Goal: Task Accomplishment & Management: Complete application form

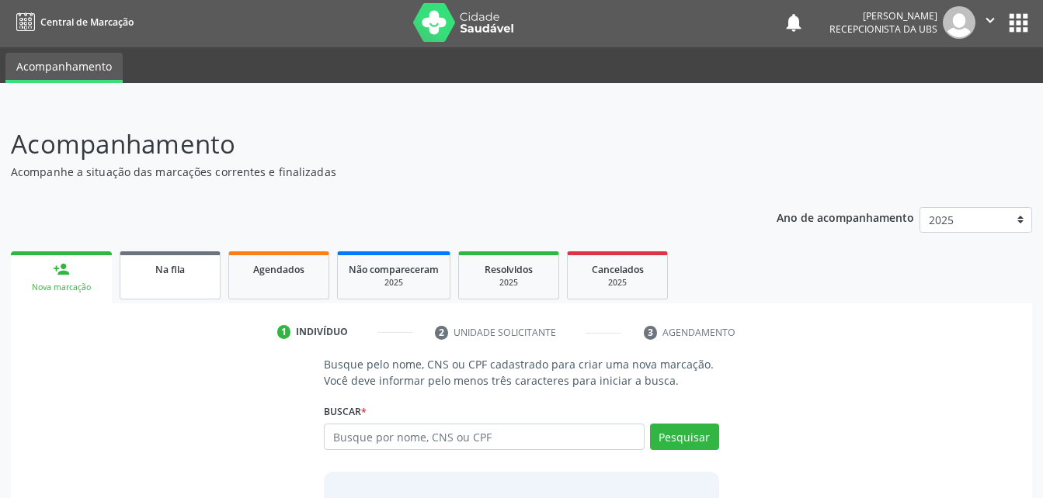
scroll to position [2, 0]
click at [208, 283] on link "Na fila" at bounding box center [170, 276] width 101 height 48
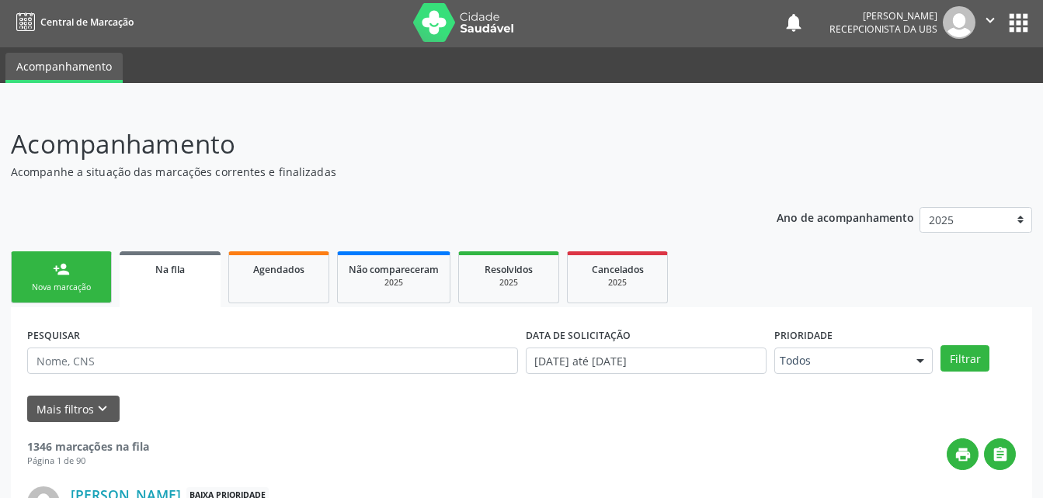
scroll to position [52, 0]
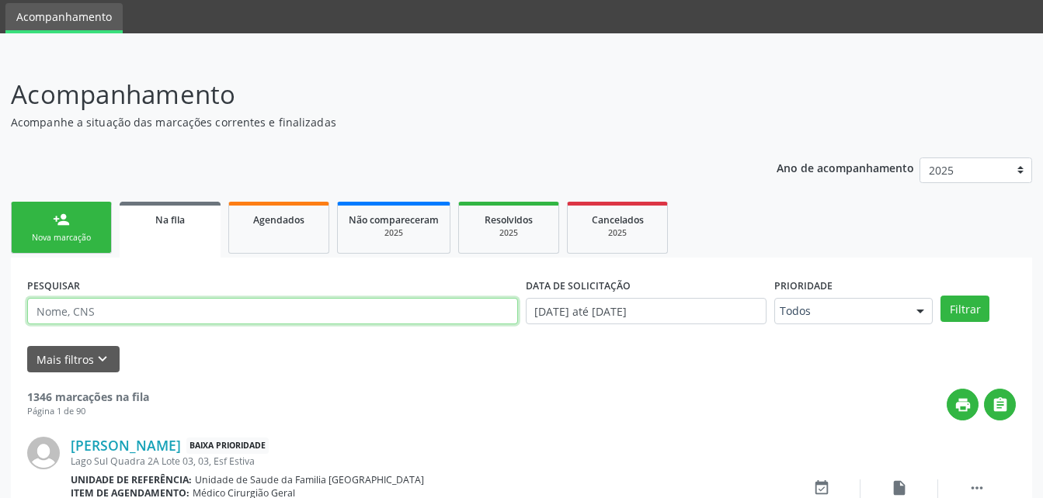
click at [207, 305] on input "text" at bounding box center [272, 311] width 491 height 26
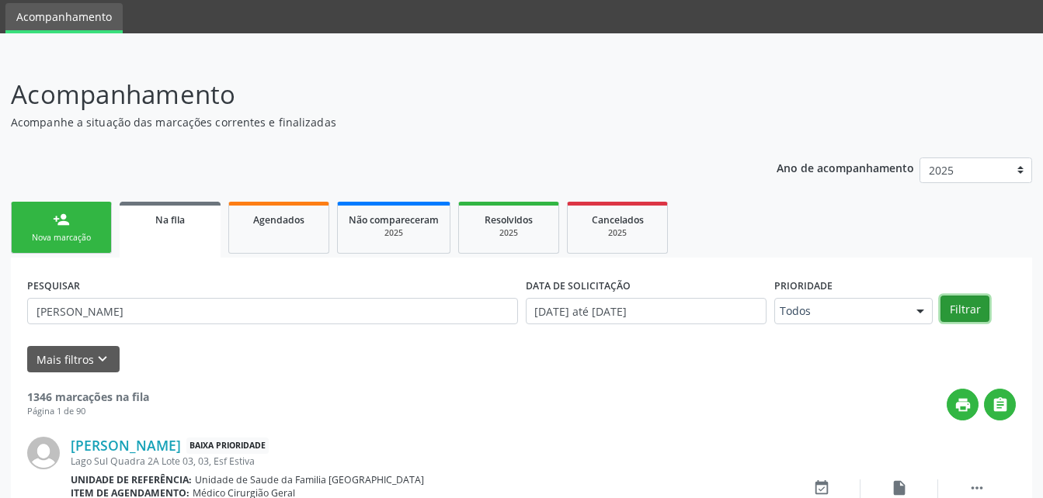
click at [976, 315] on button "Filtrar" at bounding box center [964, 309] width 49 height 26
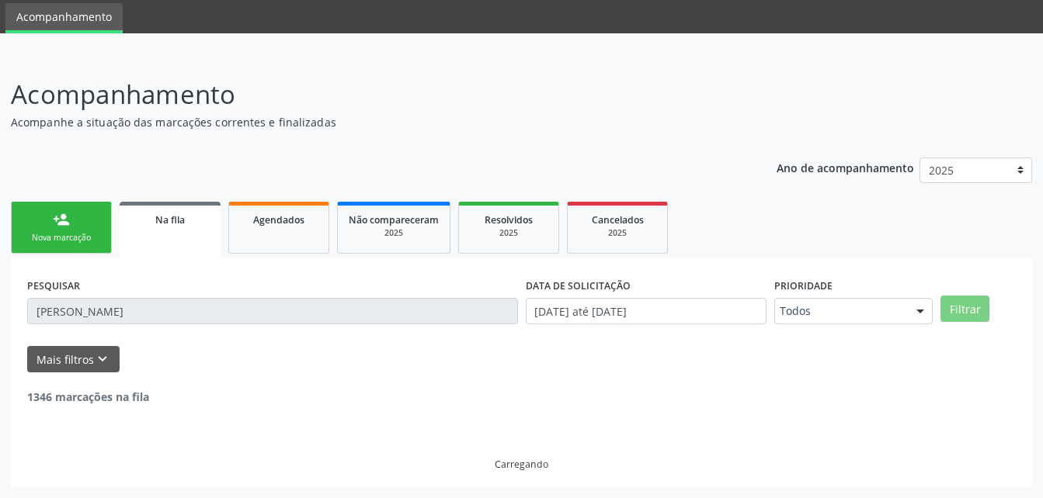
scroll to position [2, 0]
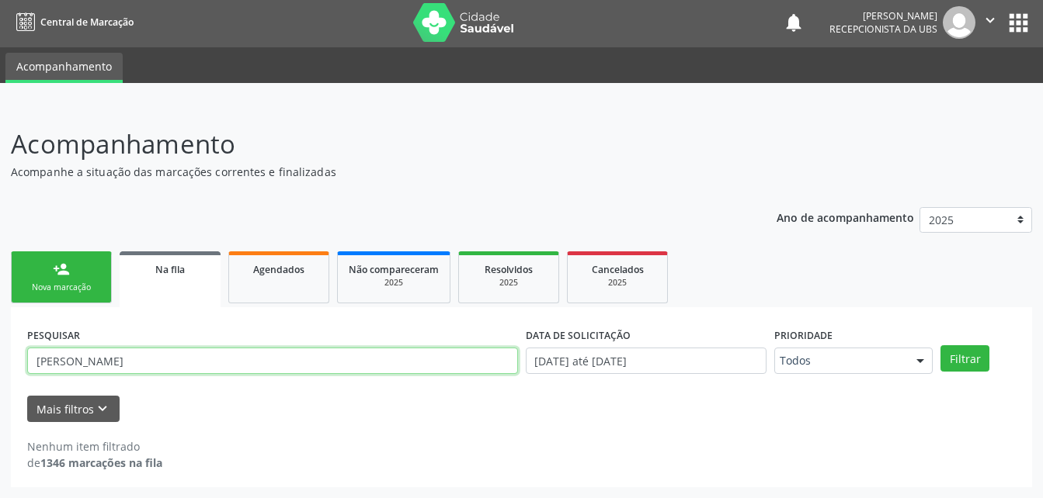
click at [75, 361] on input "[PERSON_NAME]" at bounding box center [272, 361] width 491 height 26
type input "[PERSON_NAME]"
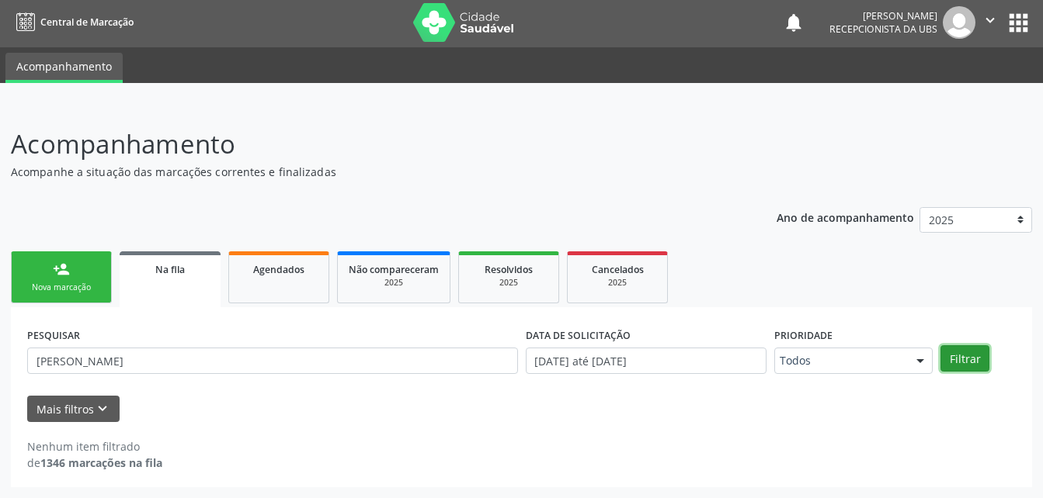
click at [967, 354] on button "Filtrar" at bounding box center [964, 358] width 49 height 26
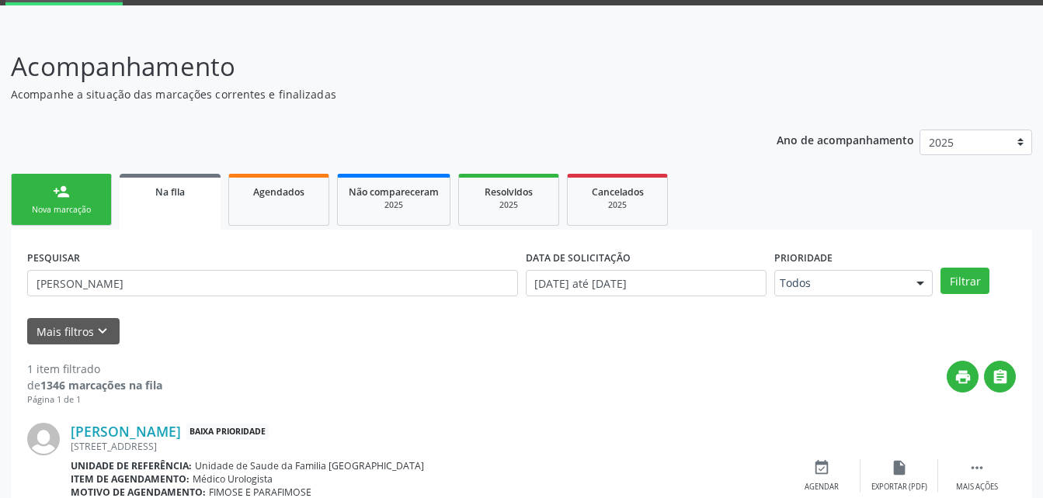
scroll to position [154, 0]
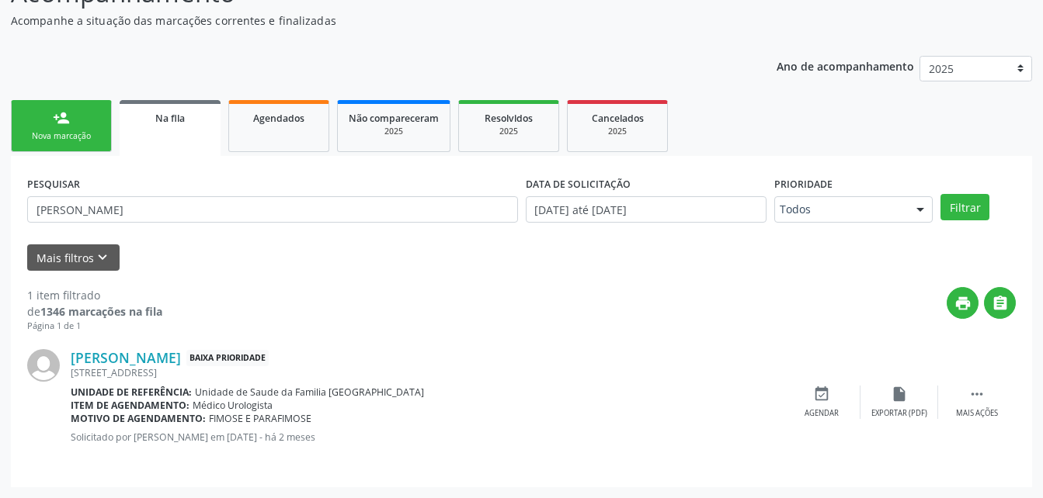
click at [916, 140] on ul "person_add Nova marcação Na fila Agendados Não compareceram 2025 Resolvidos 202…" at bounding box center [521, 126] width 1021 height 60
click at [95, 134] on div "Nova marcação" at bounding box center [62, 136] width 78 height 12
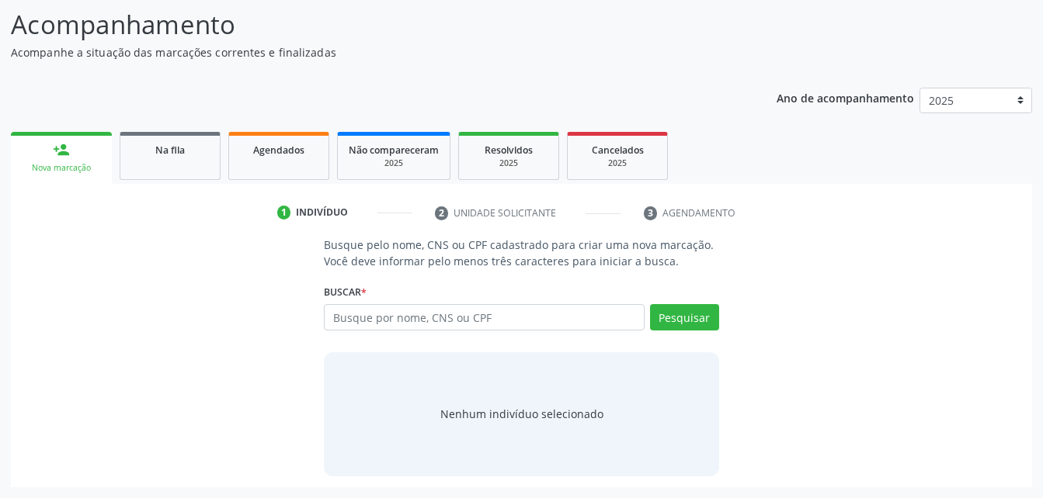
scroll to position [122, 0]
click at [359, 315] on input "text" at bounding box center [484, 317] width 320 height 26
click at [483, 323] on input "text" at bounding box center [484, 317] width 320 height 26
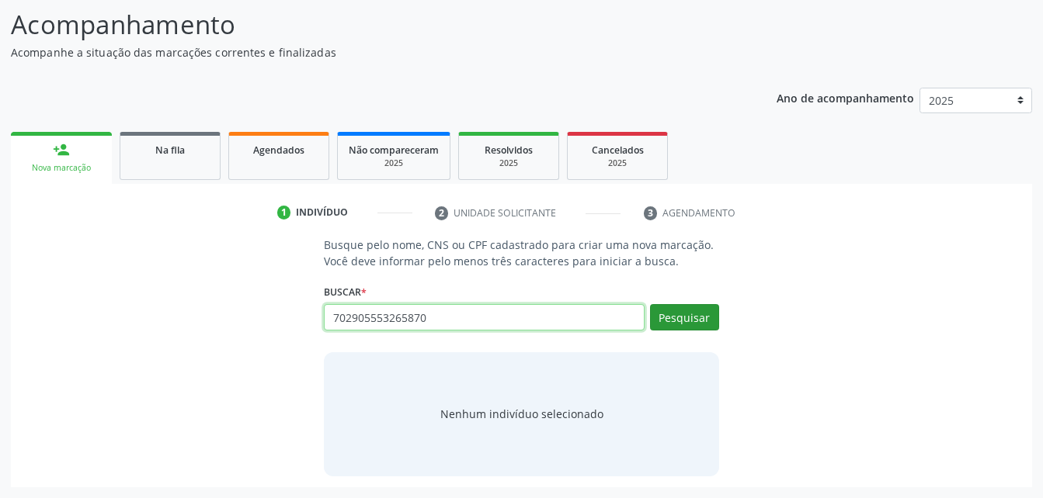
type input "702905553265870"
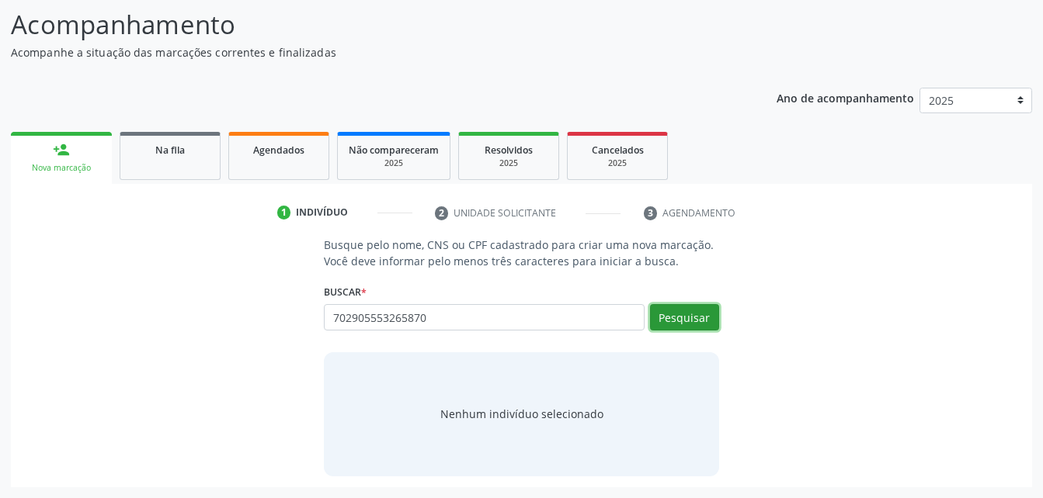
click at [673, 321] on button "Pesquisar" at bounding box center [684, 317] width 69 height 26
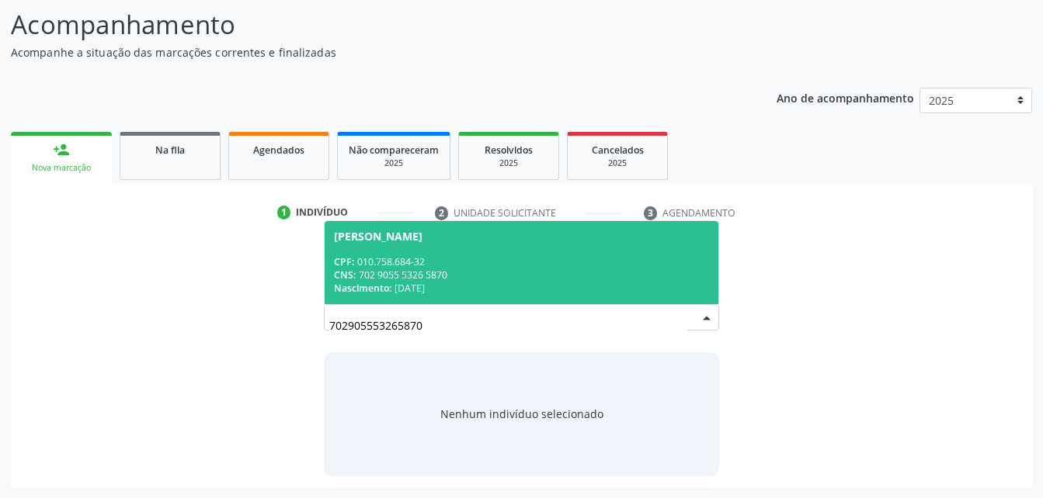
click at [528, 262] on div "CPF: 010.758.684-32" at bounding box center [521, 261] width 374 height 13
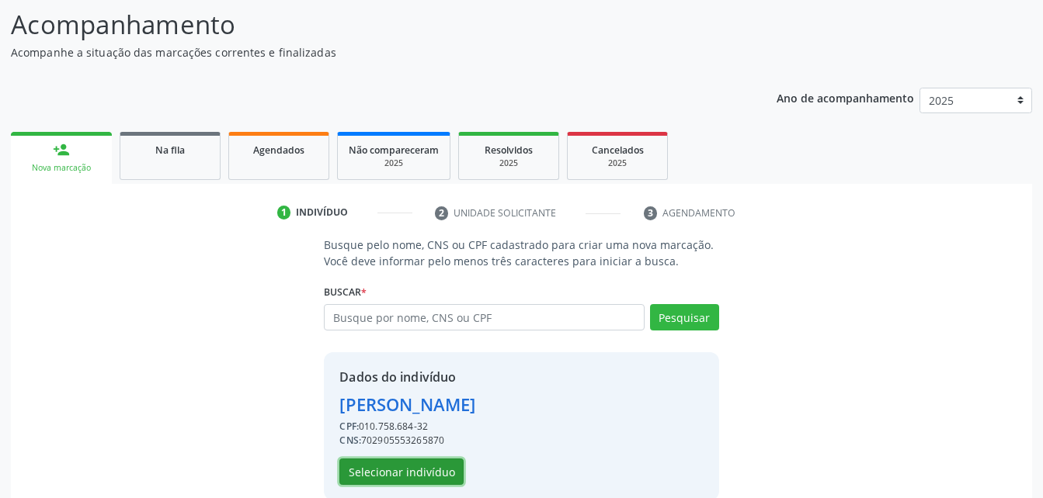
click at [444, 477] on button "Selecionar indivíduo" at bounding box center [401, 472] width 124 height 26
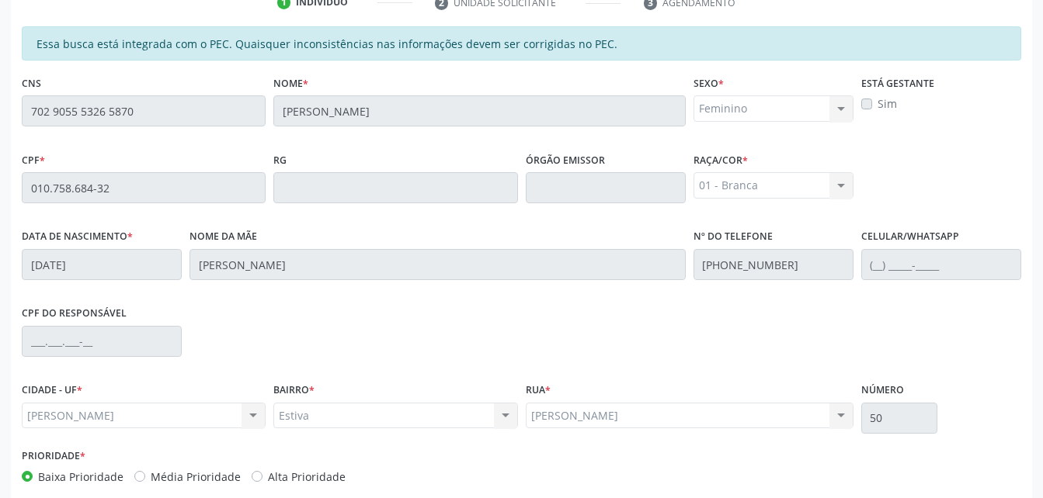
scroll to position [410, 0]
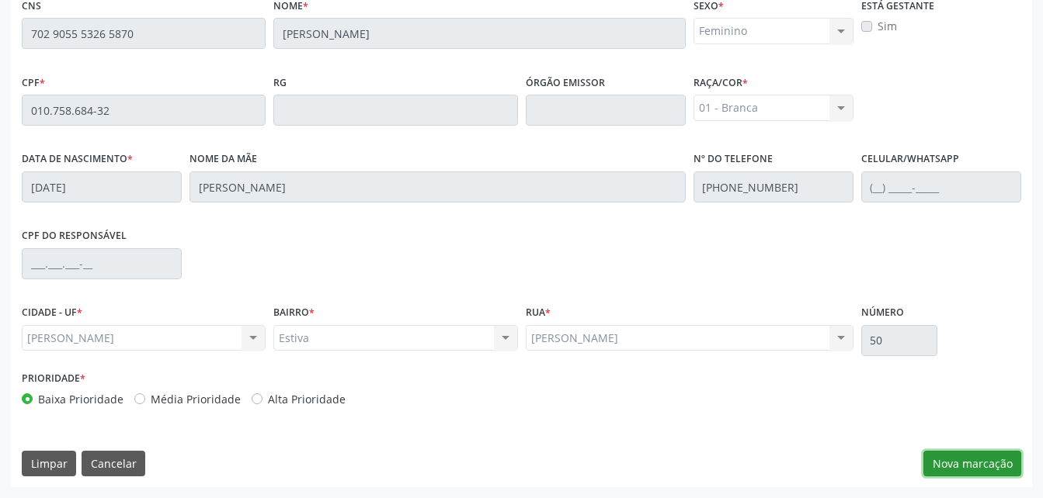
click at [933, 463] on button "Nova marcação" at bounding box center [972, 464] width 98 height 26
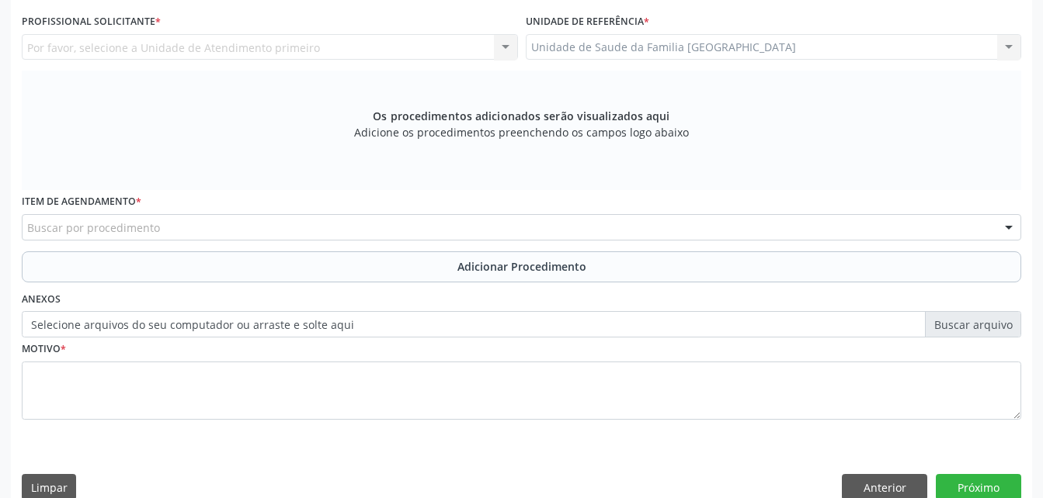
scroll to position [332, 0]
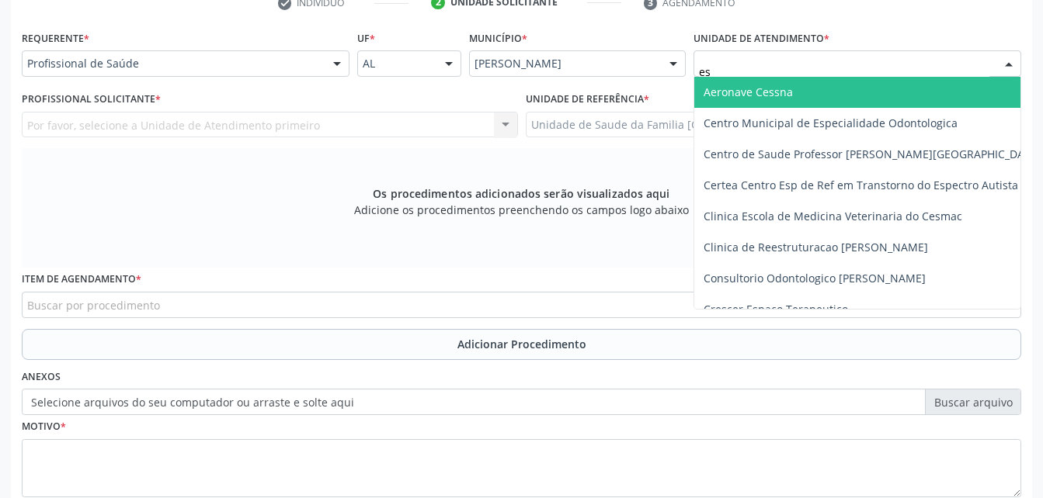
type input "est"
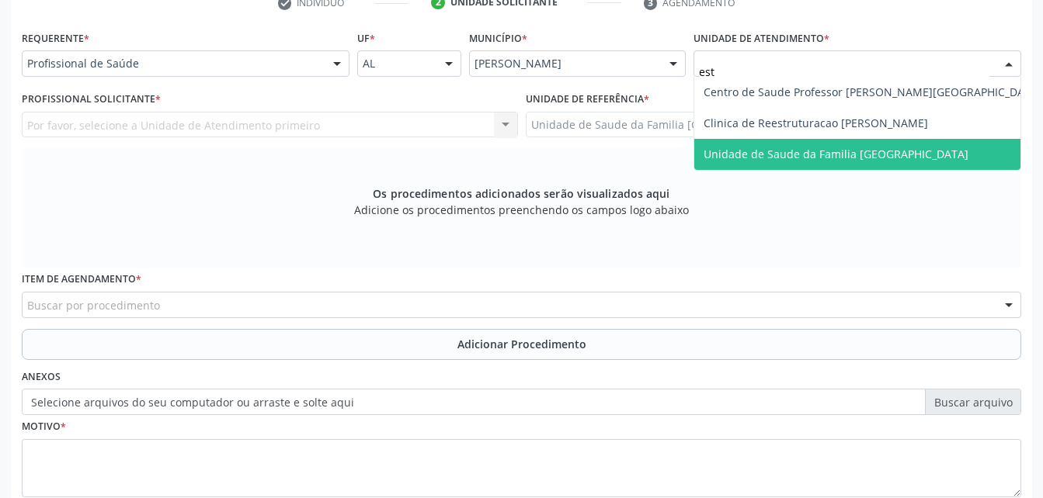
click at [873, 156] on span "Unidade de Saude da Familia [GEOGRAPHIC_DATA]" at bounding box center [835, 154] width 265 height 15
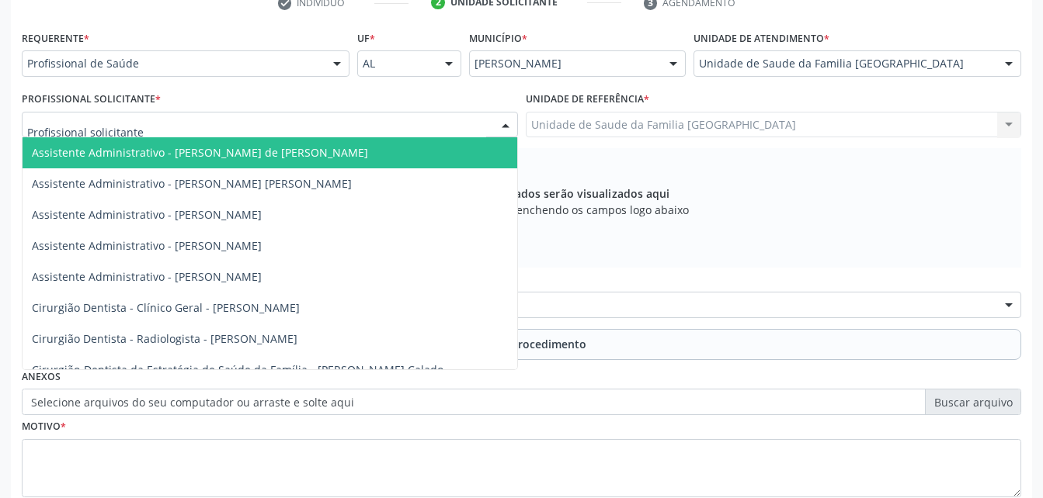
click at [361, 124] on div at bounding box center [270, 125] width 496 height 26
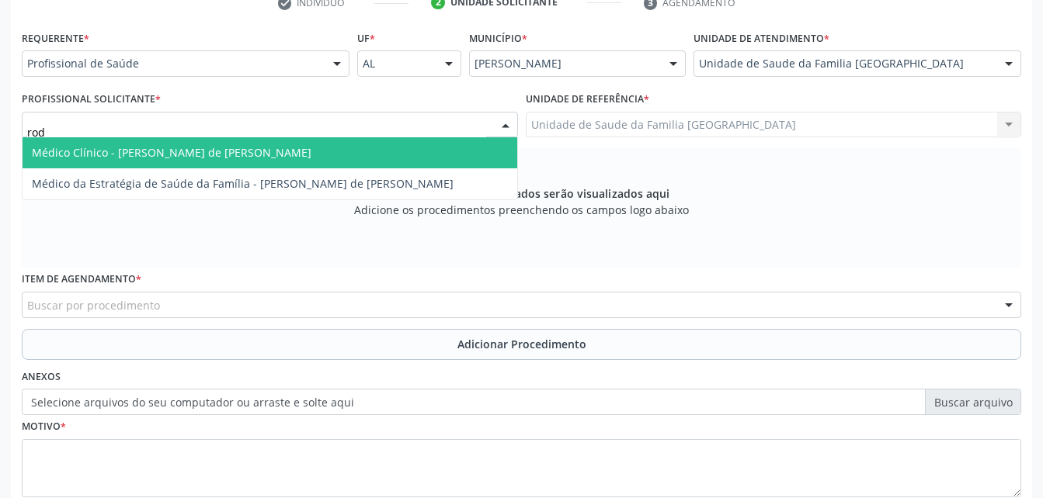
type input "rodr"
click at [363, 155] on span "Médico Clínico - [PERSON_NAME] de [PERSON_NAME]" at bounding box center [270, 152] width 495 height 31
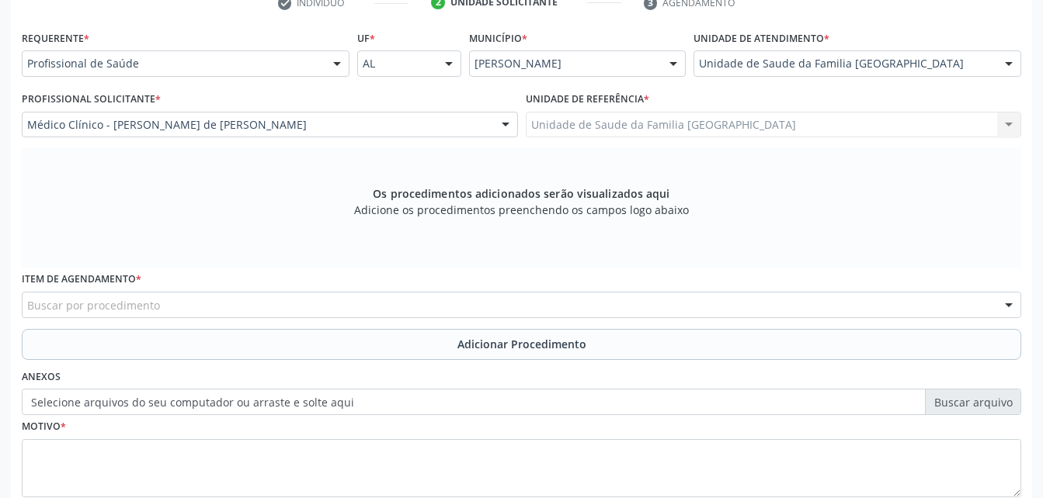
scroll to position [410, 0]
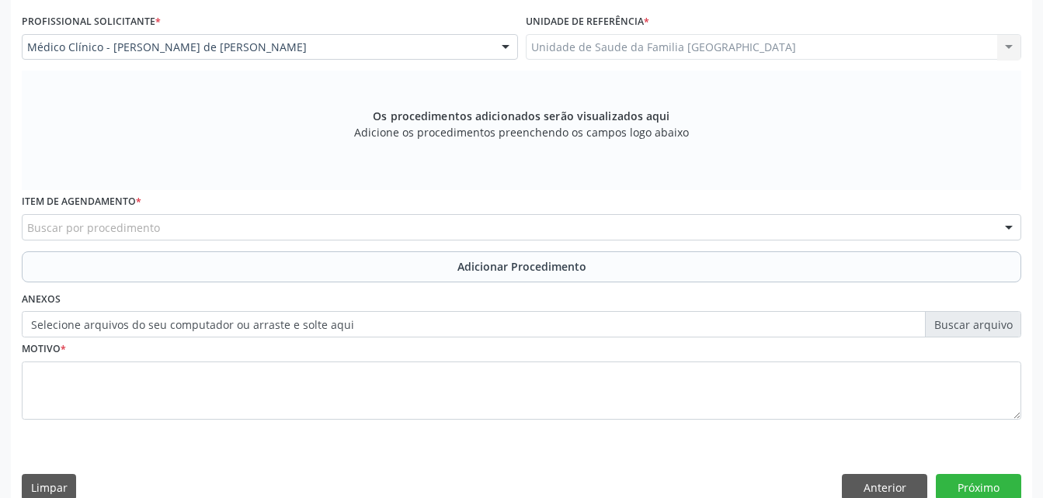
click at [342, 224] on div "Buscar por procedimento" at bounding box center [521, 227] width 999 height 26
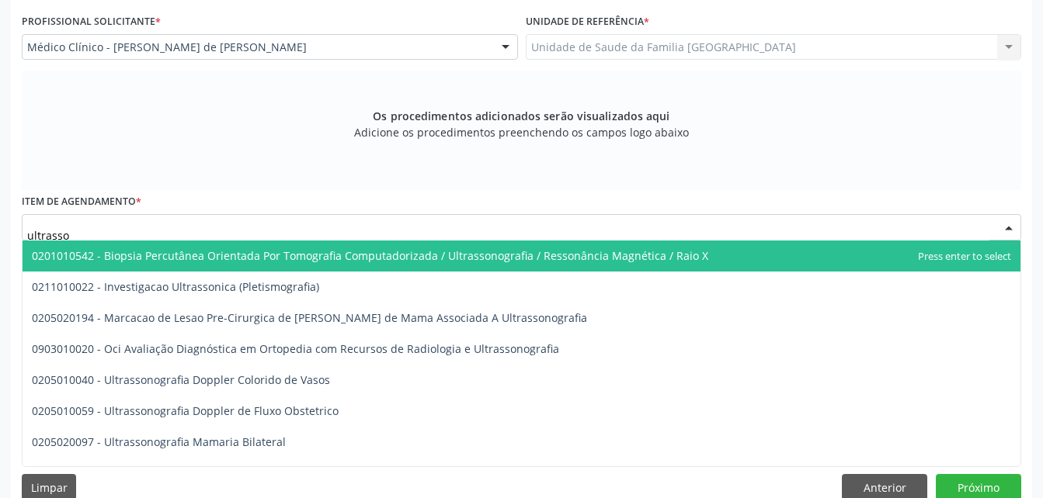
type input "ultrasson"
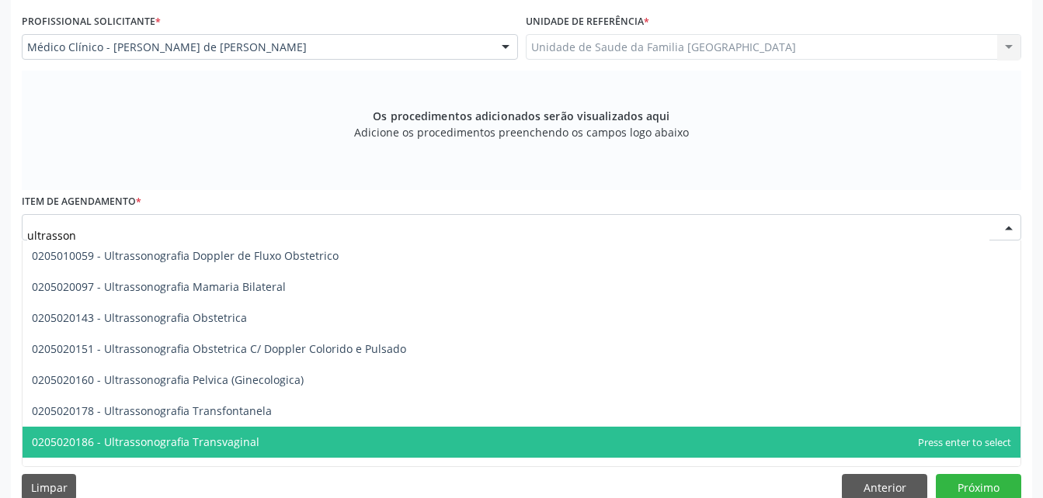
scroll to position [233, 0]
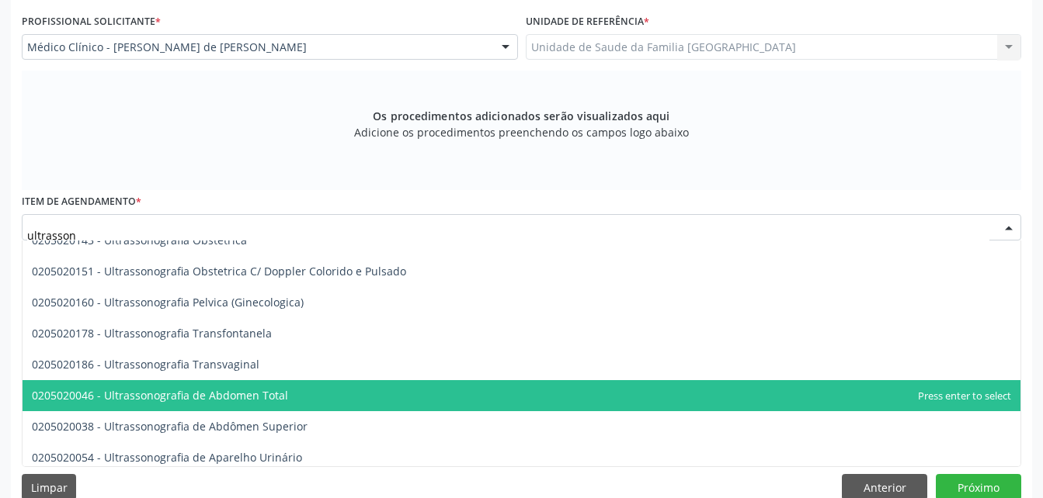
click at [356, 387] on span "0205020046 - Ultrassonografia de Abdomen Total" at bounding box center [522, 395] width 998 height 31
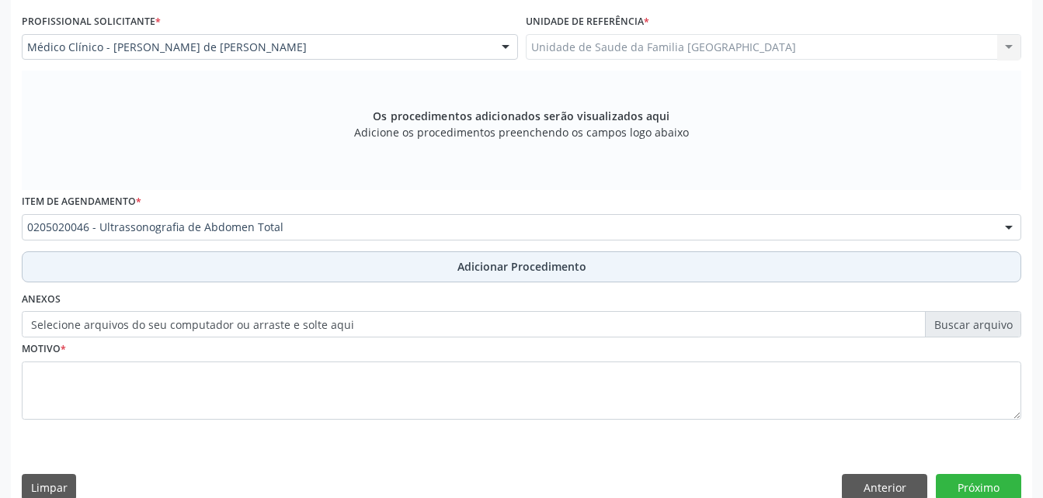
click at [399, 262] on button "Adicionar Procedimento" at bounding box center [521, 267] width 999 height 31
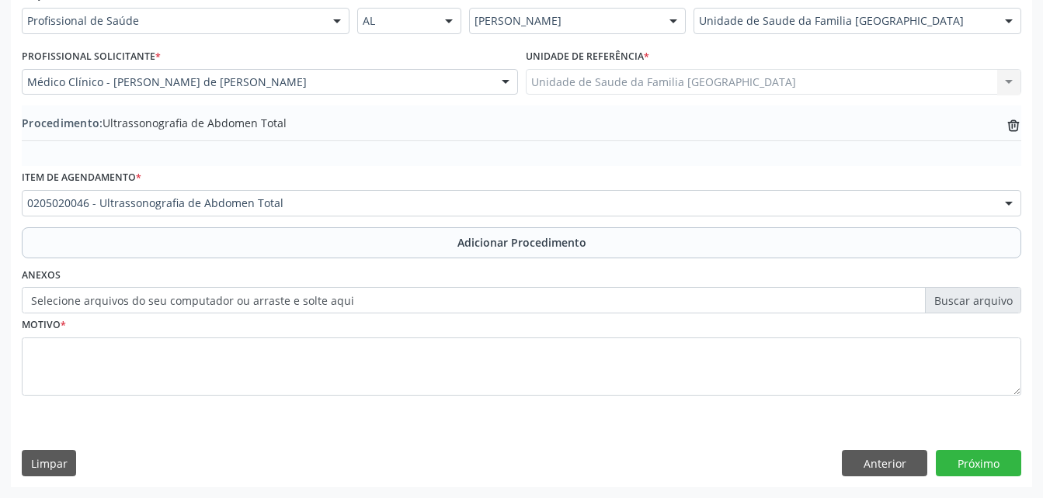
scroll to position [375, 0]
click at [418, 297] on label "Selecione arquivos do seu computador ou arraste e solte aqui" at bounding box center [521, 300] width 999 height 26
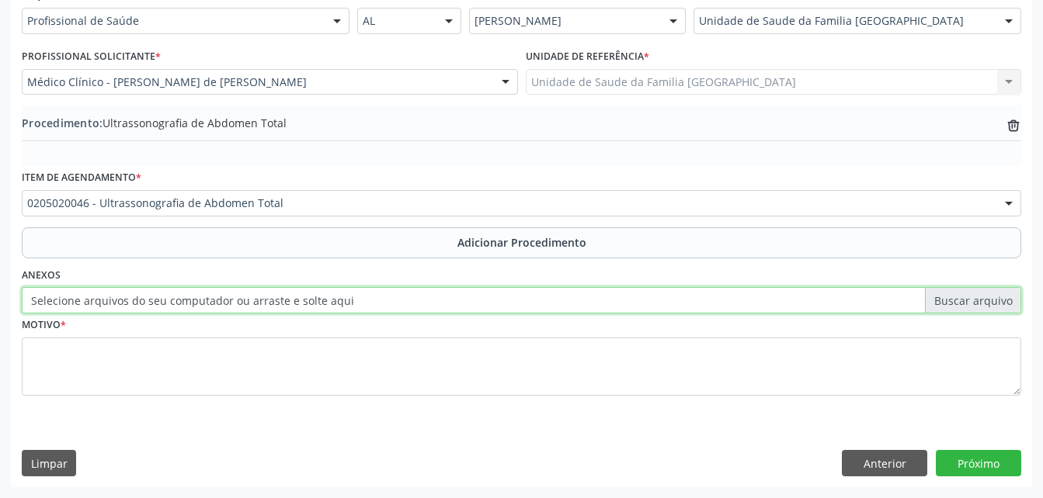
click at [418, 297] on input "Selecione arquivos do seu computador ou arraste e solte aqui" at bounding box center [521, 300] width 999 height 26
type input "C:\fakepath\WhatsApp Image [DATE] 13.24.18.jpeg"
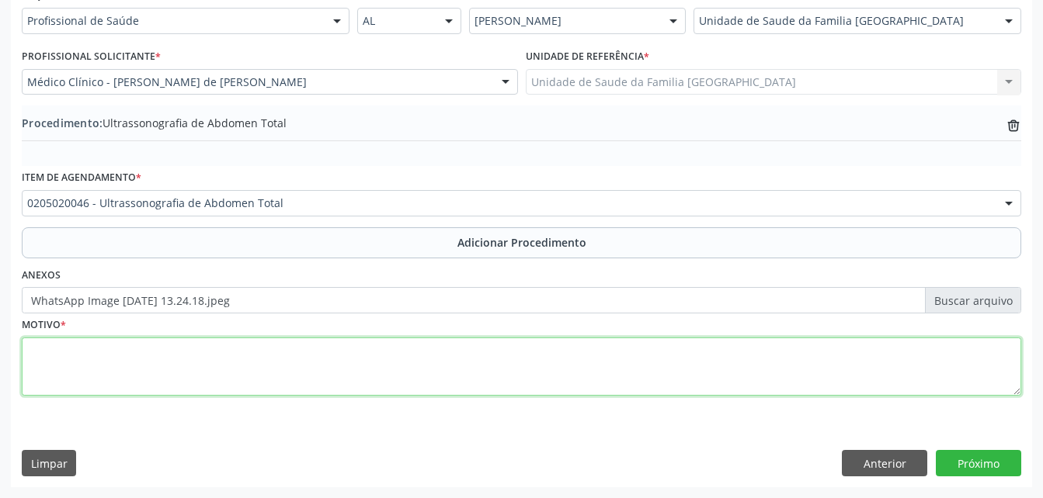
click at [474, 365] on textarea at bounding box center [521, 367] width 999 height 59
type textarea "calculo renal"
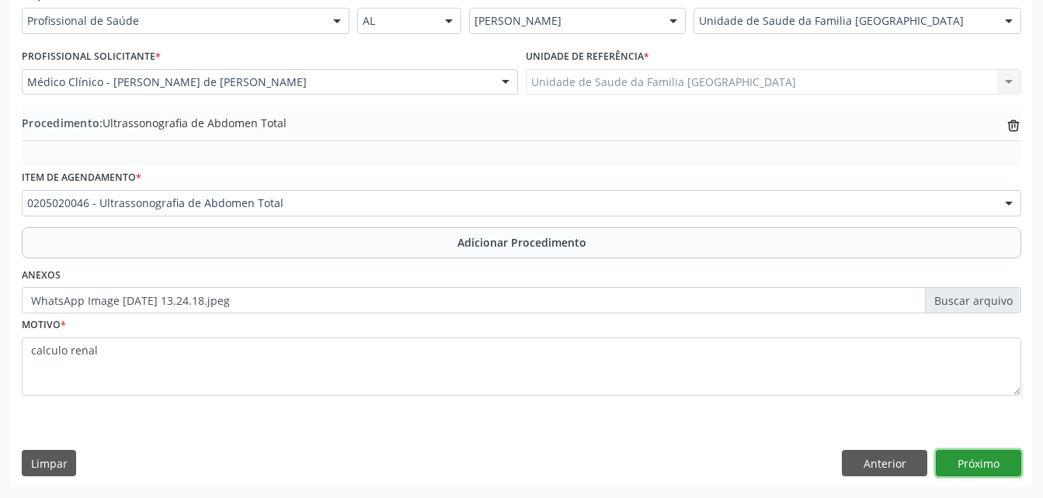
click at [950, 459] on button "Próximo" at bounding box center [978, 463] width 85 height 26
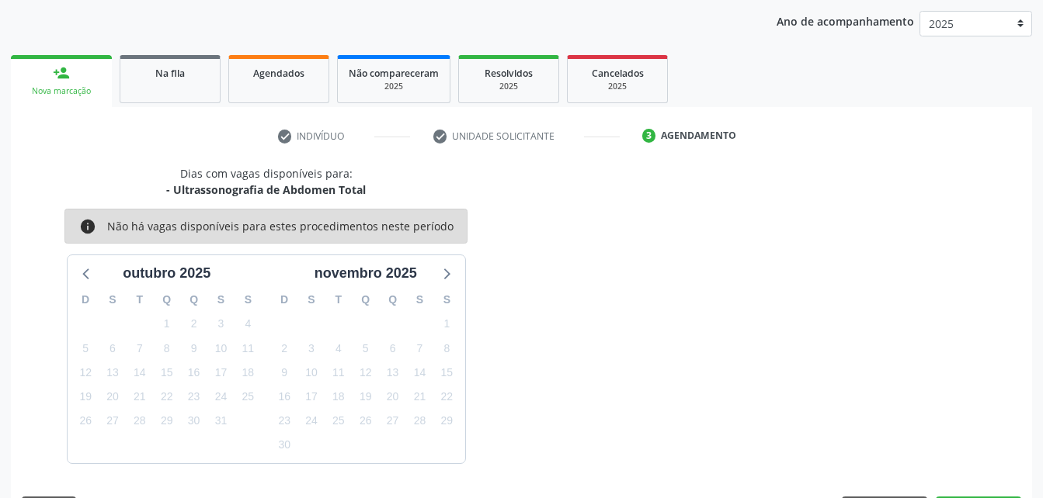
scroll to position [245, 0]
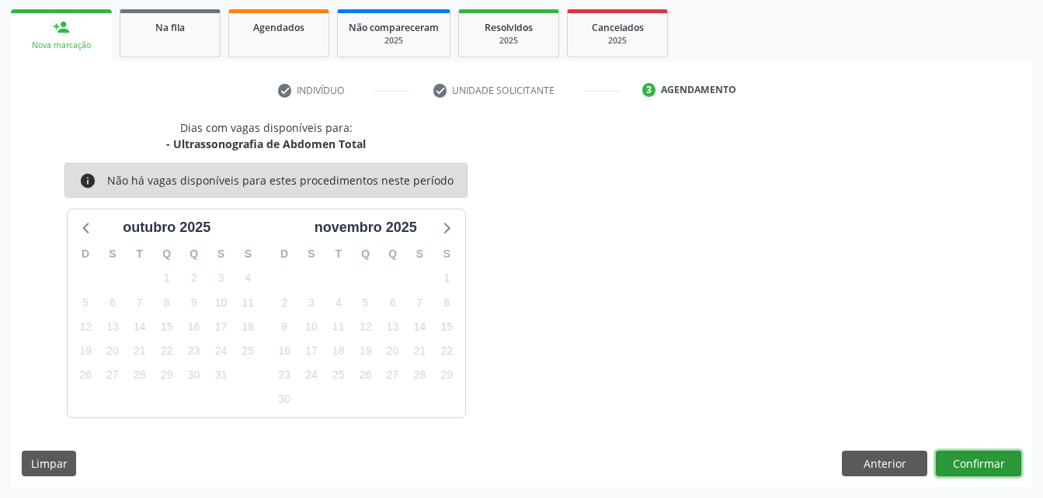
click at [973, 464] on button "Confirmar" at bounding box center [978, 464] width 85 height 26
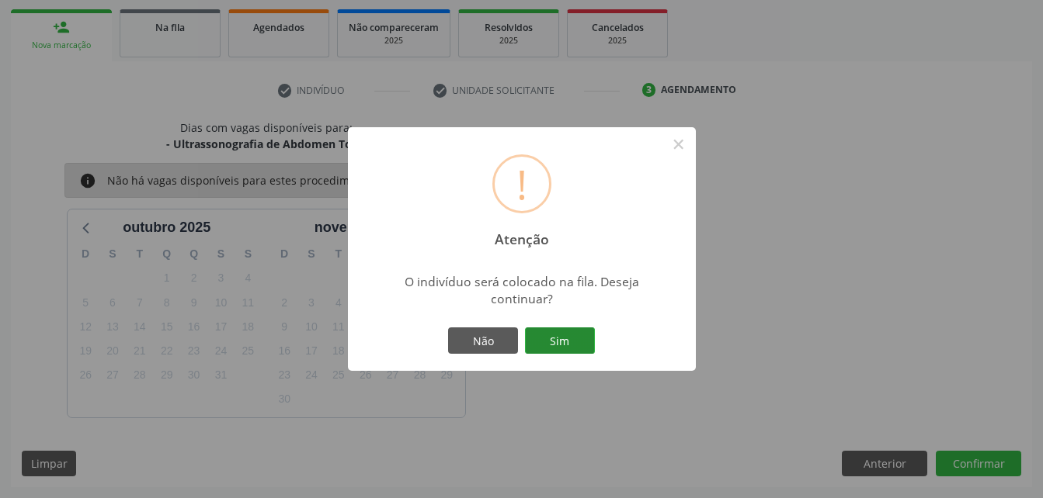
click at [578, 345] on button "Sim" at bounding box center [560, 341] width 70 height 26
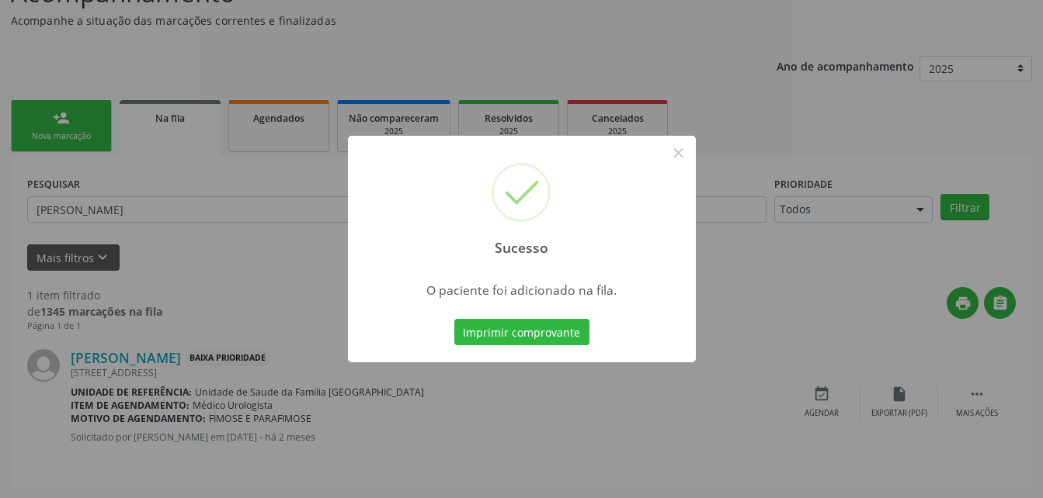
scroll to position [36, 0]
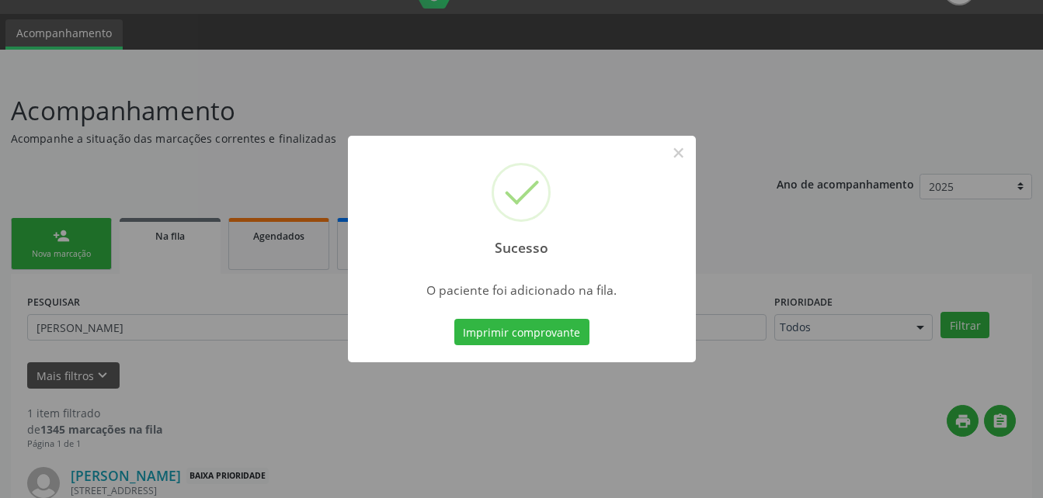
click at [88, 249] on div "Sucesso × O paciente foi adicionado na fila. Imprimir comprovante Cancel" at bounding box center [521, 249] width 1043 height 498
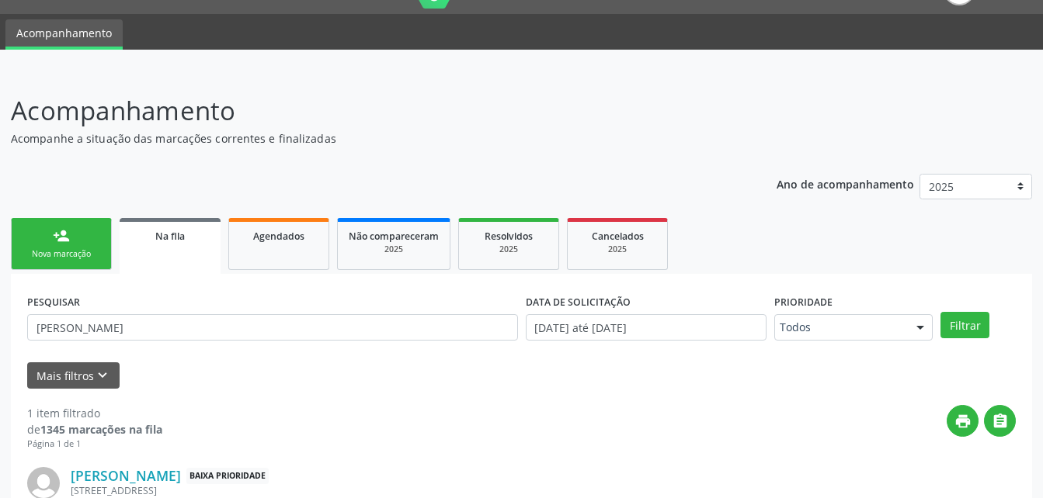
click at [88, 249] on div "Nova marcação" at bounding box center [62, 254] width 78 height 12
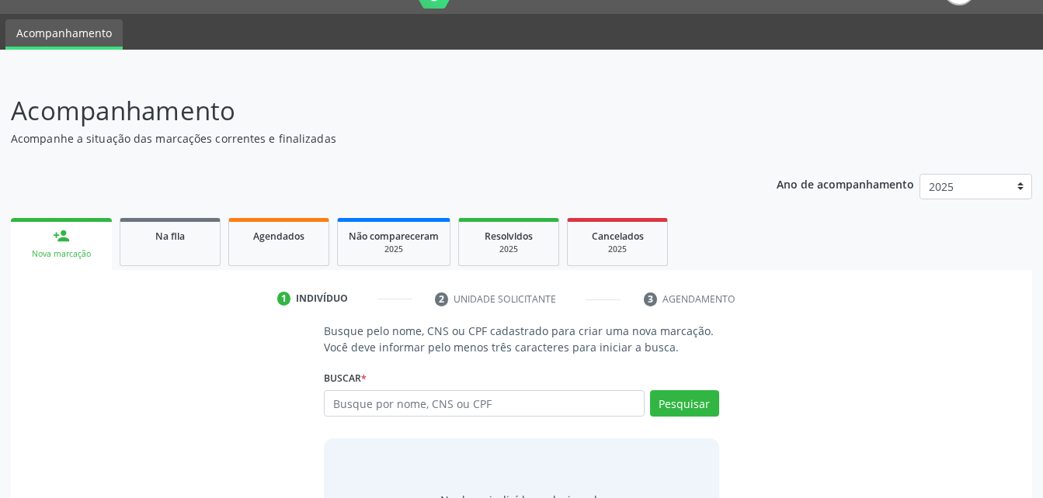
scroll to position [113, 0]
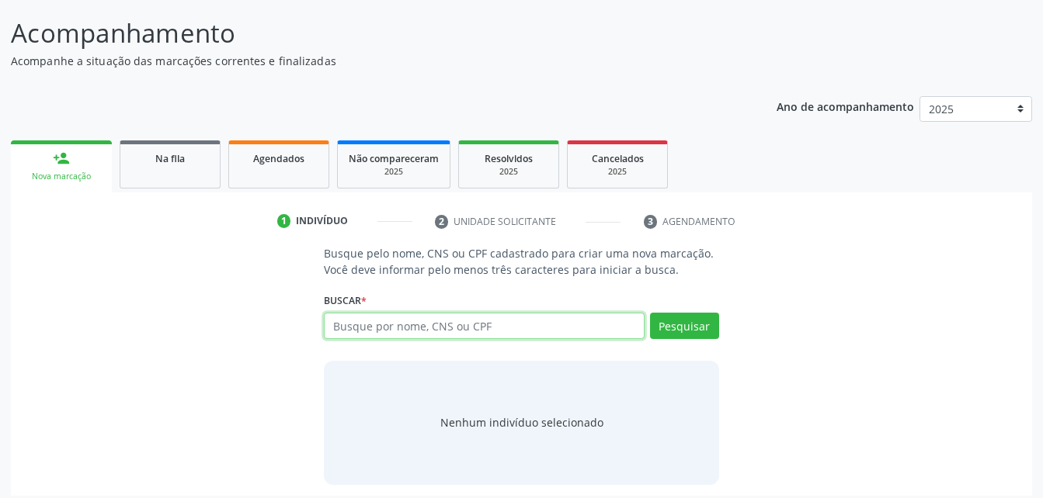
click at [378, 330] on input "text" at bounding box center [484, 326] width 320 height 26
type input "01075868432"
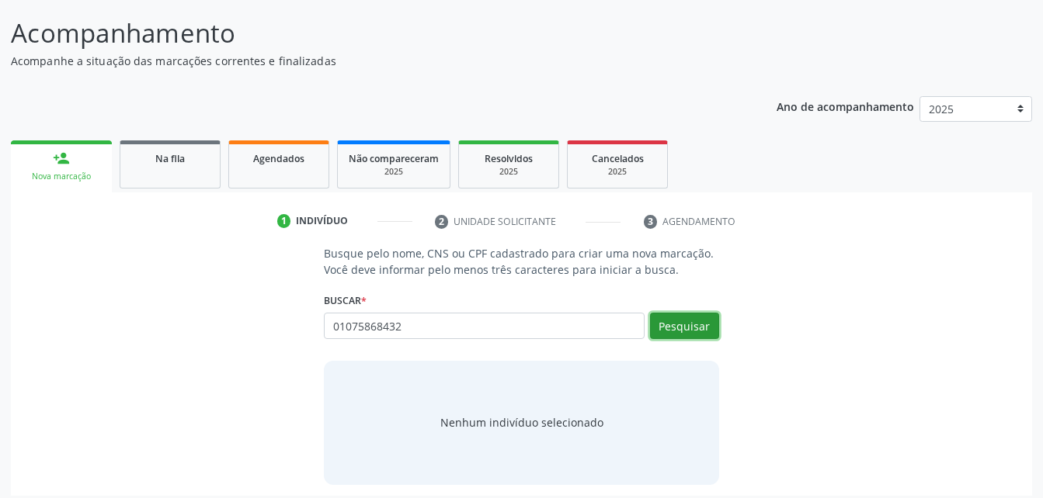
click at [705, 333] on button "Pesquisar" at bounding box center [684, 326] width 69 height 26
type input "01075868432"
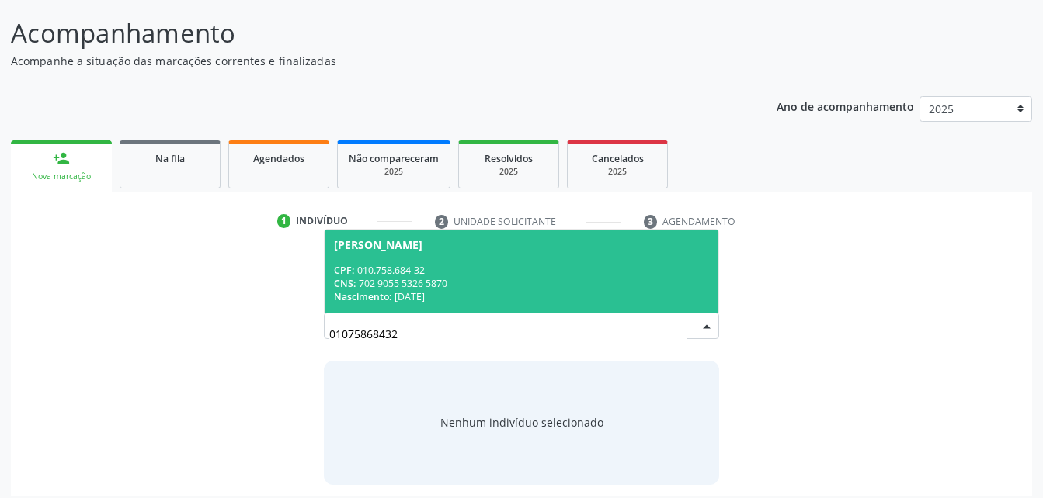
click at [439, 279] on div "CNS: 702 9055 5326 5870" at bounding box center [521, 283] width 374 height 13
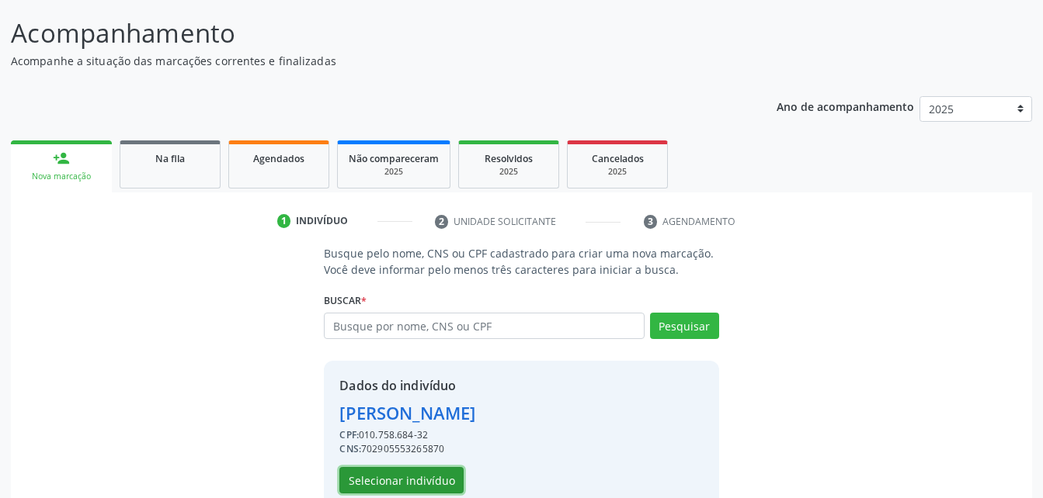
click at [436, 470] on button "Selecionar indivíduo" at bounding box center [401, 480] width 124 height 26
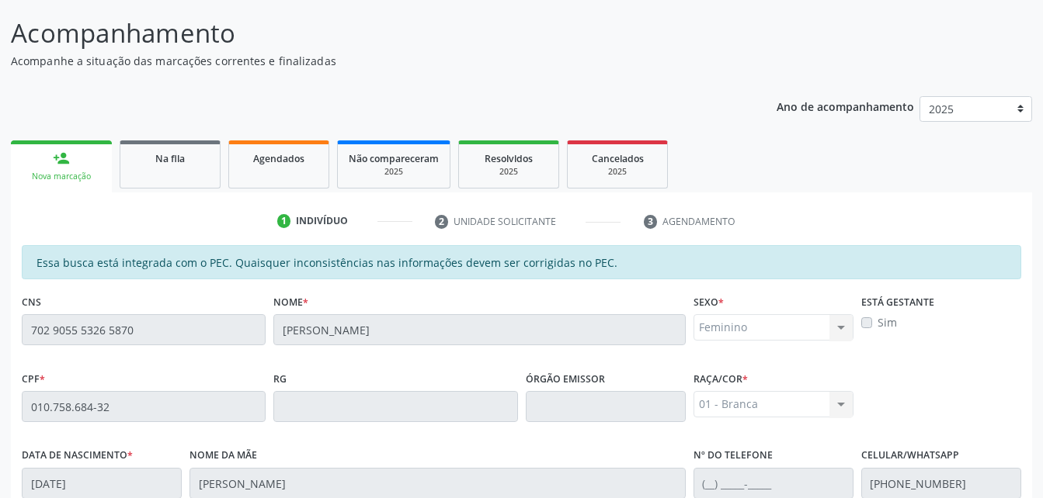
scroll to position [410, 0]
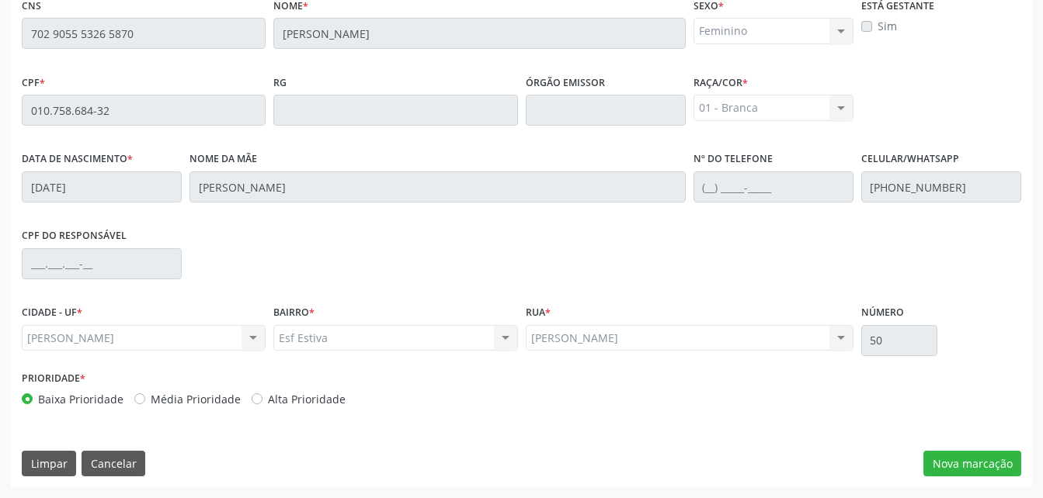
click at [1011, 478] on div "Essa busca está integrada com o PEC. Quaisquer inconsistências nas informações …" at bounding box center [521, 218] width 1021 height 539
click at [1006, 466] on button "Nova marcação" at bounding box center [972, 464] width 98 height 26
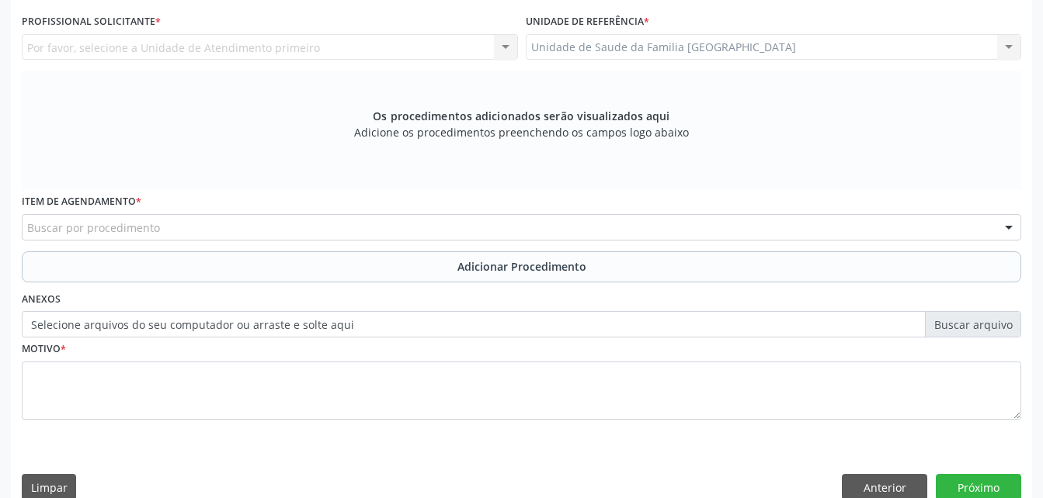
scroll to position [255, 0]
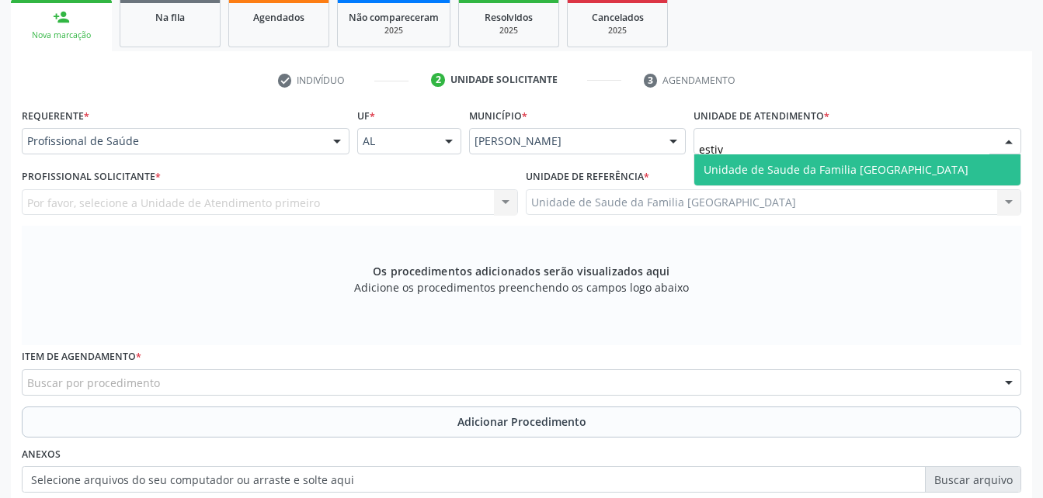
click at [804, 176] on span "Unidade de Saude da Familia [GEOGRAPHIC_DATA]" at bounding box center [835, 169] width 265 height 15
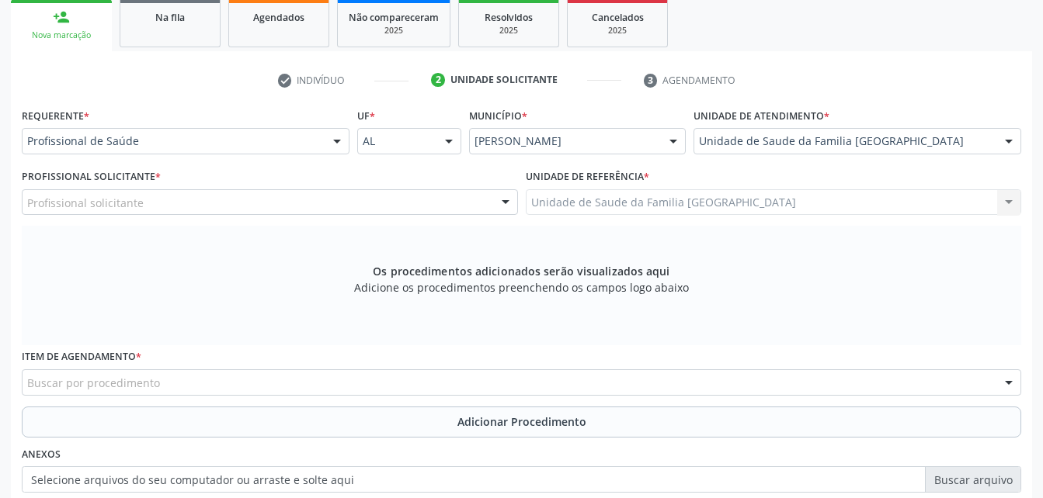
click at [731, 165] on span "Aeronave Baron 58" at bounding box center [752, 169] width 99 height 15
click at [798, 130] on div "Unidade de atendimento * Aeronave Baron 58 Aeronave Baron 58 Aeronave Cessna As…" at bounding box center [857, 129] width 328 height 50
drag, startPoint x: 798, startPoint y: 130, endPoint x: 803, endPoint y: 139, distance: 9.7
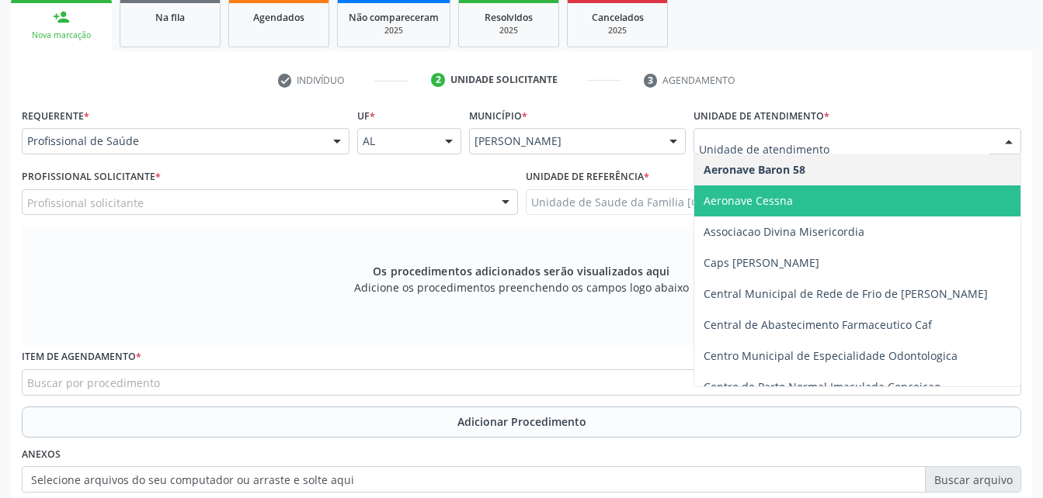
click at [803, 139] on input "text" at bounding box center [844, 149] width 290 height 31
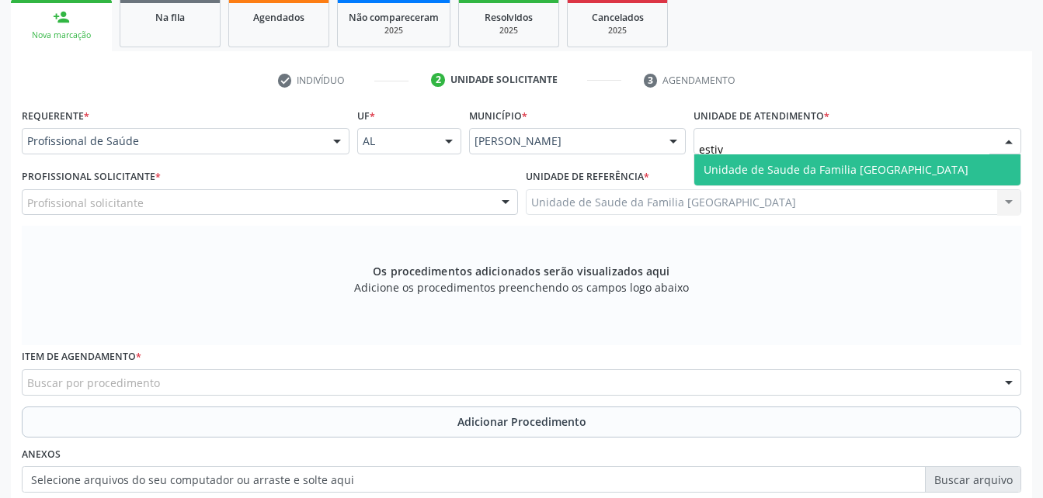
type input "estiva"
click at [817, 179] on span "Unidade de Saude da Familia [GEOGRAPHIC_DATA]" at bounding box center [857, 169] width 326 height 31
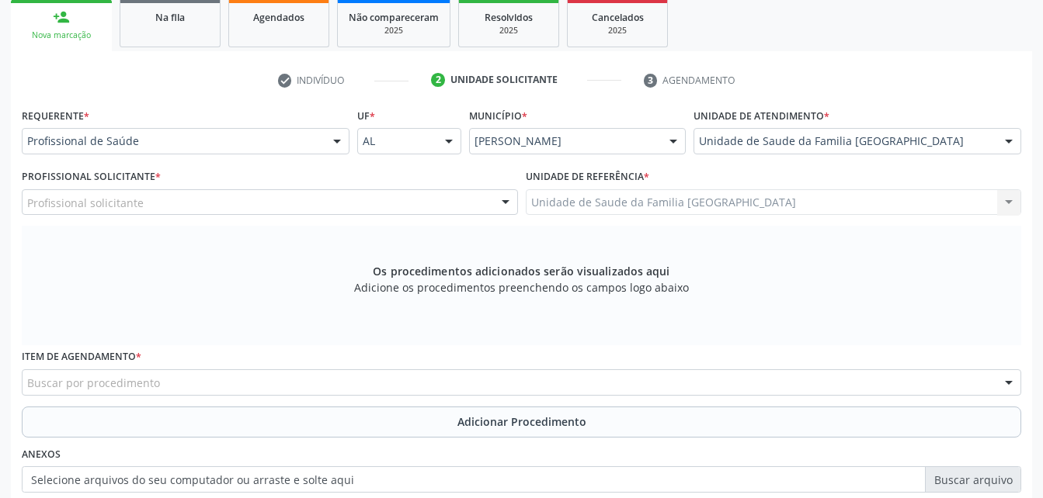
click at [425, 201] on div "Profissional solicitante" at bounding box center [270, 202] width 496 height 26
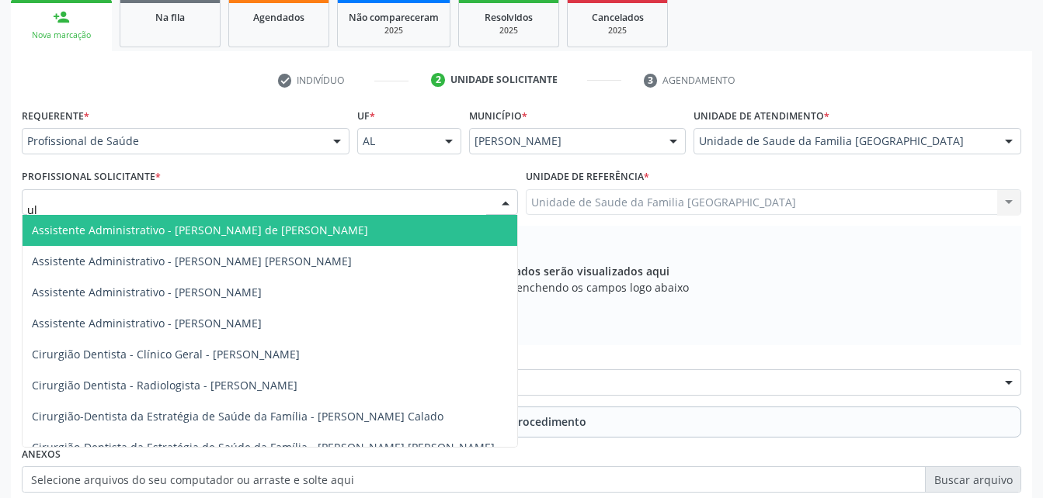
type input "u"
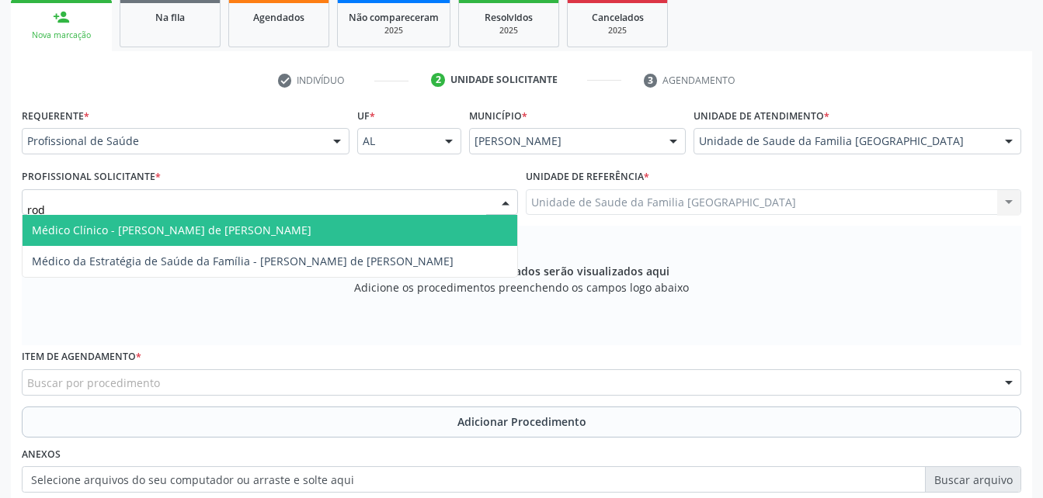
type input "rodr"
click at [425, 224] on span "Médico Clínico - [PERSON_NAME] de [PERSON_NAME]" at bounding box center [270, 230] width 495 height 31
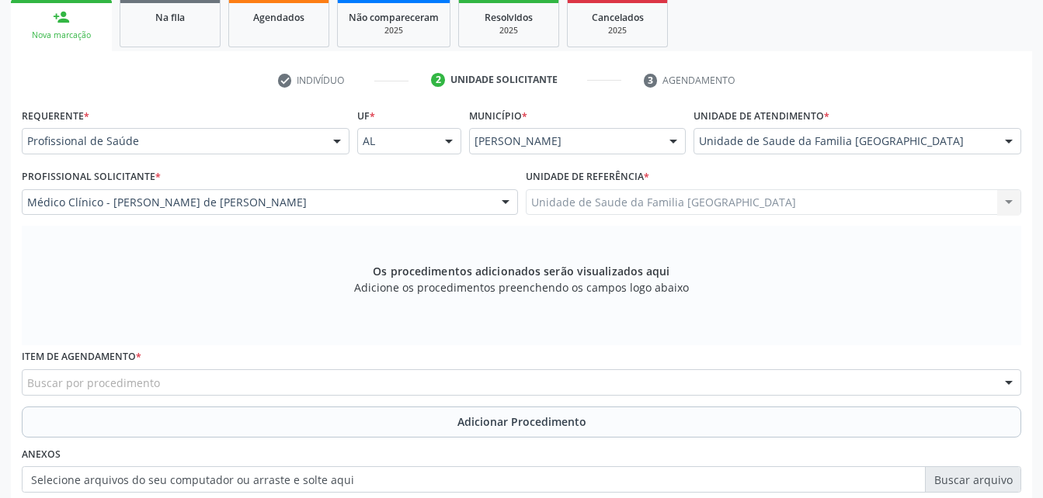
click at [300, 379] on div "Buscar por procedimento" at bounding box center [521, 383] width 999 height 26
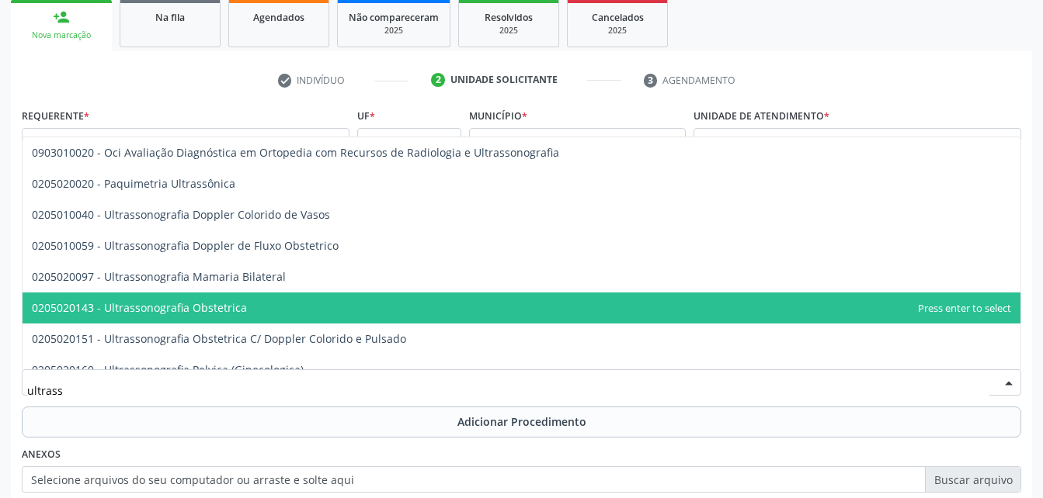
scroll to position [233, 0]
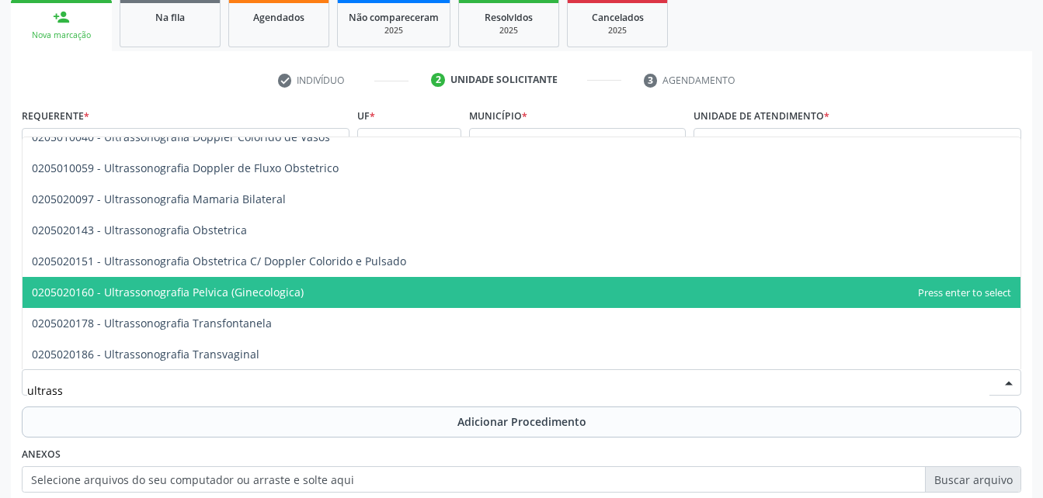
click at [355, 300] on span "0205020160 - Ultrassonografia Pelvica (Ginecologica)" at bounding box center [522, 292] width 998 height 31
type input "ultrass"
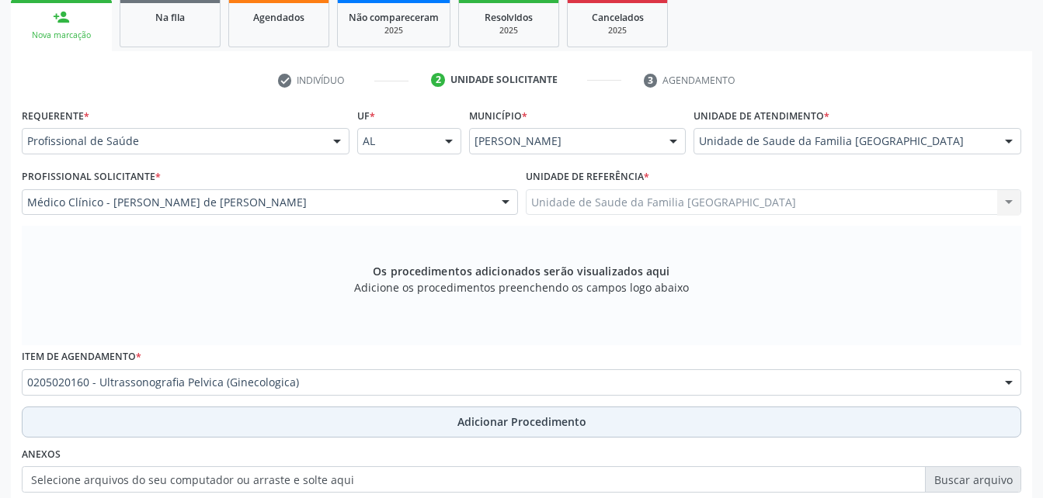
click at [432, 415] on button "Adicionar Procedimento" at bounding box center [521, 422] width 999 height 31
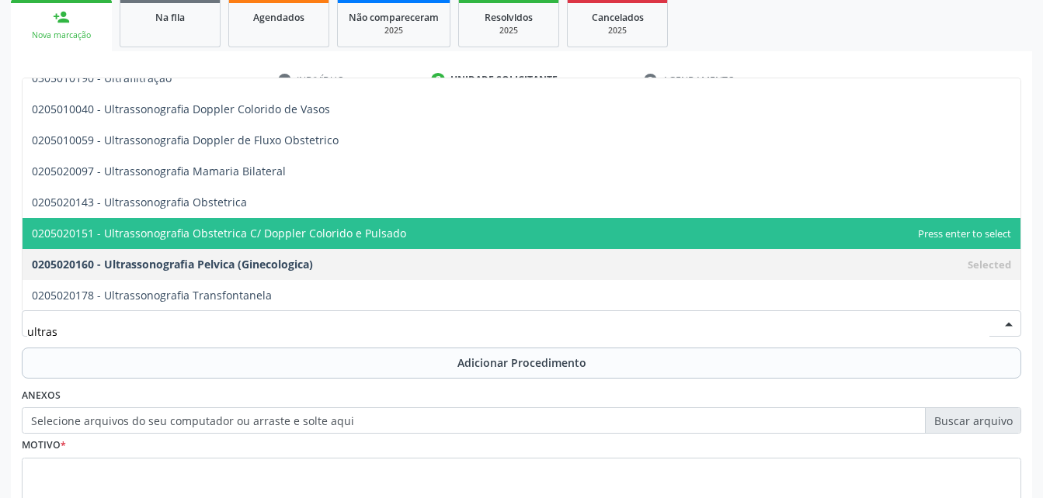
type input "ultrass"
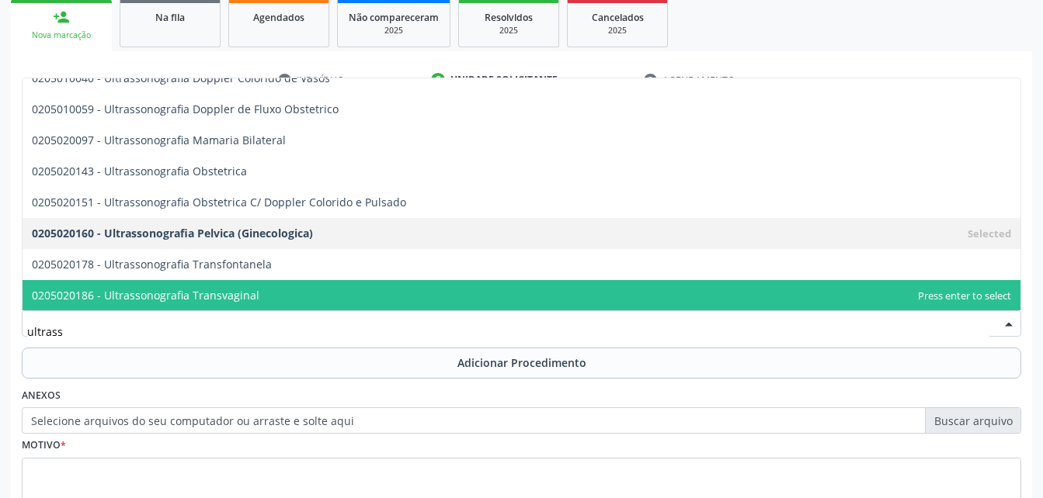
click at [343, 301] on span "0205020186 - Ultrassonografia Transvaginal" at bounding box center [522, 295] width 998 height 31
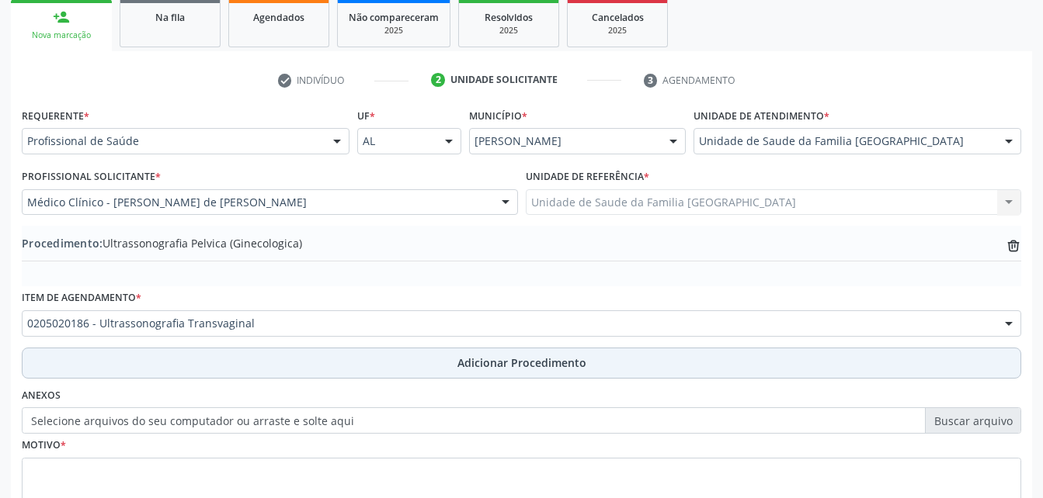
click at [408, 359] on button "Adicionar Procedimento" at bounding box center [521, 363] width 999 height 31
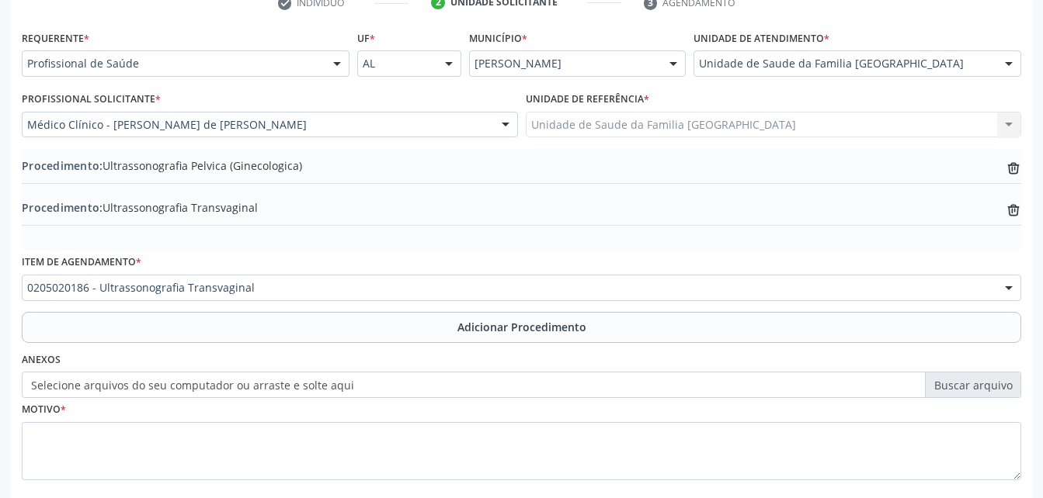
scroll to position [410, 0]
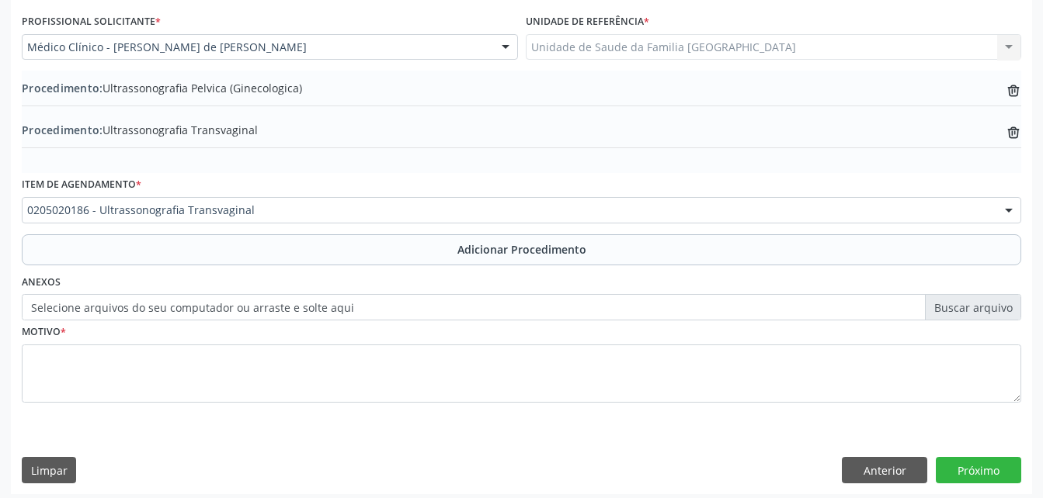
click at [214, 307] on label "Selecione arquivos do seu computador ou arraste e solte aqui" at bounding box center [521, 307] width 999 height 26
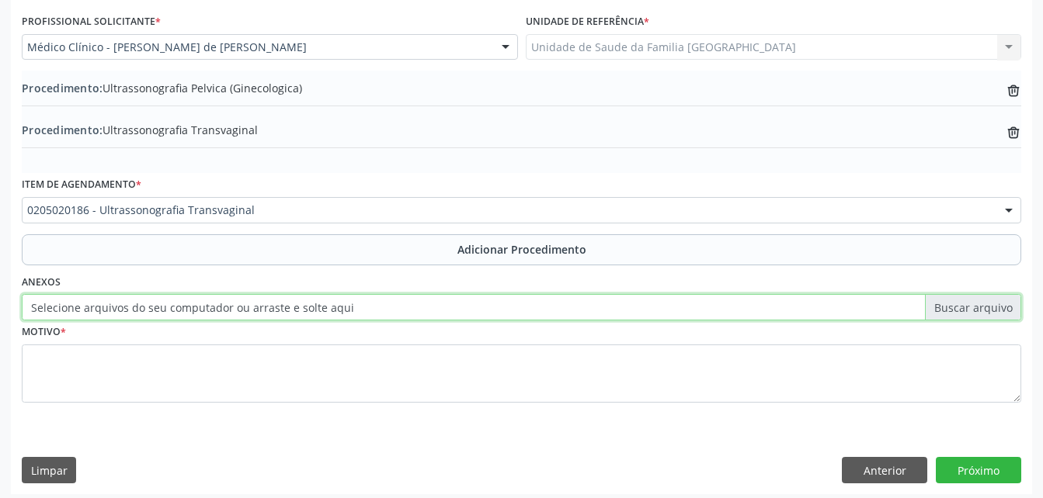
click at [214, 307] on input "Selecione arquivos do seu computador ou arraste e solte aqui" at bounding box center [521, 307] width 999 height 26
type input "C:\fakepath\WhatsApp Image [DATE] 13.24.41.jpeg"
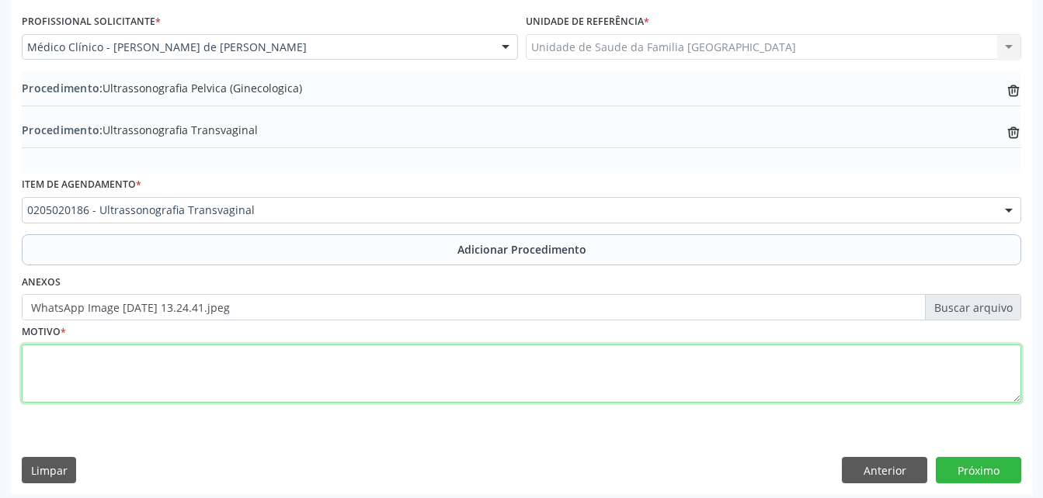
click at [363, 374] on textarea at bounding box center [521, 374] width 999 height 59
click at [39, 359] on textarea "inrregularidade menstrual" at bounding box center [521, 374] width 999 height 59
type textarea "irregularidade menstrual"
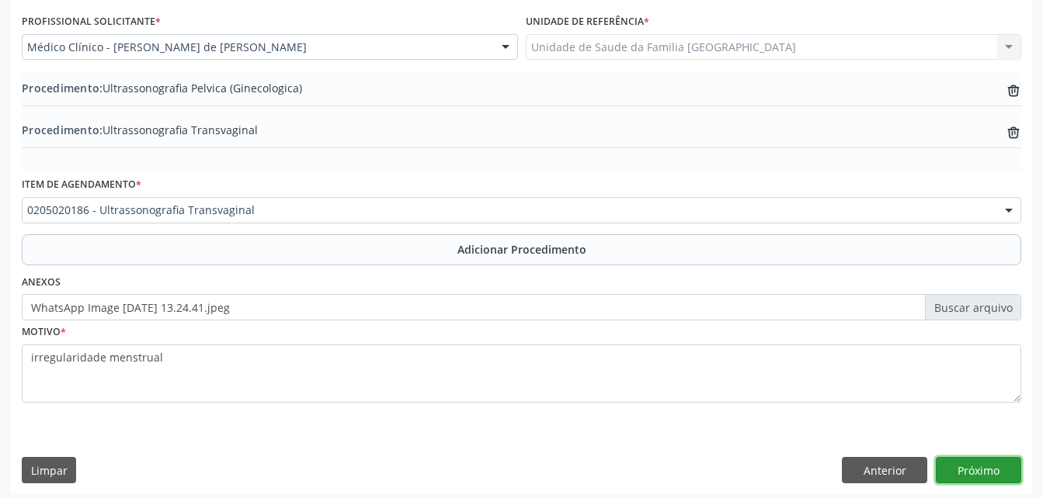
click at [970, 465] on button "Próximo" at bounding box center [978, 470] width 85 height 26
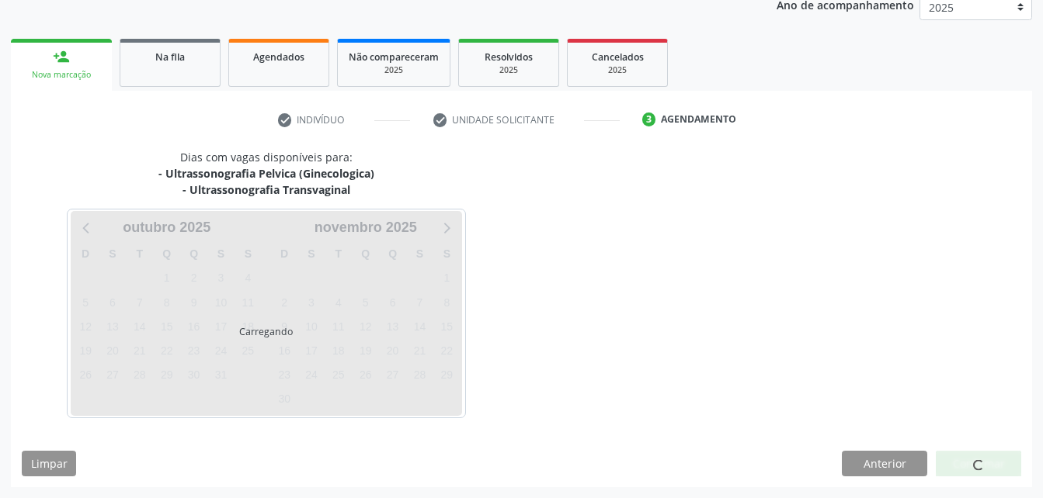
scroll to position [261, 0]
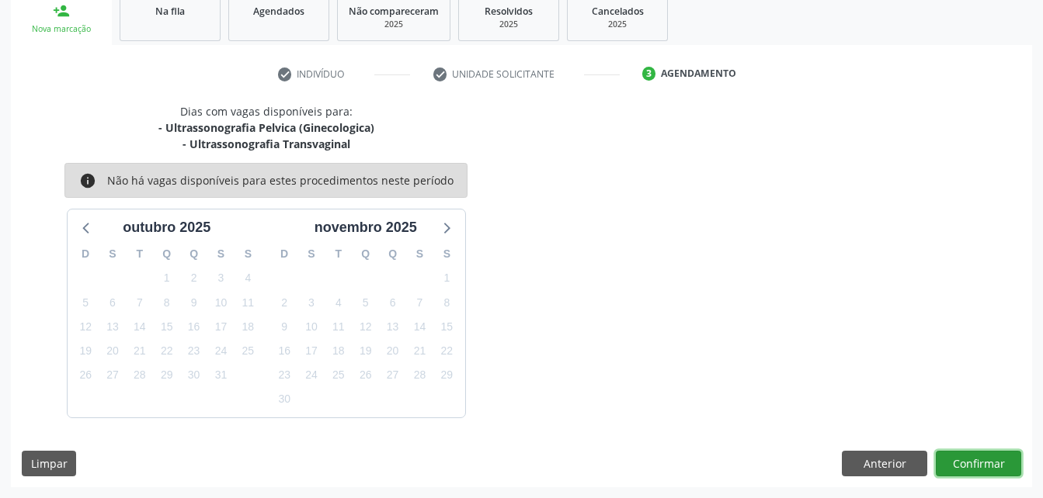
click at [970, 465] on button "Confirmar" at bounding box center [978, 464] width 85 height 26
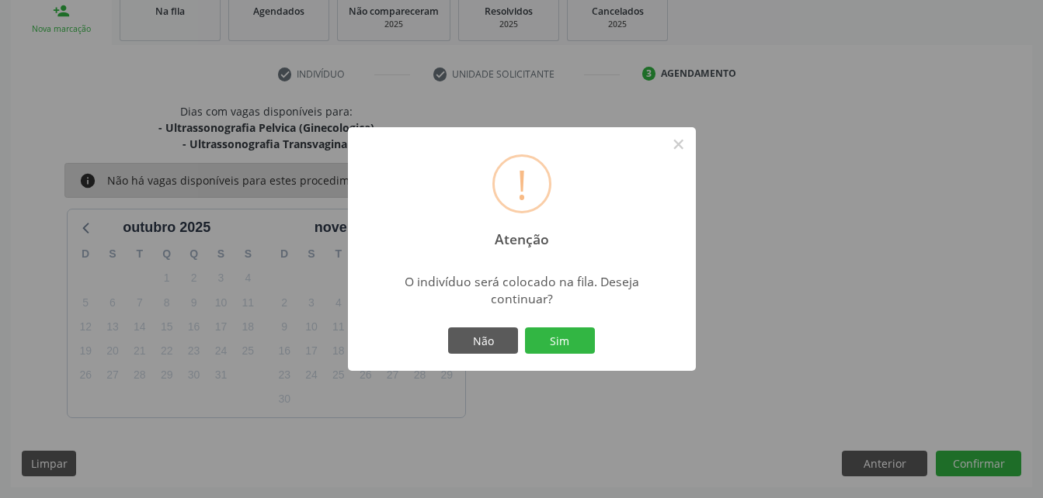
click at [555, 356] on div "Não Sim" at bounding box center [522, 341] width 154 height 33
click at [554, 315] on div "! Atenção × O indivíduo será colocado na fila. Deseja continuar? Não Sim" at bounding box center [522, 249] width 348 height 244
click at [563, 331] on button "Sim" at bounding box center [560, 341] width 70 height 26
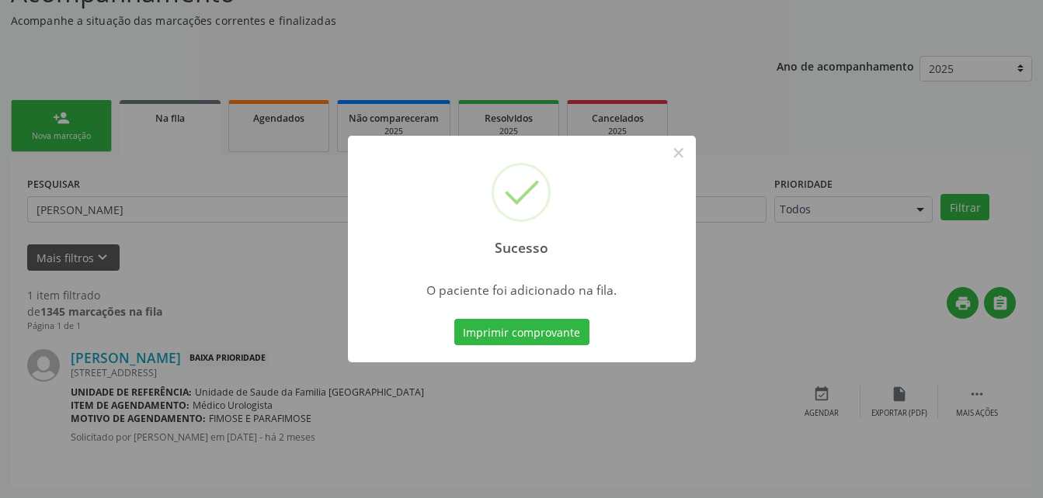
scroll to position [36, 0]
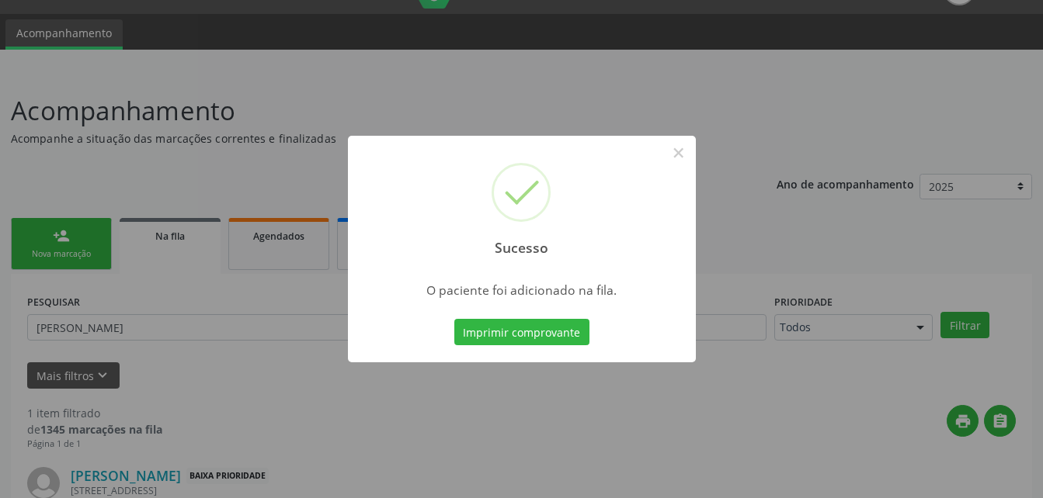
click at [84, 248] on div "Sucesso × O paciente foi adicionado na fila. Imprimir comprovante Cancel" at bounding box center [521, 249] width 1043 height 498
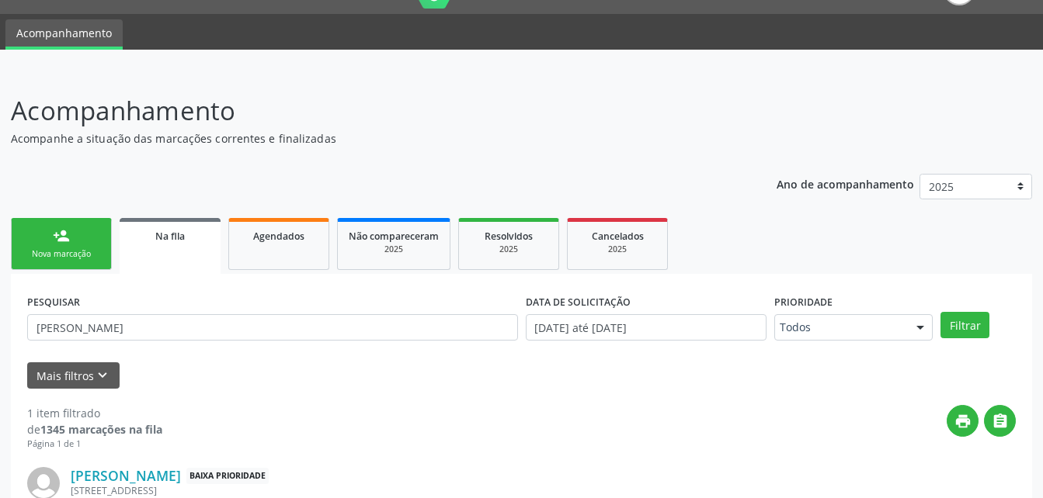
click at [84, 248] on link "person_add Nova marcação" at bounding box center [61, 244] width 101 height 52
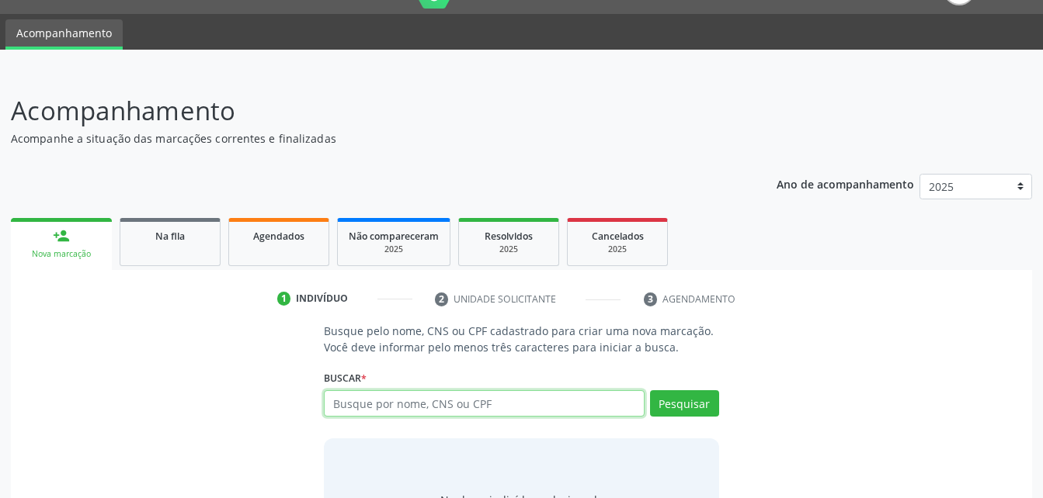
click at [408, 408] on input "text" at bounding box center [484, 404] width 320 height 26
type input "01075868432"
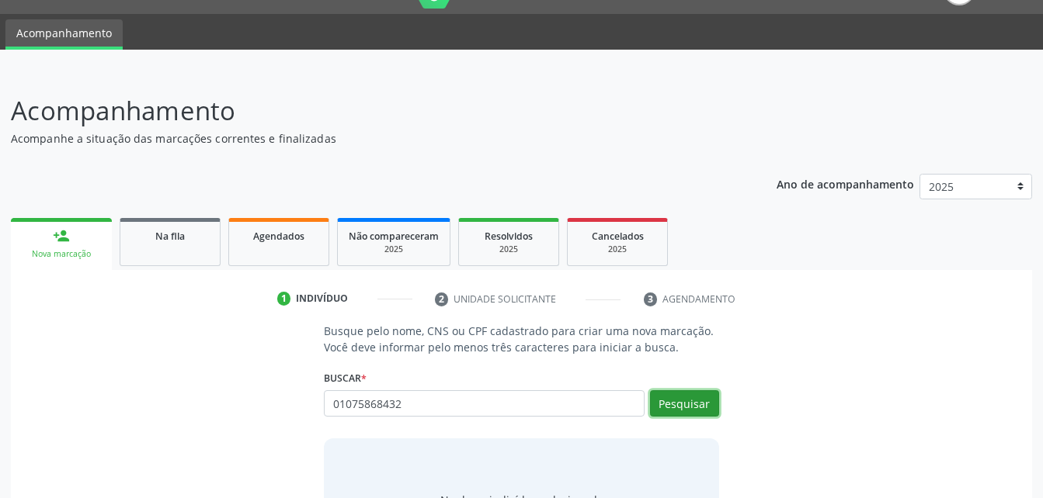
click at [689, 415] on button "Pesquisar" at bounding box center [684, 404] width 69 height 26
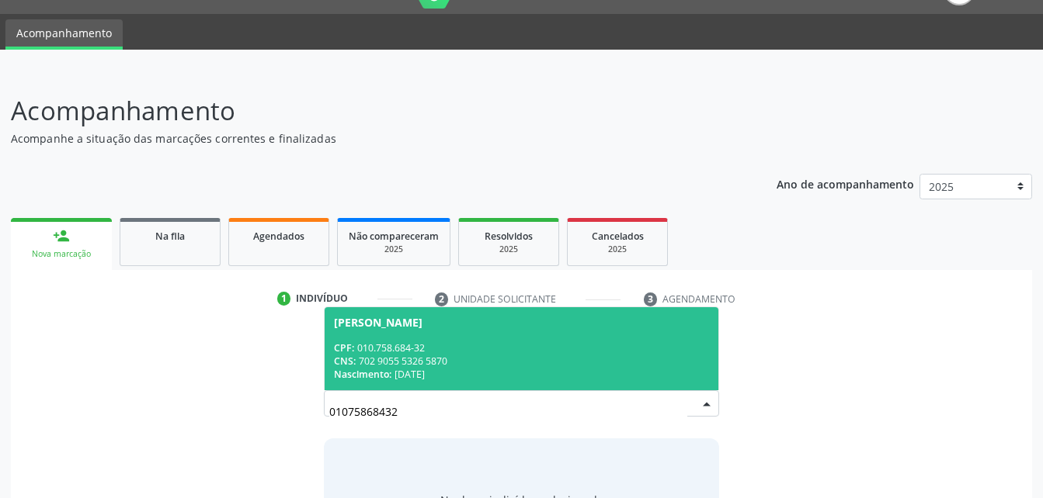
click at [554, 332] on span "[PERSON_NAME] CPF: 010.758.684-32 CNS: 702 9055 5326 5870 Nascimento: [DATE]" at bounding box center [521, 348] width 393 height 83
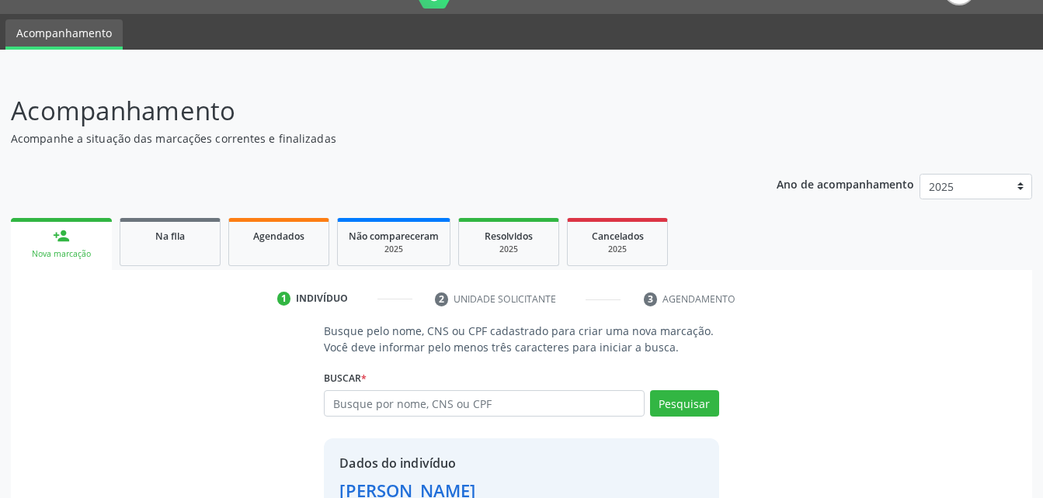
scroll to position [146, 0]
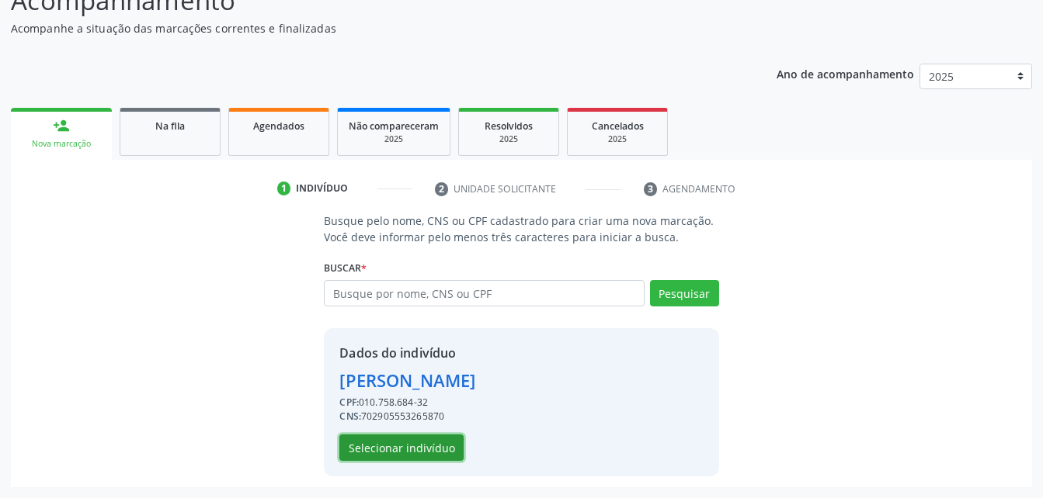
click at [426, 443] on button "Selecionar indivíduo" at bounding box center [401, 448] width 124 height 26
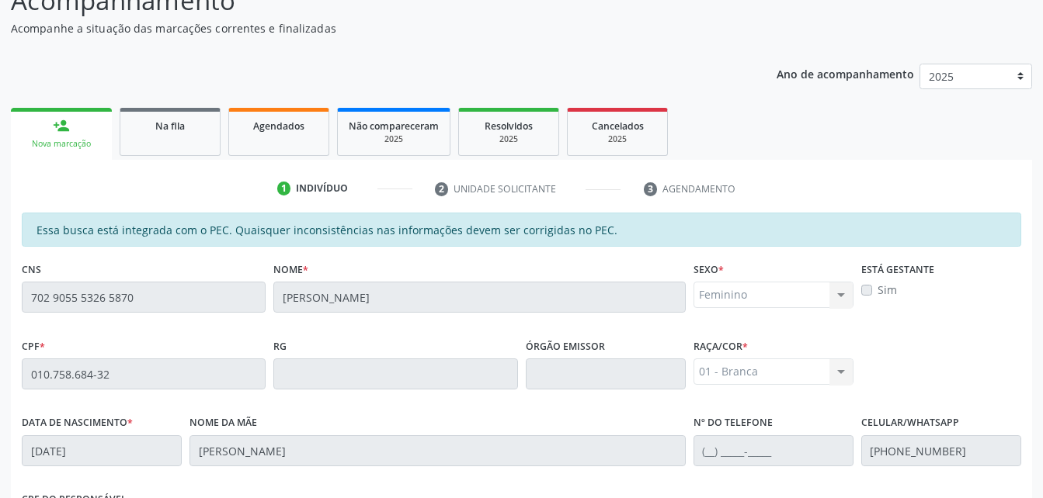
scroll to position [410, 0]
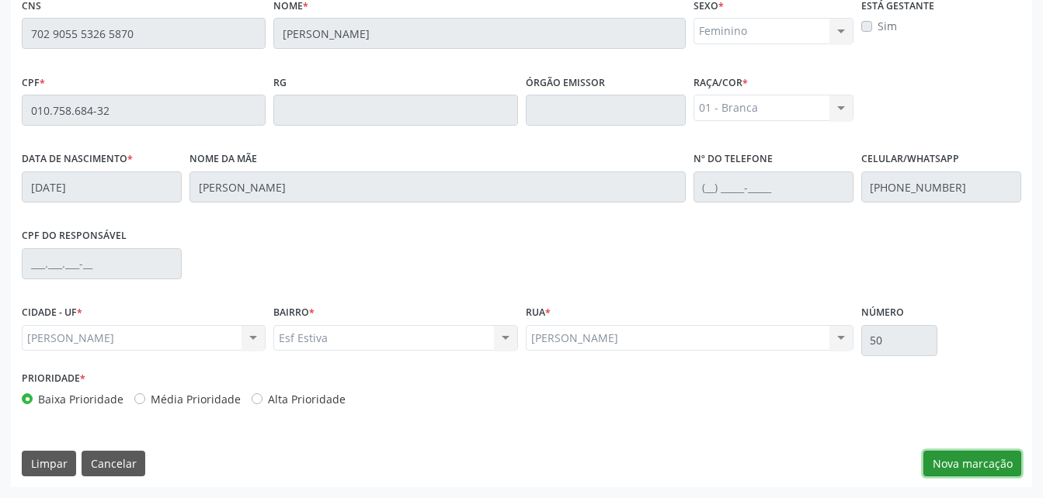
click at [974, 454] on button "Nova marcação" at bounding box center [972, 464] width 98 height 26
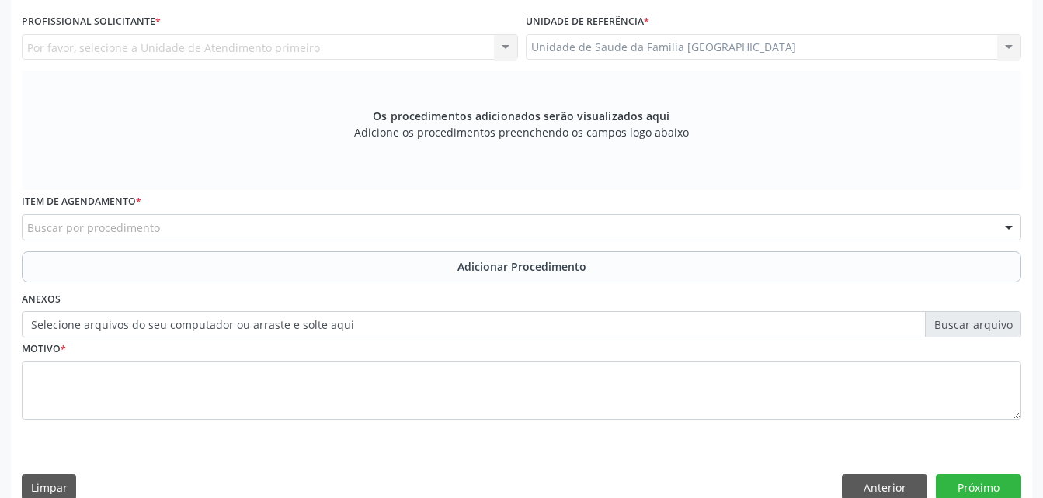
scroll to position [255, 0]
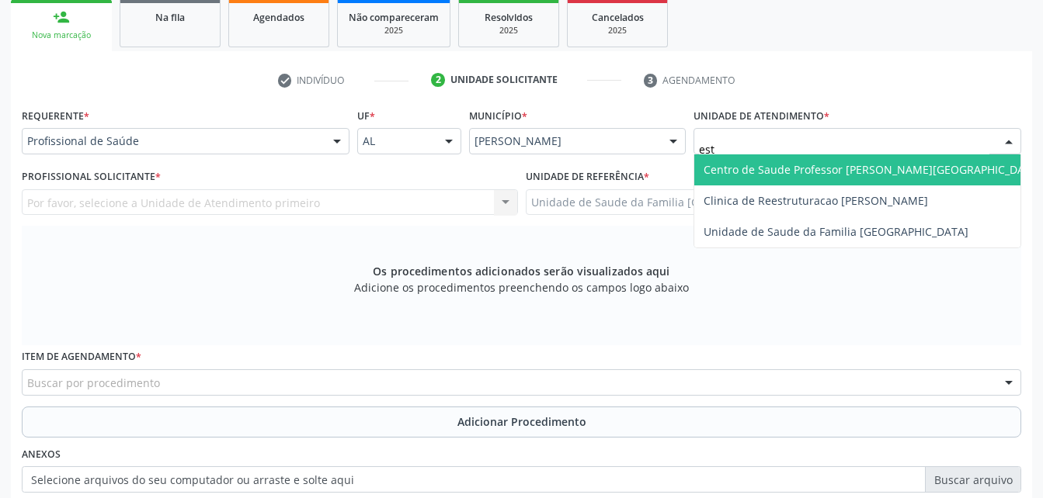
type input "esti"
click at [798, 185] on span "Unidade de Saude da Familia [GEOGRAPHIC_DATA]" at bounding box center [857, 169] width 326 height 31
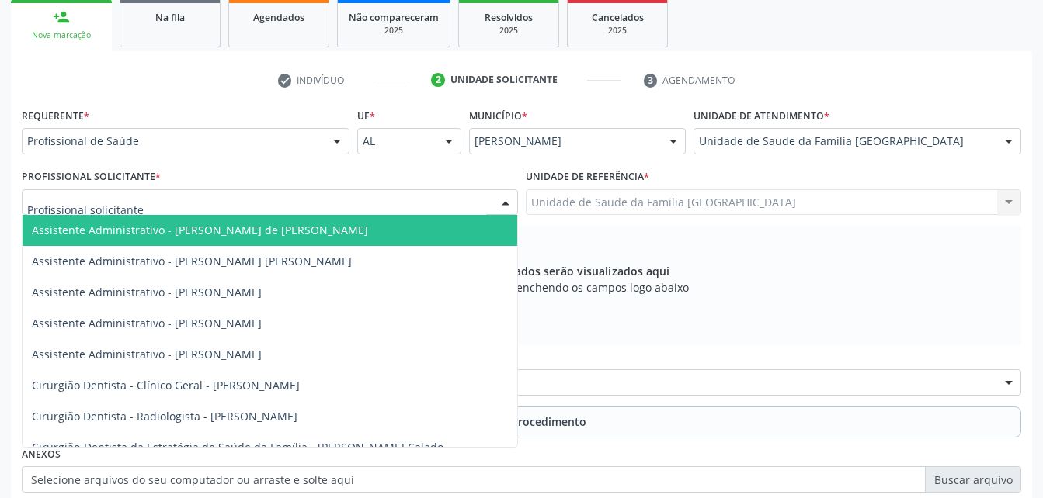
click at [259, 205] on div at bounding box center [270, 202] width 496 height 26
type input "rod"
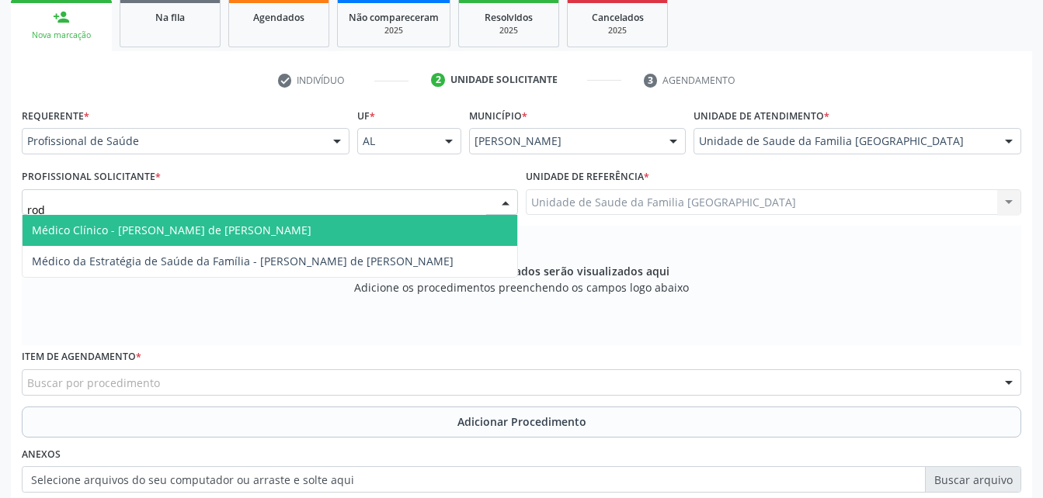
click at [262, 224] on span "Médico Clínico - [PERSON_NAME] de [PERSON_NAME]" at bounding box center [171, 230] width 279 height 15
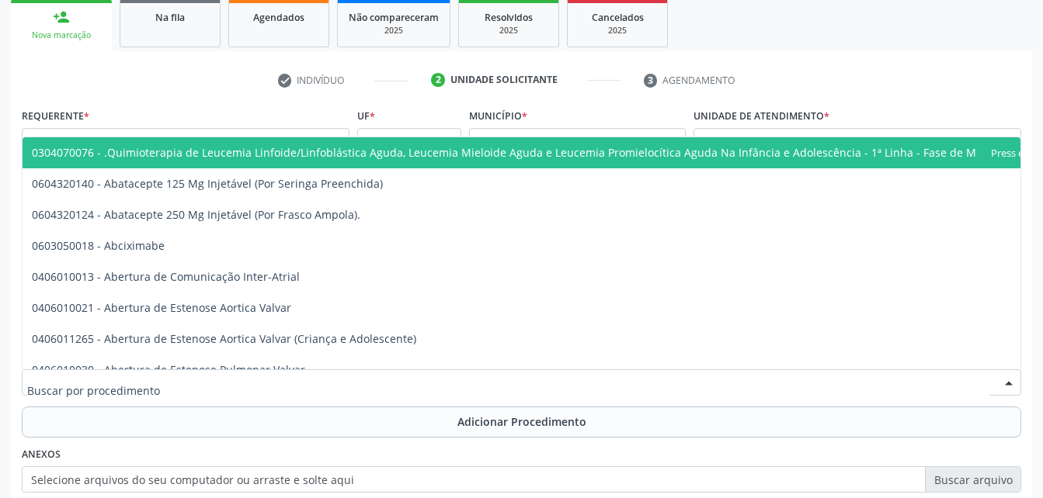
click at [306, 377] on div at bounding box center [521, 383] width 999 height 26
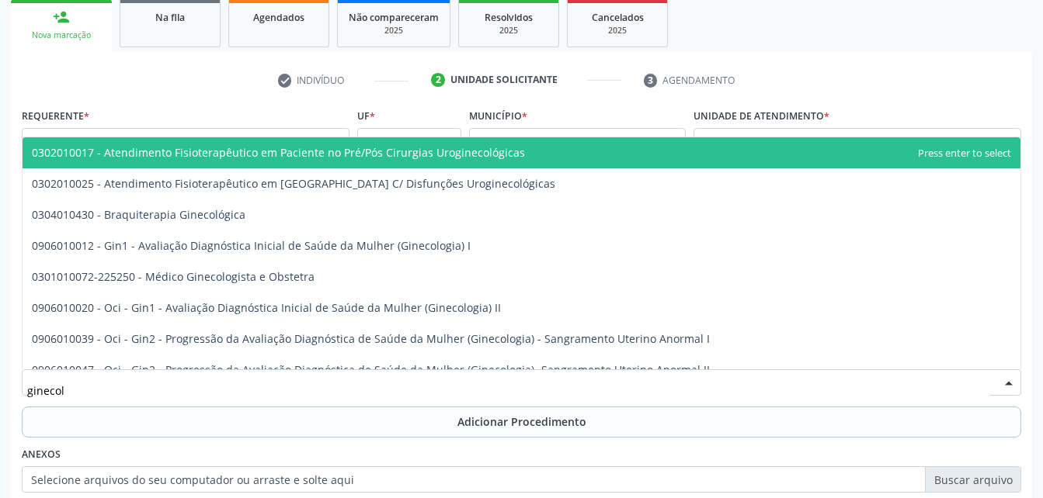
type input "ginecolo"
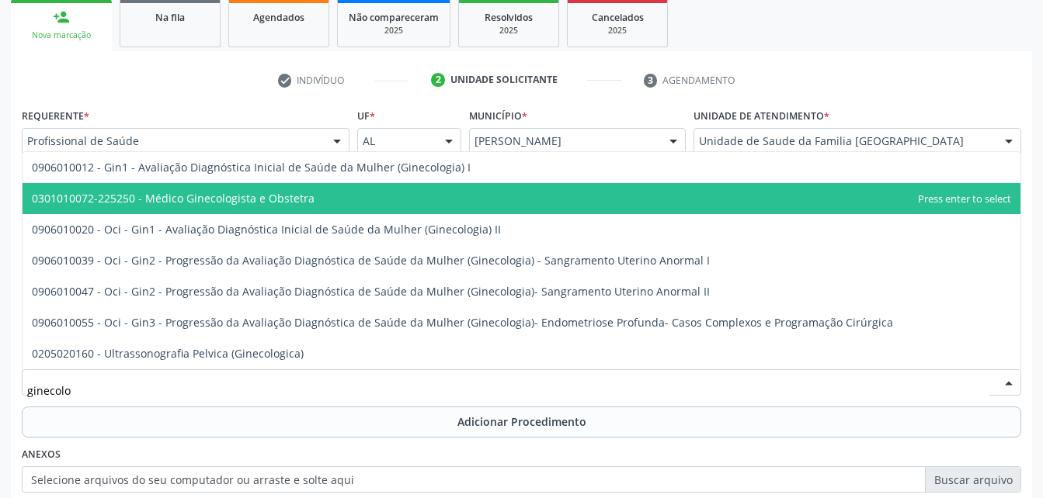
click at [356, 201] on span "0301010072-225250 - Médico Ginecologista e Obstetra" at bounding box center [522, 198] width 998 height 31
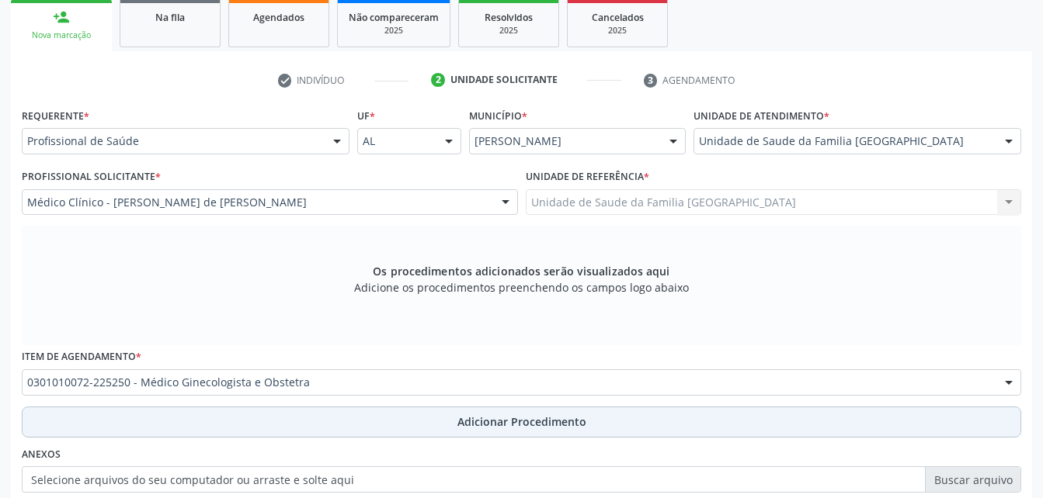
click at [422, 417] on button "Adicionar Procedimento" at bounding box center [521, 422] width 999 height 31
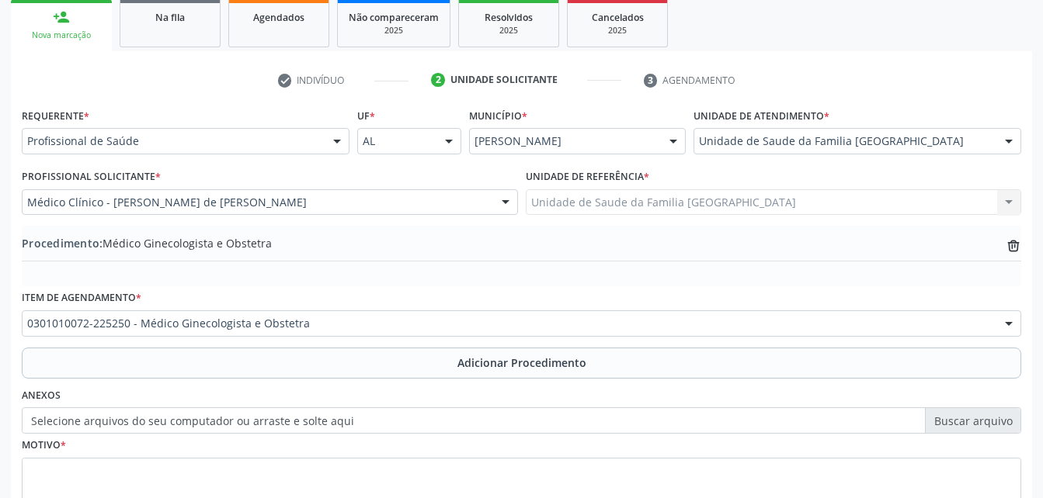
click at [321, 419] on label "Selecione arquivos do seu computador ou arraste e solte aqui" at bounding box center [521, 421] width 999 height 26
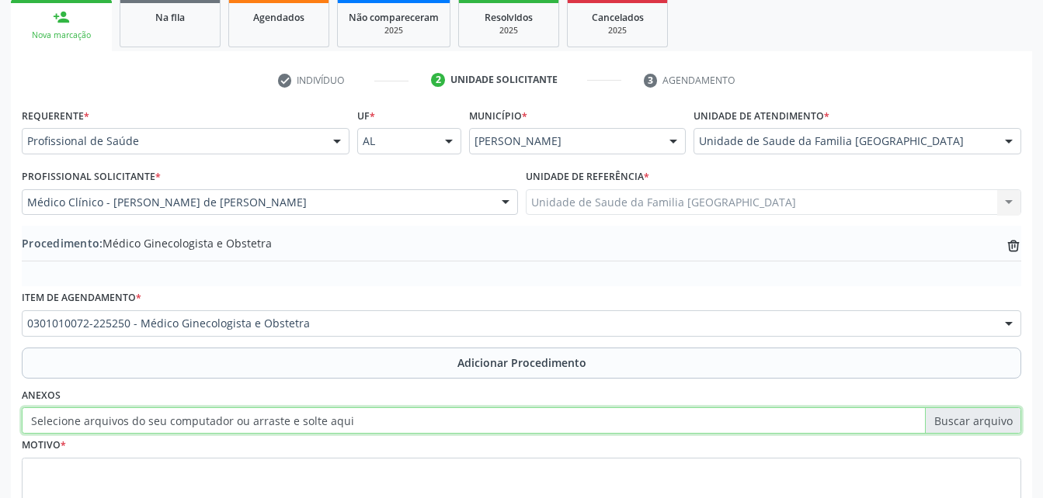
click at [321, 419] on input "Selecione arquivos do seu computador ou arraste e solte aqui" at bounding box center [521, 421] width 999 height 26
type input "C:\fakepath\WhatsApp Image [DATE] 13.24.58.jpeg"
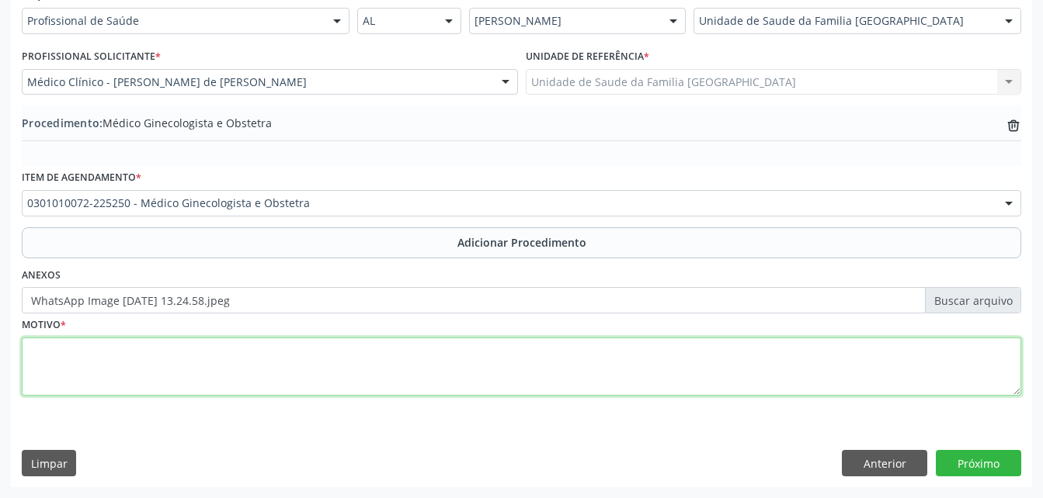
click at [625, 366] on textarea at bounding box center [521, 367] width 999 height 59
type textarea "sangramento"
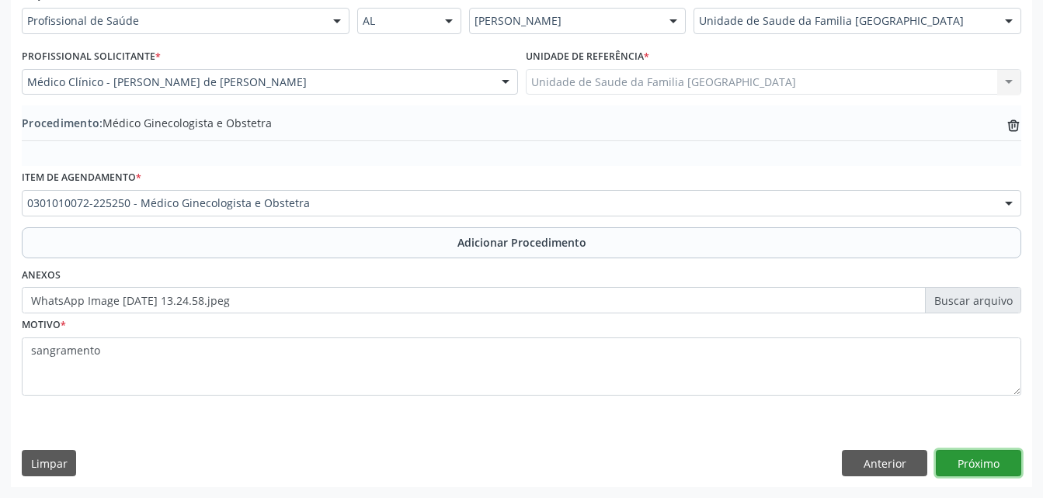
click at [1014, 460] on button "Próximo" at bounding box center [978, 463] width 85 height 26
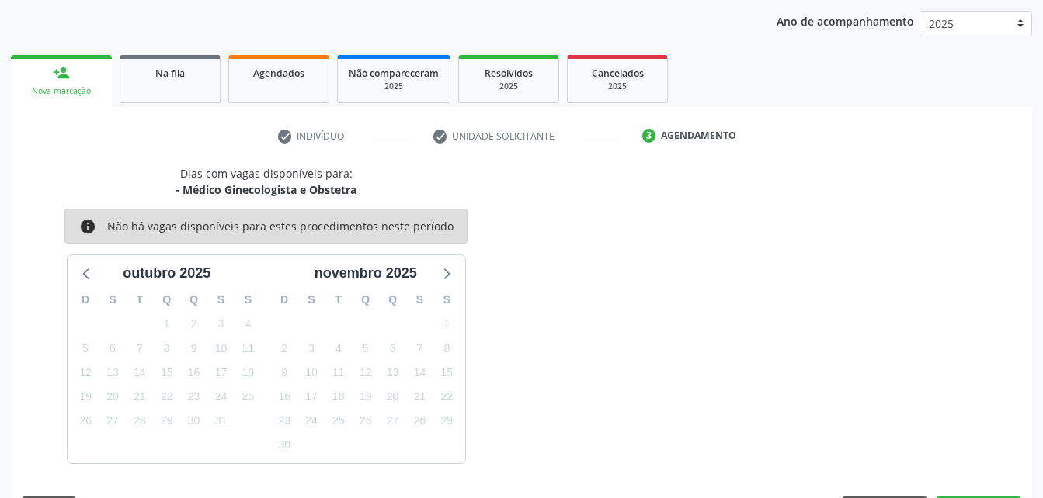
scroll to position [245, 0]
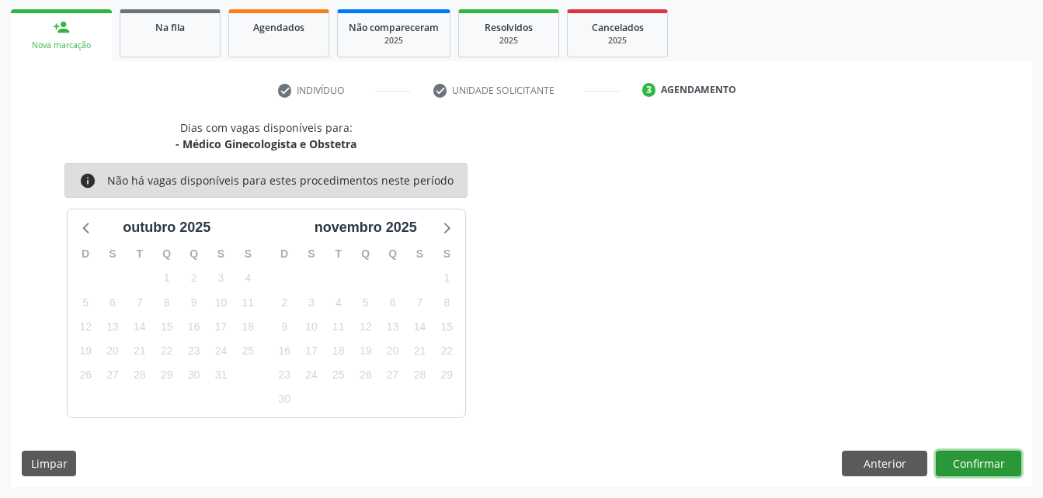
click at [1014, 460] on button "Confirmar" at bounding box center [978, 464] width 85 height 26
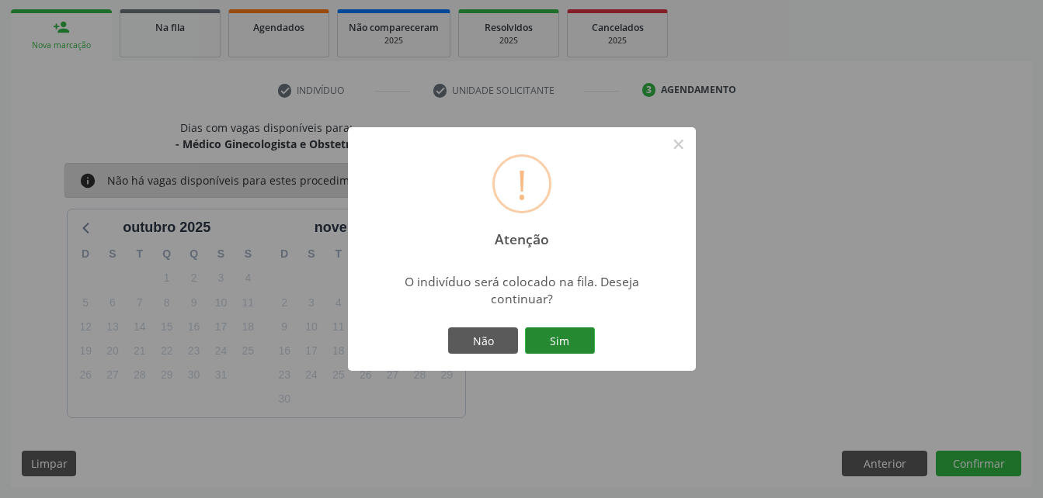
click at [583, 337] on button "Sim" at bounding box center [560, 341] width 70 height 26
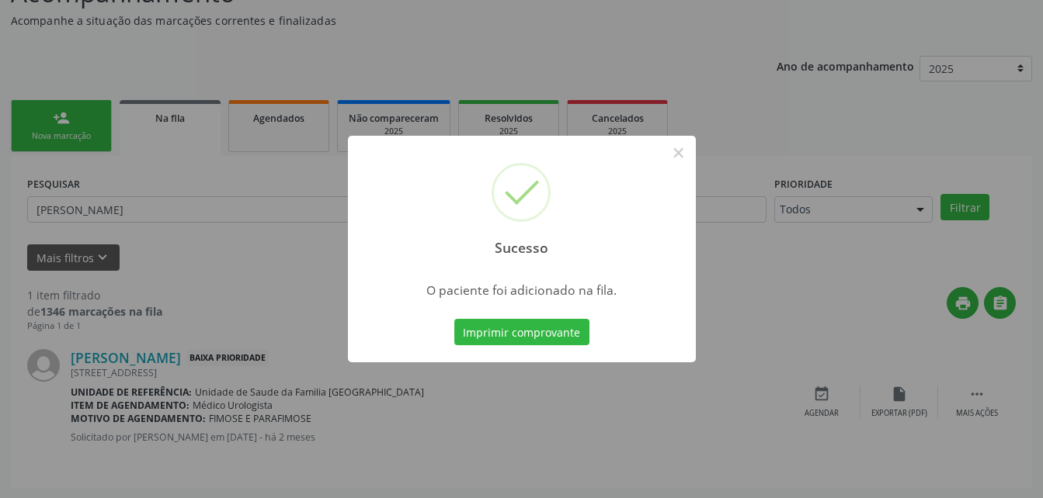
scroll to position [36, 0]
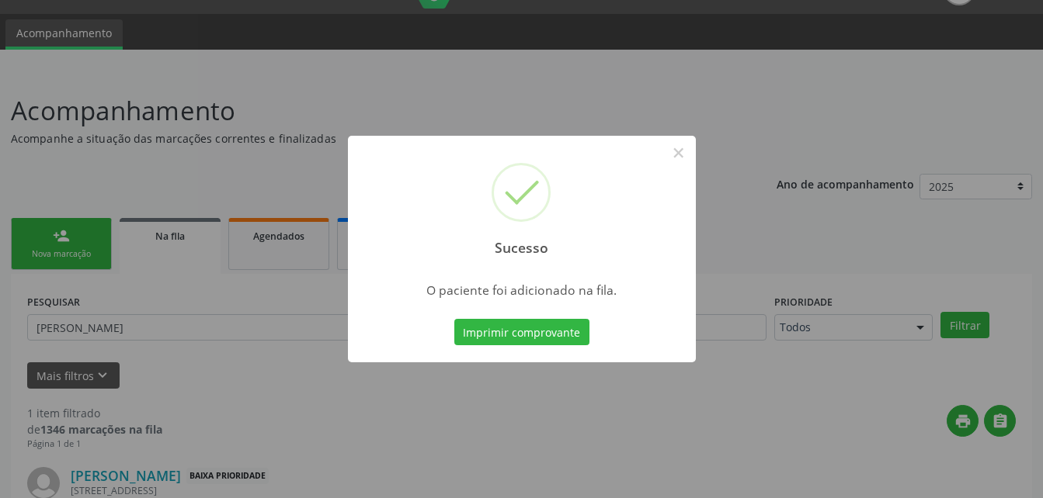
click at [61, 248] on div "Sucesso × O paciente foi adicionado na fila. Imprimir comprovante Cancel" at bounding box center [521, 249] width 1043 height 498
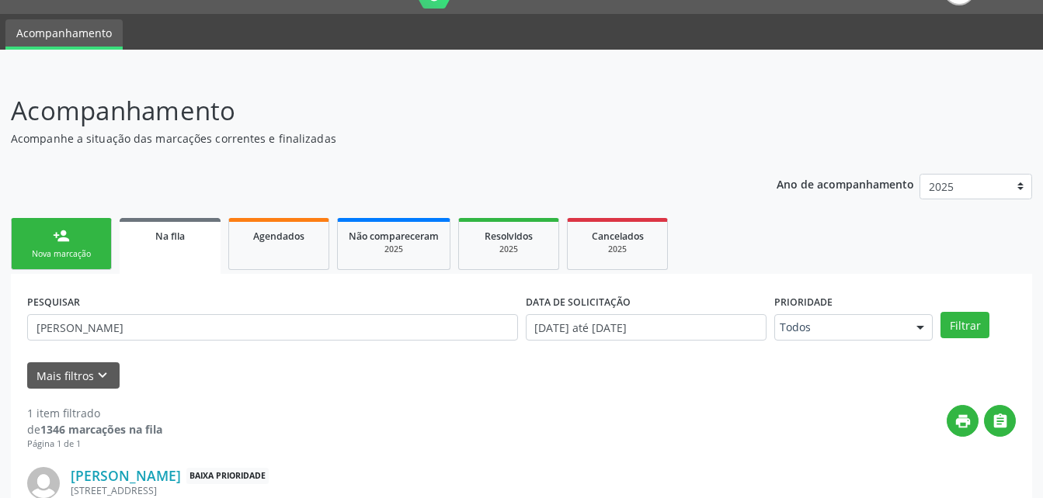
click at [61, 248] on div "Nova marcação" at bounding box center [62, 254] width 78 height 12
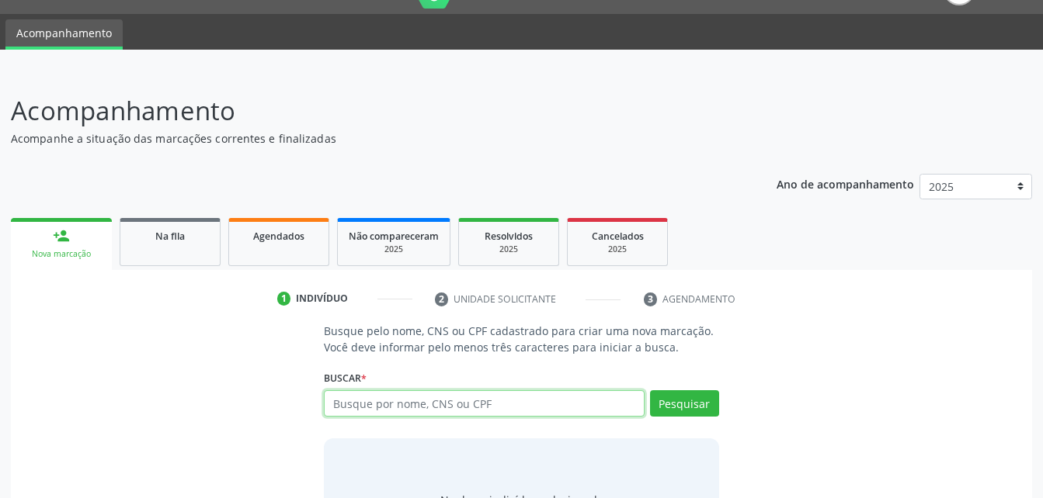
click at [394, 395] on input "text" at bounding box center [484, 404] width 320 height 26
type input "31936601400"
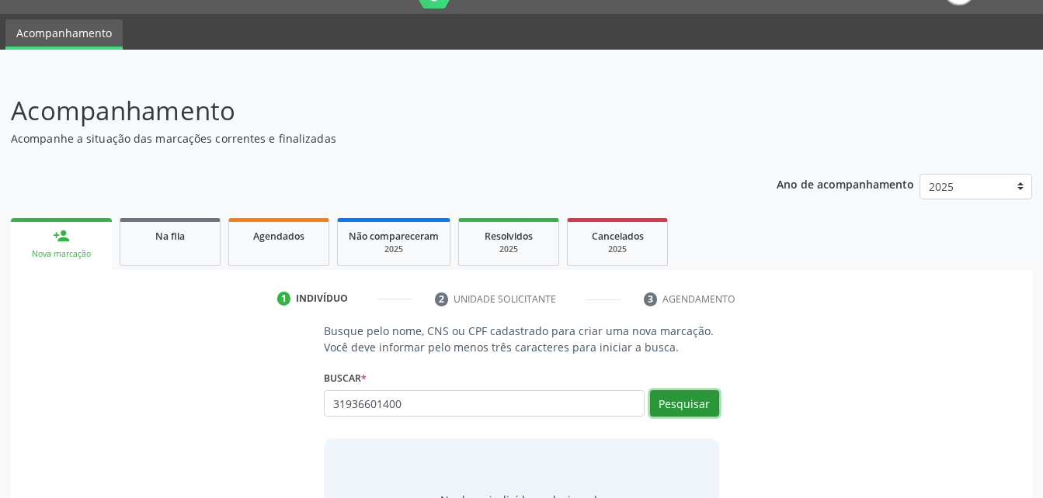
click at [677, 394] on button "Pesquisar" at bounding box center [684, 404] width 69 height 26
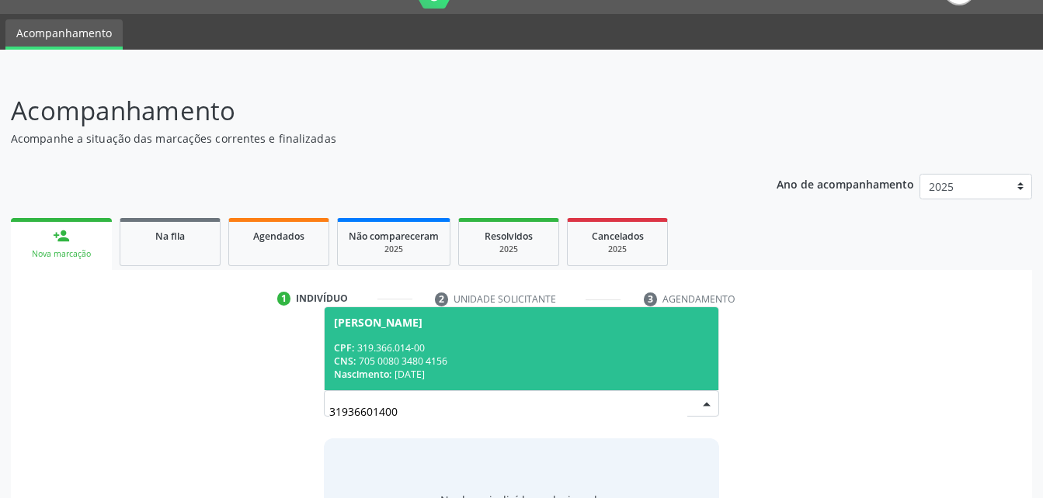
click at [578, 348] on div "CPF: 319.366.014-00" at bounding box center [521, 348] width 374 height 13
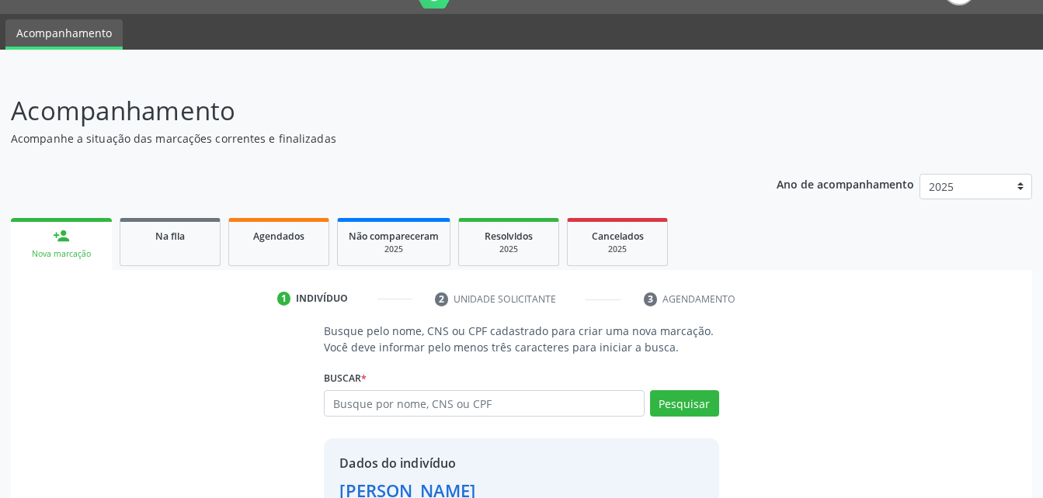
scroll to position [146, 0]
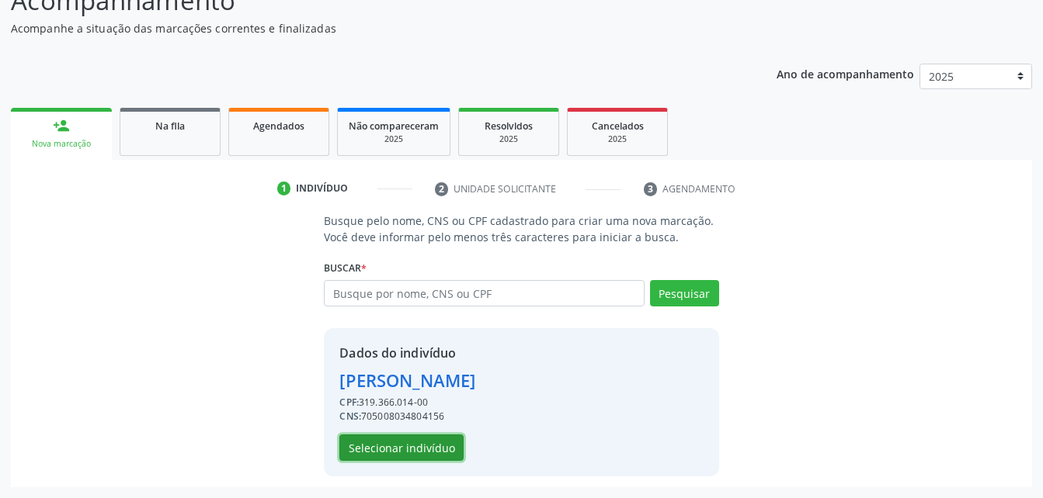
click at [426, 450] on button "Selecionar indivíduo" at bounding box center [401, 448] width 124 height 26
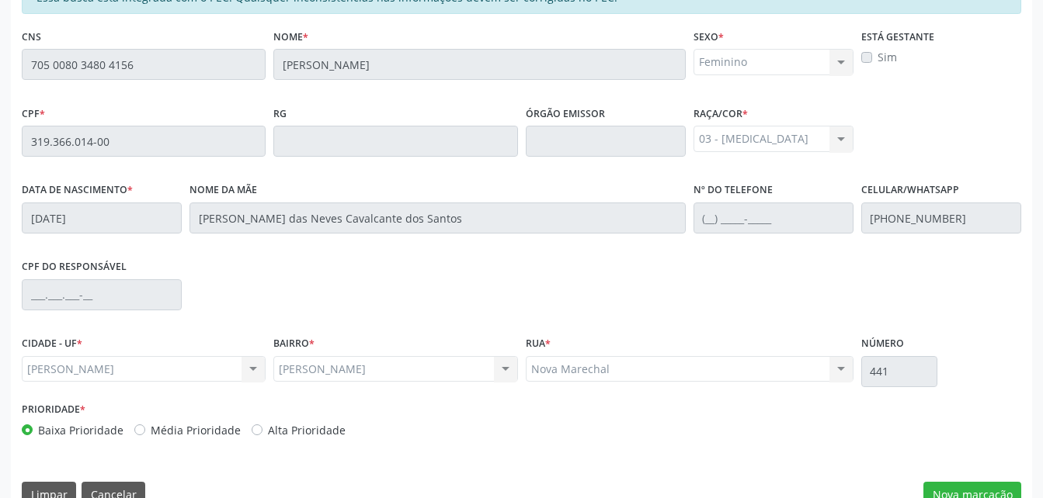
scroll to position [410, 0]
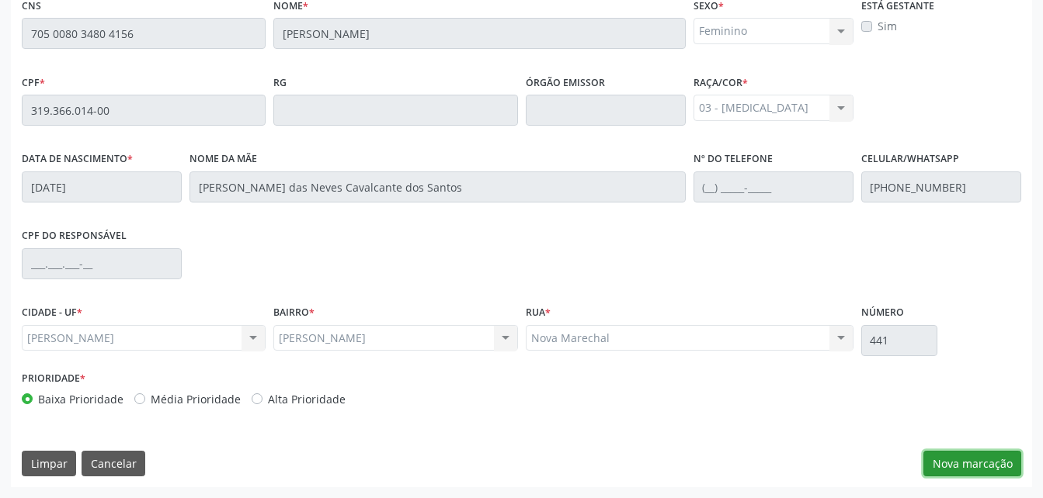
click at [988, 465] on button "Nova marcação" at bounding box center [972, 464] width 98 height 26
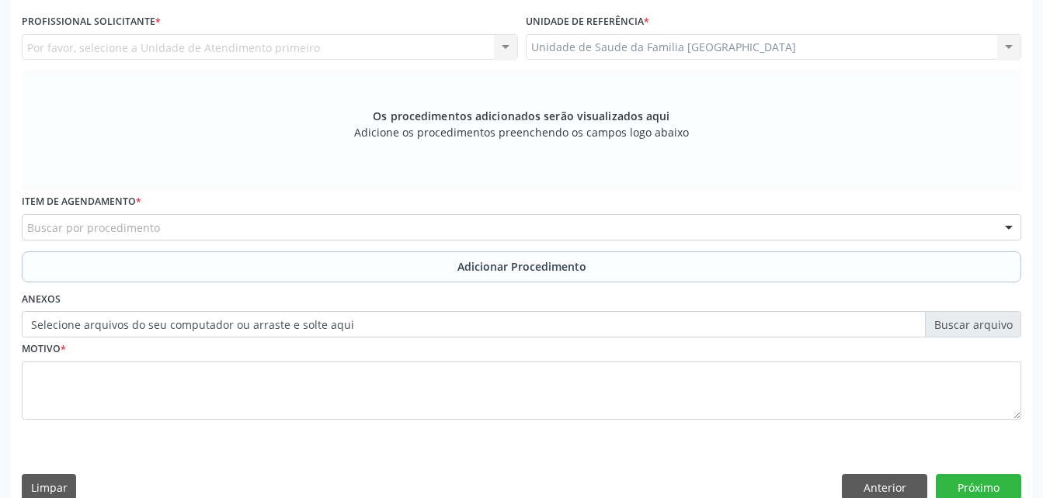
scroll to position [177, 0]
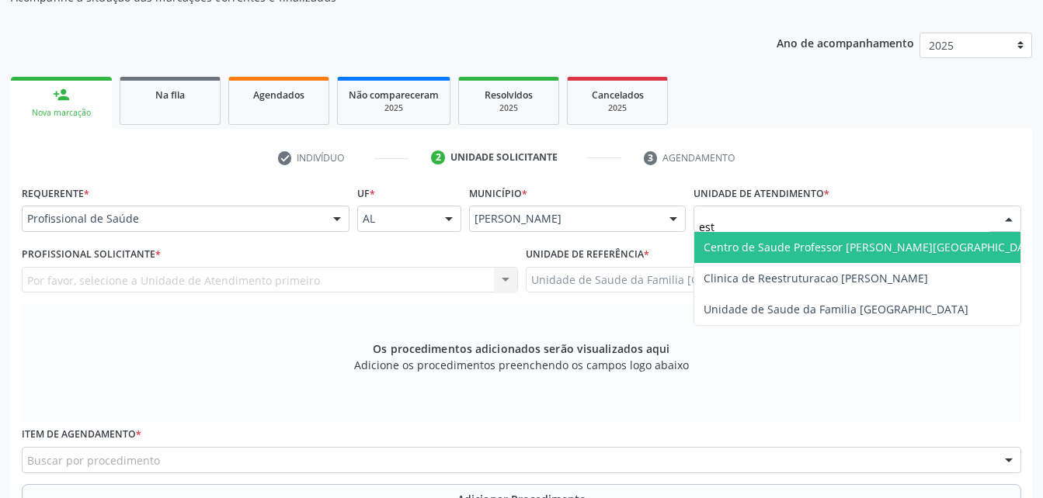
type input "esti"
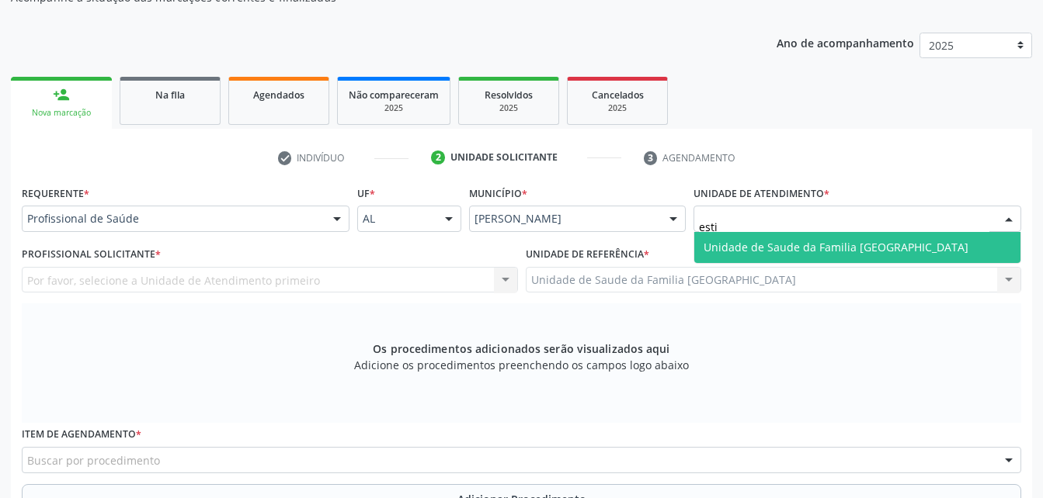
click at [839, 246] on span "Unidade de Saude da Familia [GEOGRAPHIC_DATA]" at bounding box center [835, 247] width 265 height 15
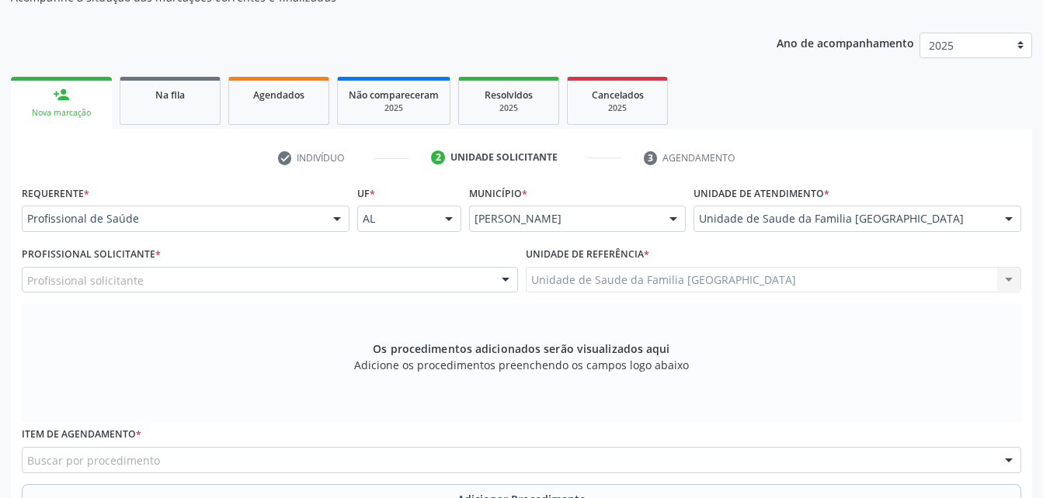
click at [279, 281] on div "Profissional solicitante" at bounding box center [270, 280] width 496 height 26
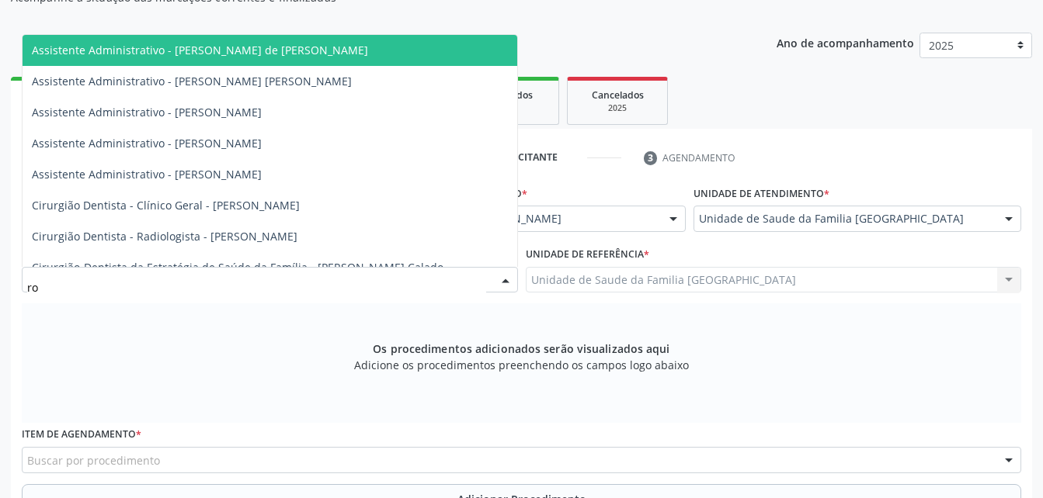
type input "rod"
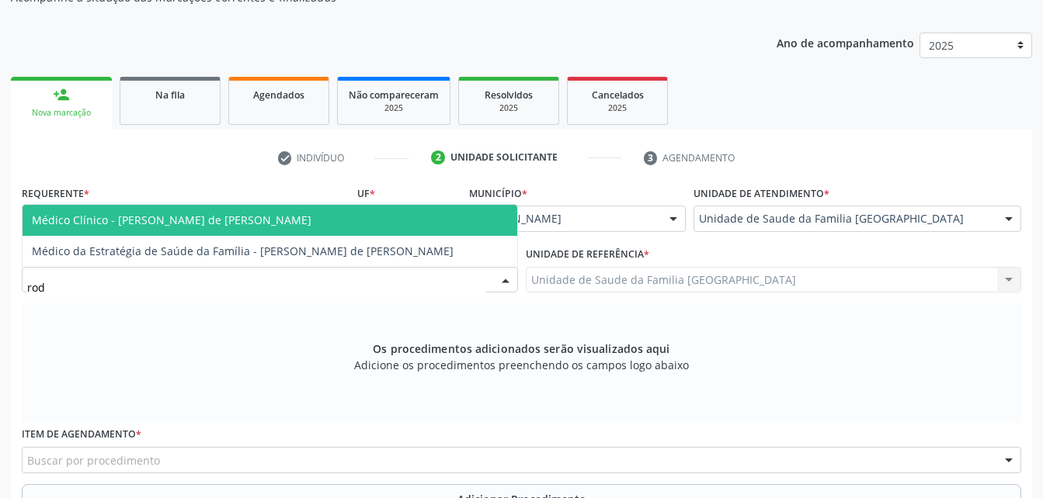
click at [286, 215] on span "Médico Clínico - [PERSON_NAME] de [PERSON_NAME]" at bounding box center [270, 220] width 495 height 31
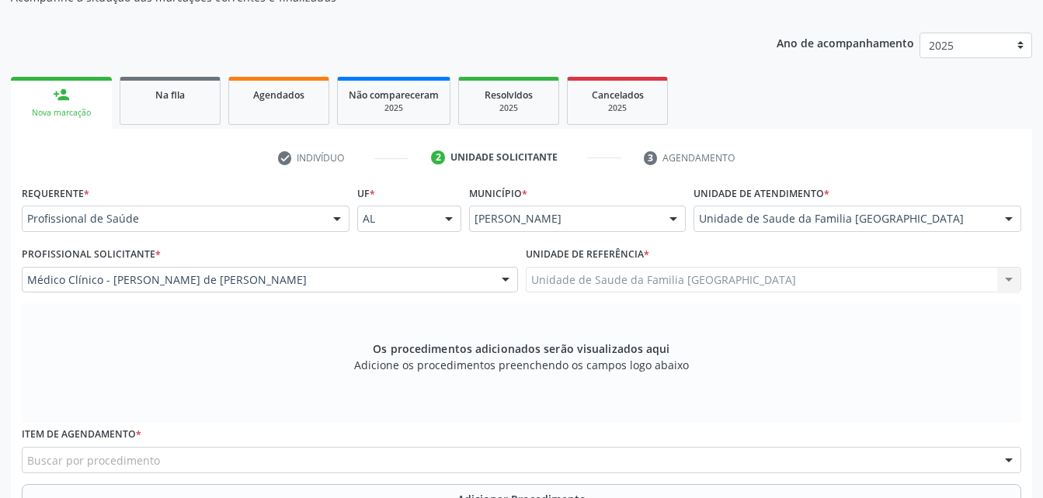
scroll to position [332, 0]
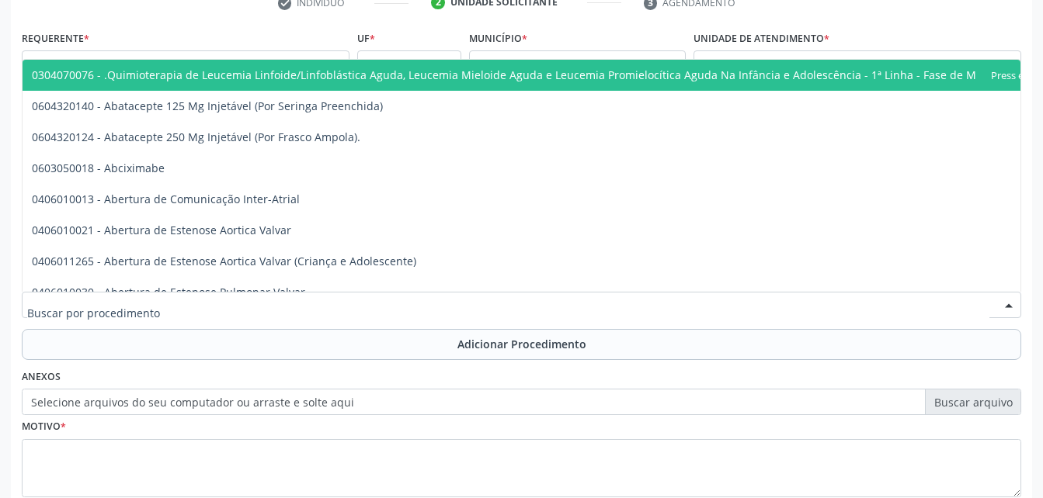
click at [325, 312] on div at bounding box center [521, 305] width 999 height 26
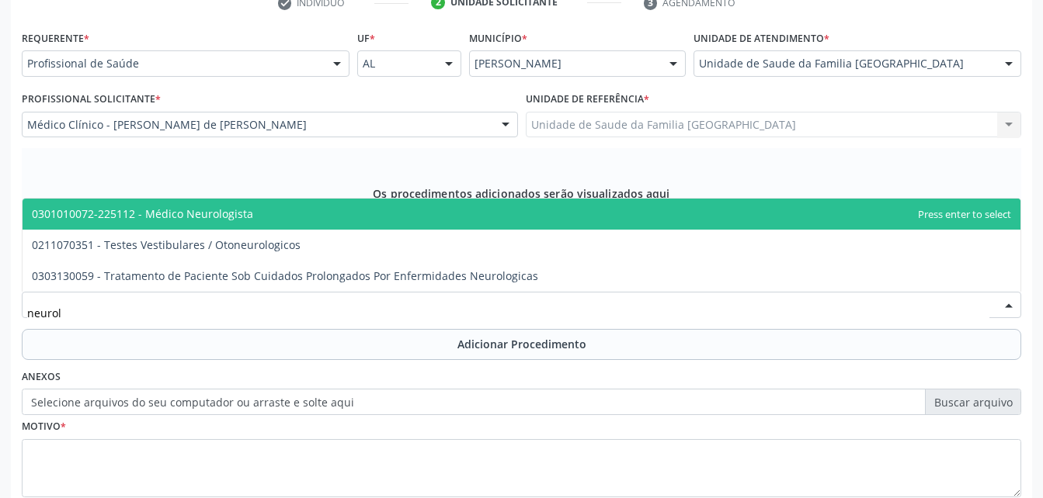
type input "neurolo"
click at [278, 217] on span "0301010072-225112 - Médico Neurologista" at bounding box center [522, 214] width 998 height 31
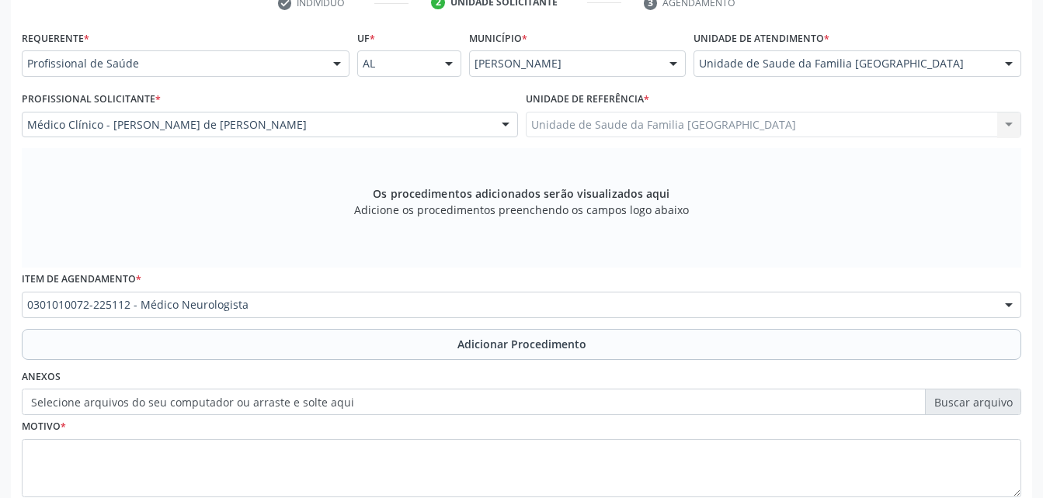
click at [265, 400] on label "Selecione arquivos do seu computador ou arraste e solte aqui" at bounding box center [521, 402] width 999 height 26
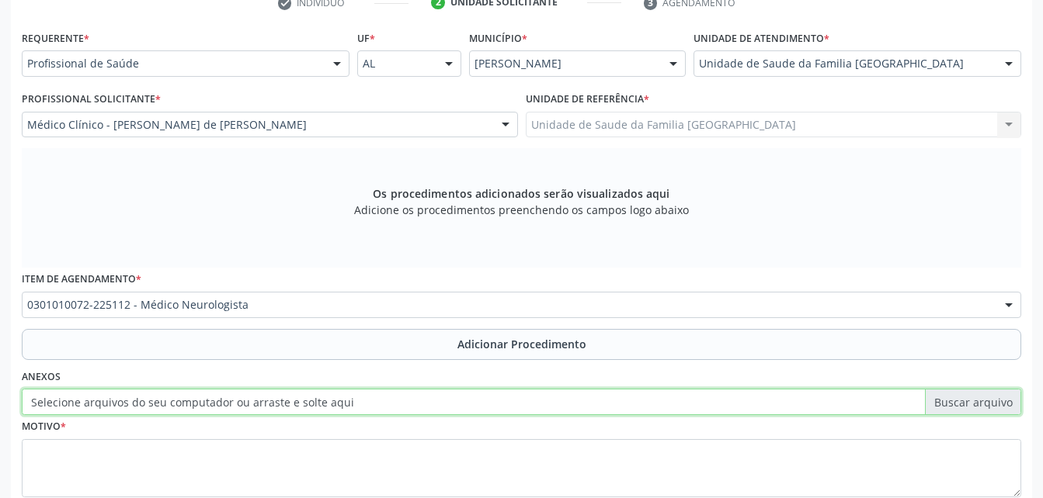
click at [265, 400] on input "Selecione arquivos do seu computador ou arraste e solte aqui" at bounding box center [521, 402] width 999 height 26
type input "C:\fakepath\WhatsApp Image [DATE] 13.25.17.jpeg"
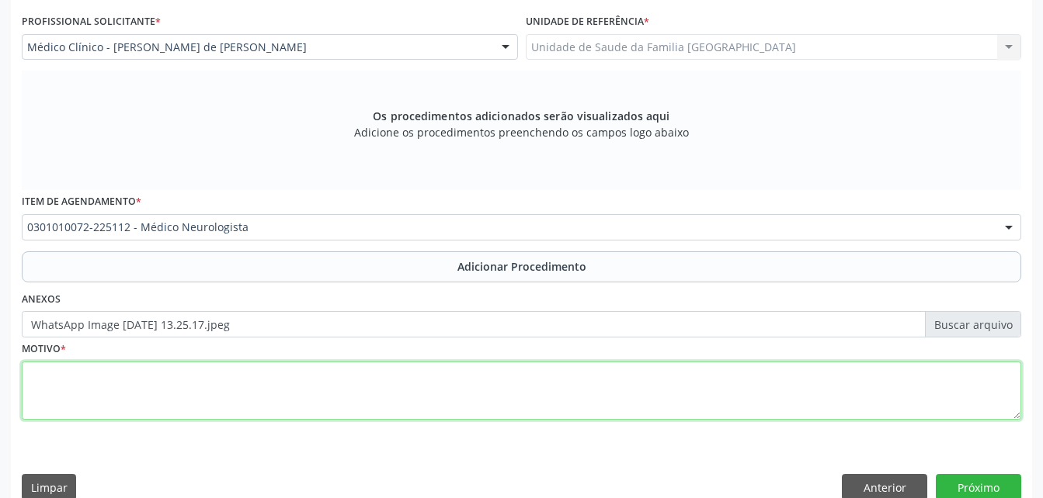
click at [369, 397] on textarea at bounding box center [521, 391] width 999 height 59
type textarea "neoplasia benigna"
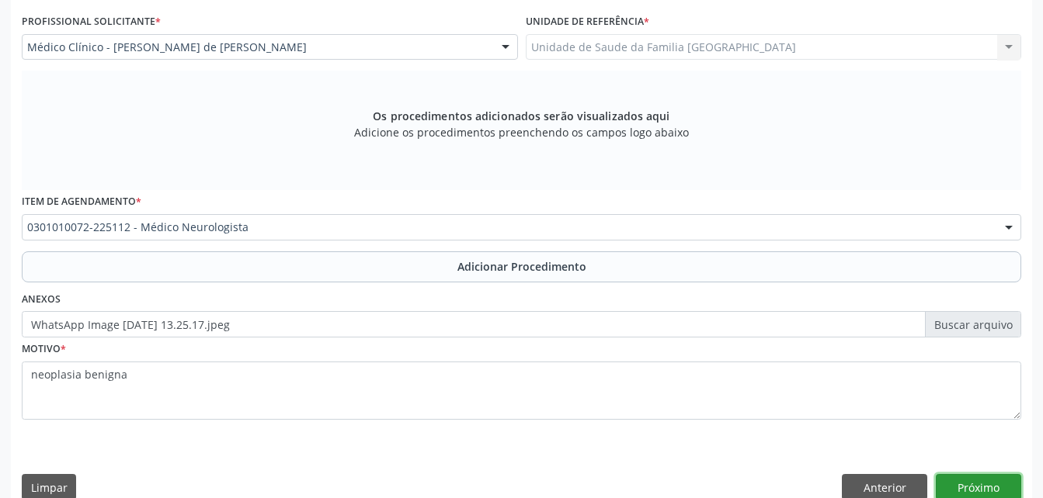
click at [1008, 498] on button "Próximo" at bounding box center [978, 487] width 85 height 26
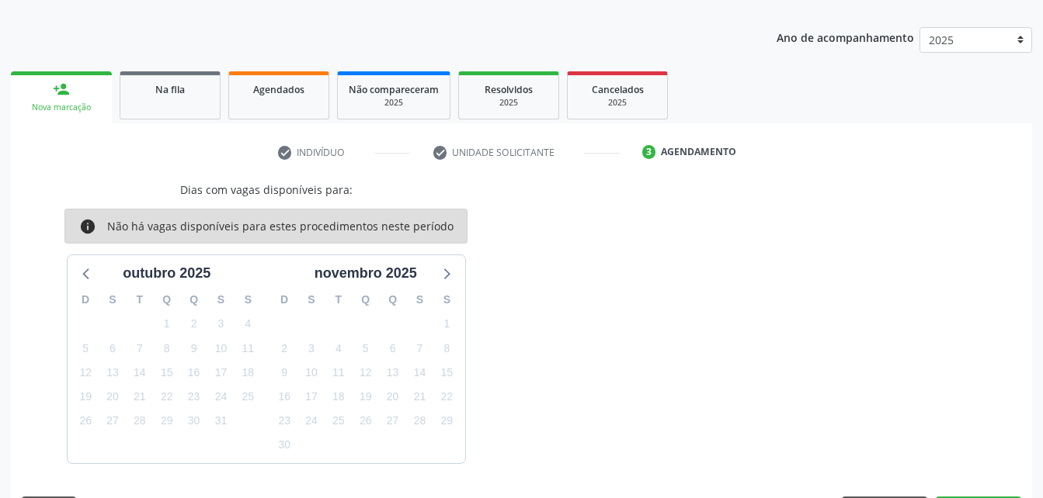
scroll to position [228, 0]
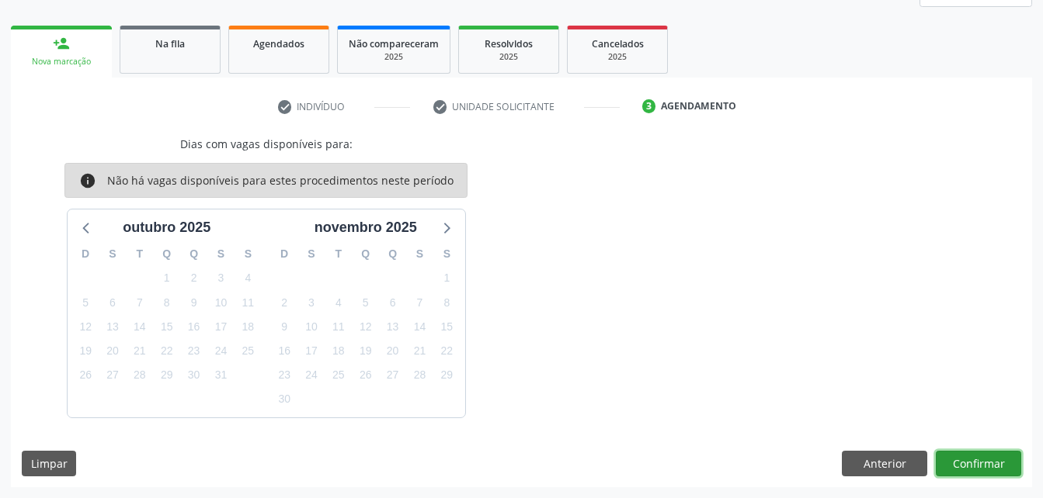
click at [975, 466] on button "Confirmar" at bounding box center [978, 464] width 85 height 26
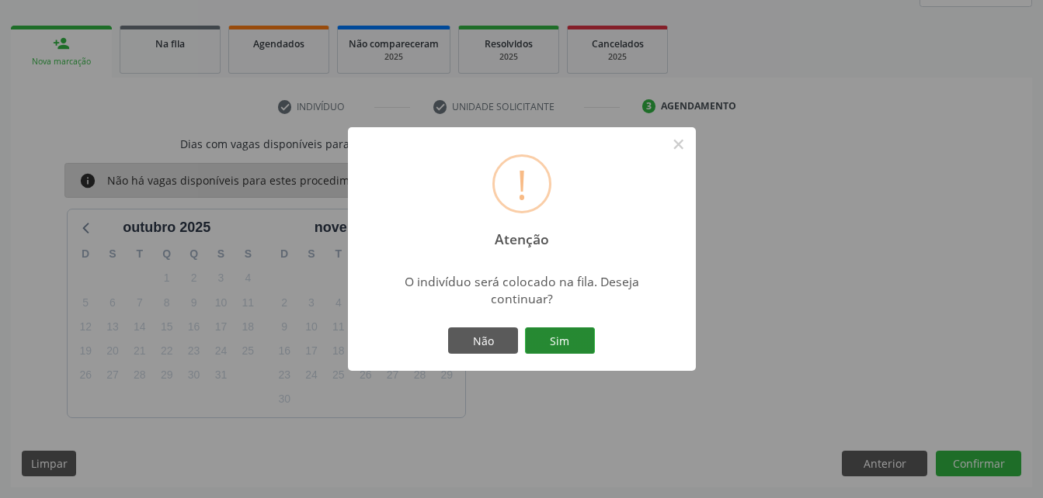
click at [574, 336] on button "Sim" at bounding box center [560, 341] width 70 height 26
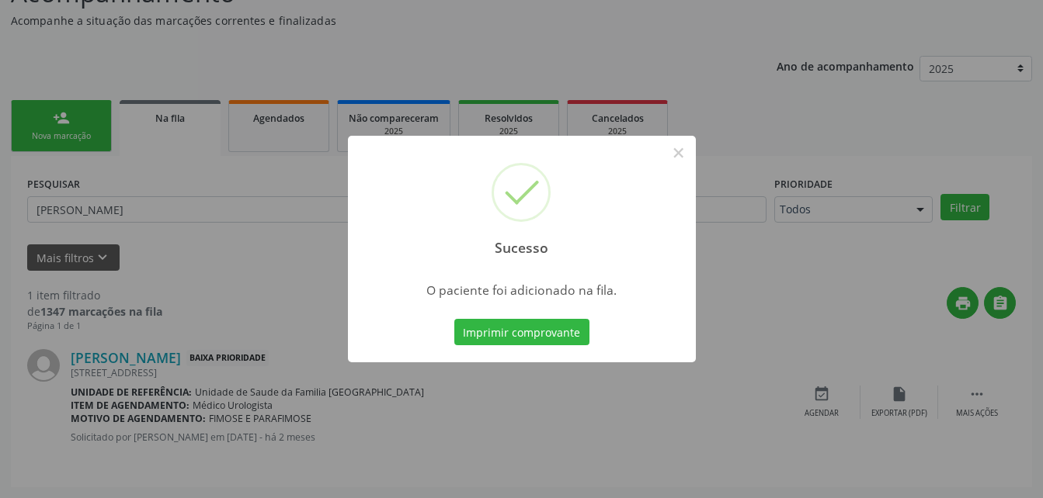
scroll to position [36, 0]
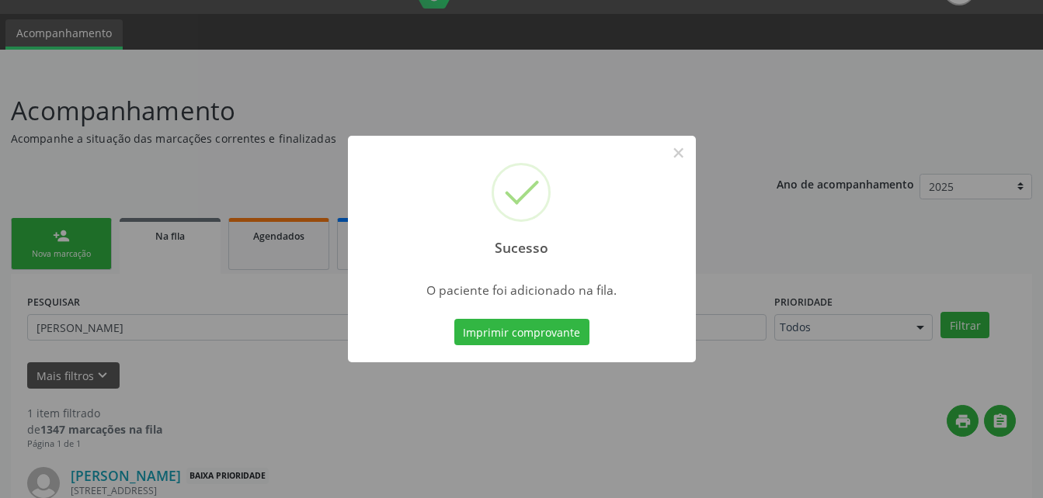
click at [60, 228] on div "Sucesso × O paciente foi adicionado na fila. Imprimir comprovante Cancel" at bounding box center [521, 249] width 1043 height 498
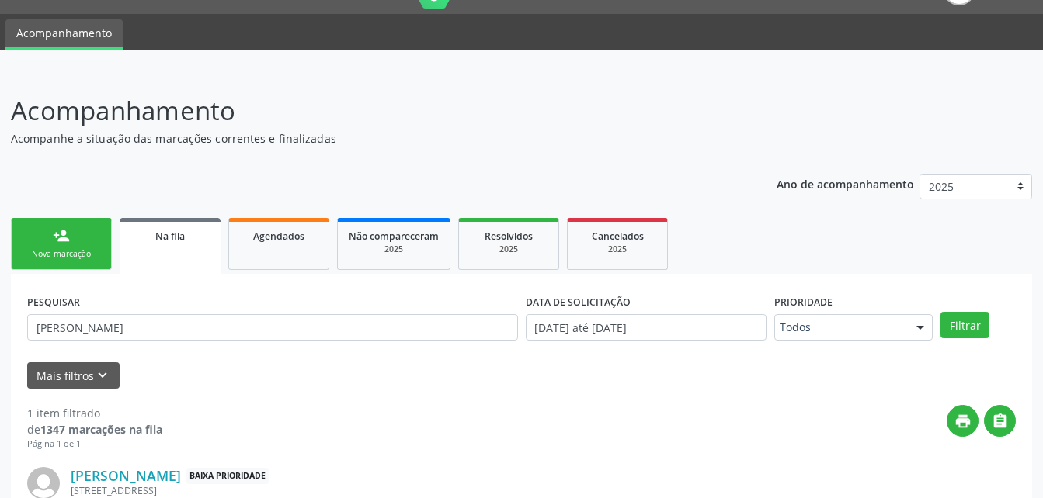
click at [36, 233] on link "person_add Nova marcação" at bounding box center [61, 244] width 101 height 52
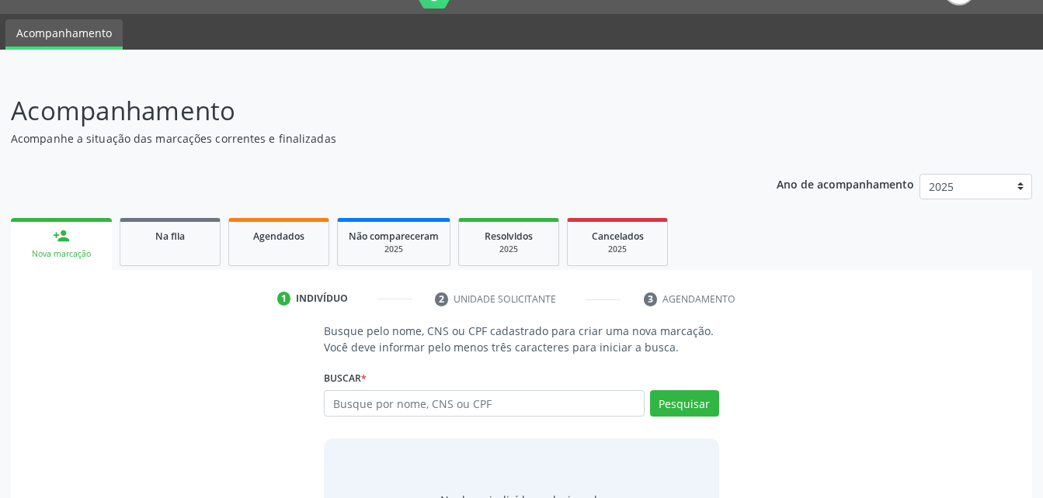
scroll to position [113, 0]
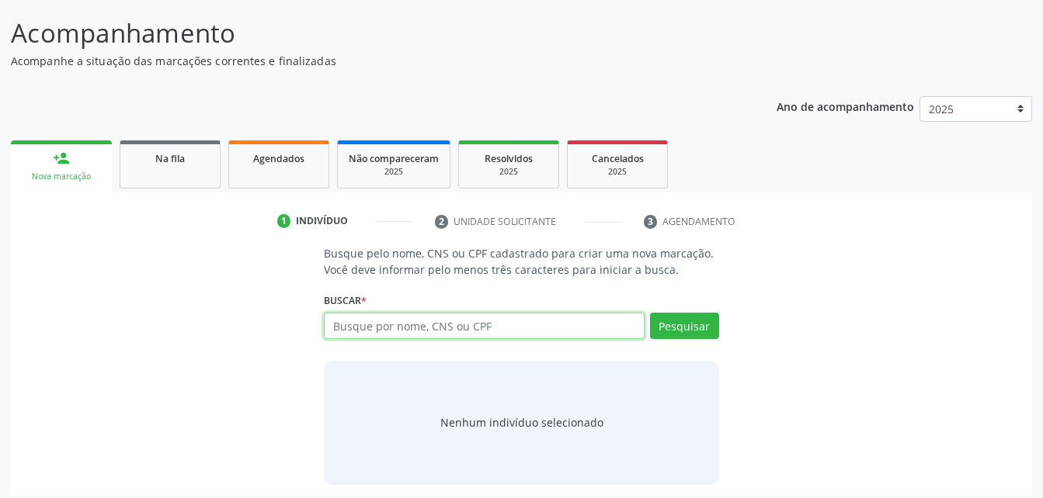
click at [484, 326] on input "text" at bounding box center [484, 326] width 320 height 26
type input "704302574943796"
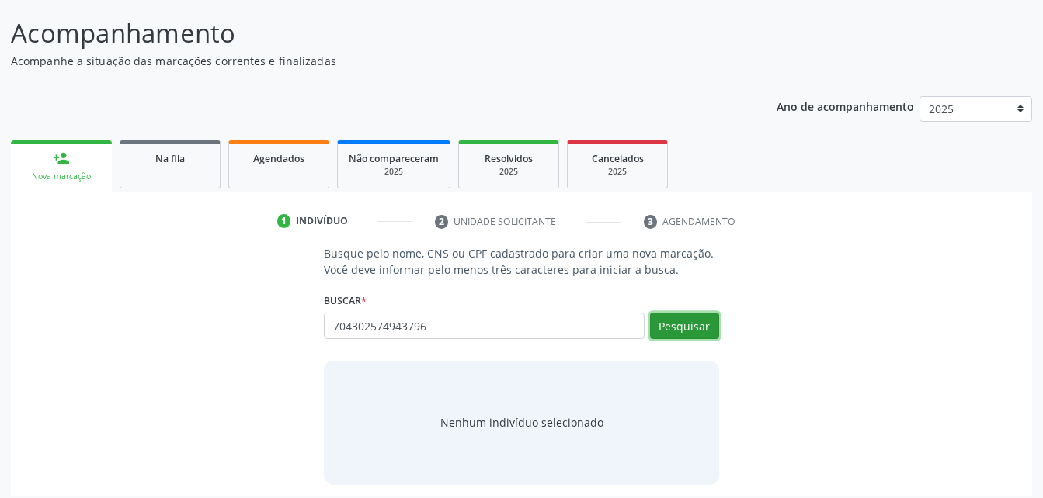
click at [699, 329] on button "Pesquisar" at bounding box center [684, 326] width 69 height 26
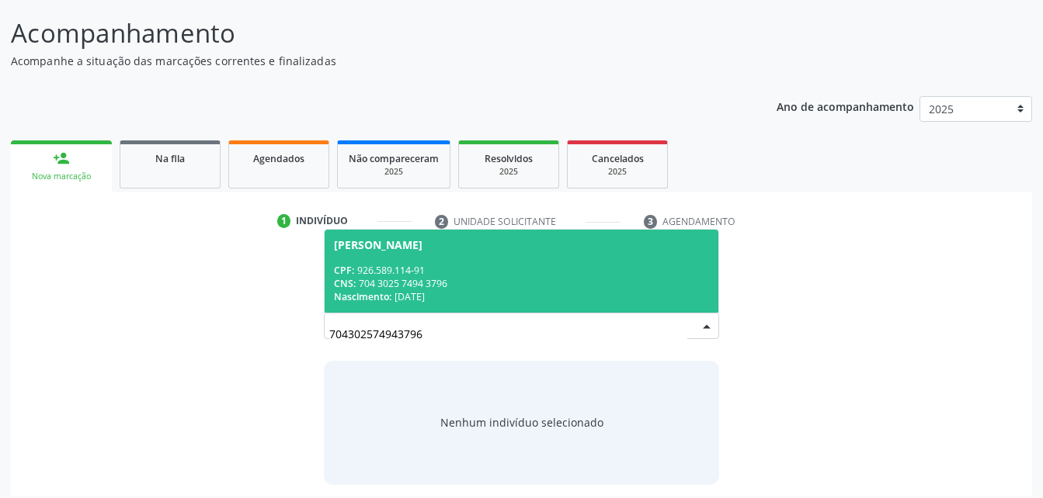
click at [467, 285] on div "CNS: 704 3025 7494 3796" at bounding box center [521, 283] width 374 height 13
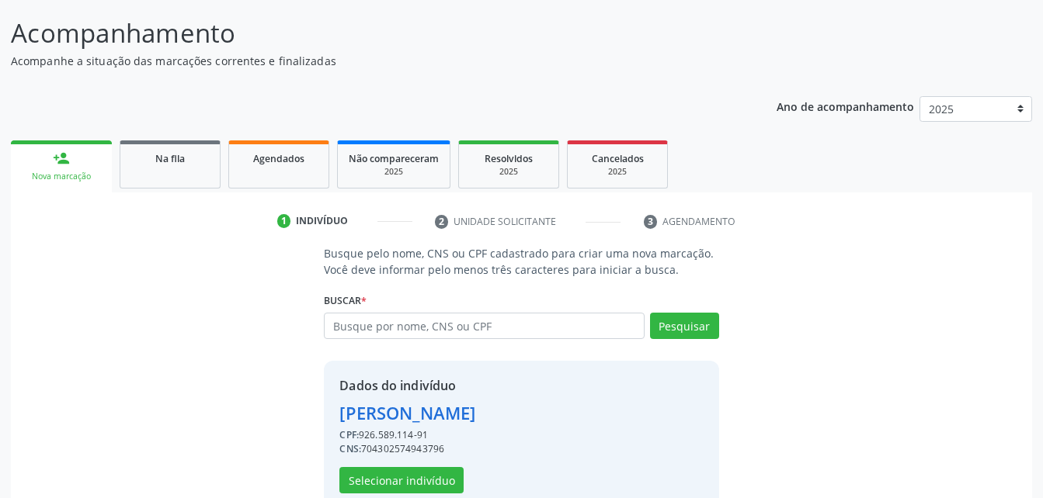
scroll to position [146, 0]
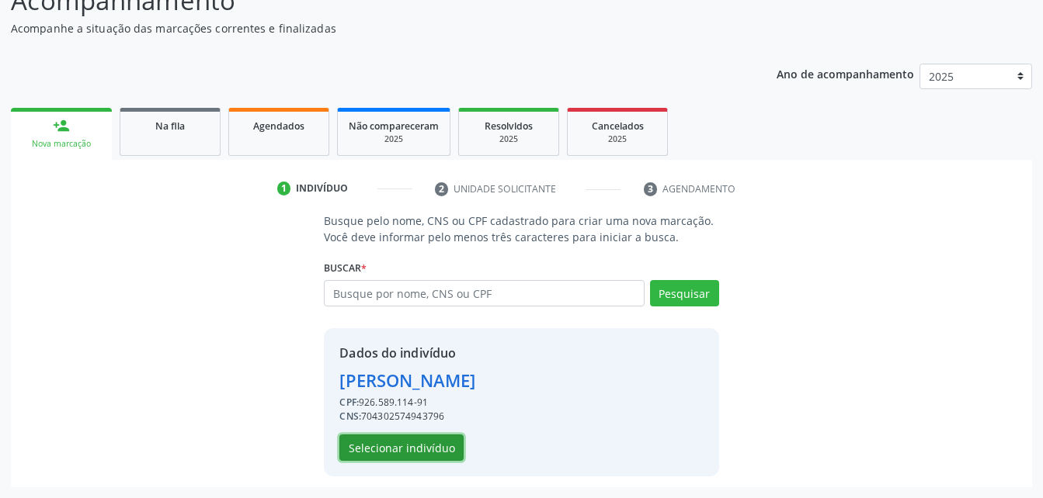
click at [412, 439] on button "Selecionar indivíduo" at bounding box center [401, 448] width 124 height 26
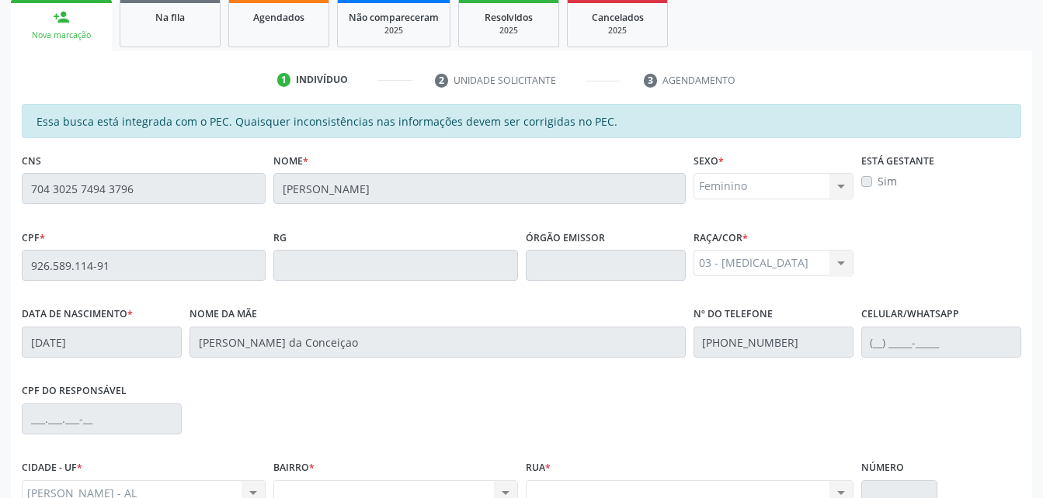
scroll to position [0, 0]
